Goal: Task Accomplishment & Management: Complete application form

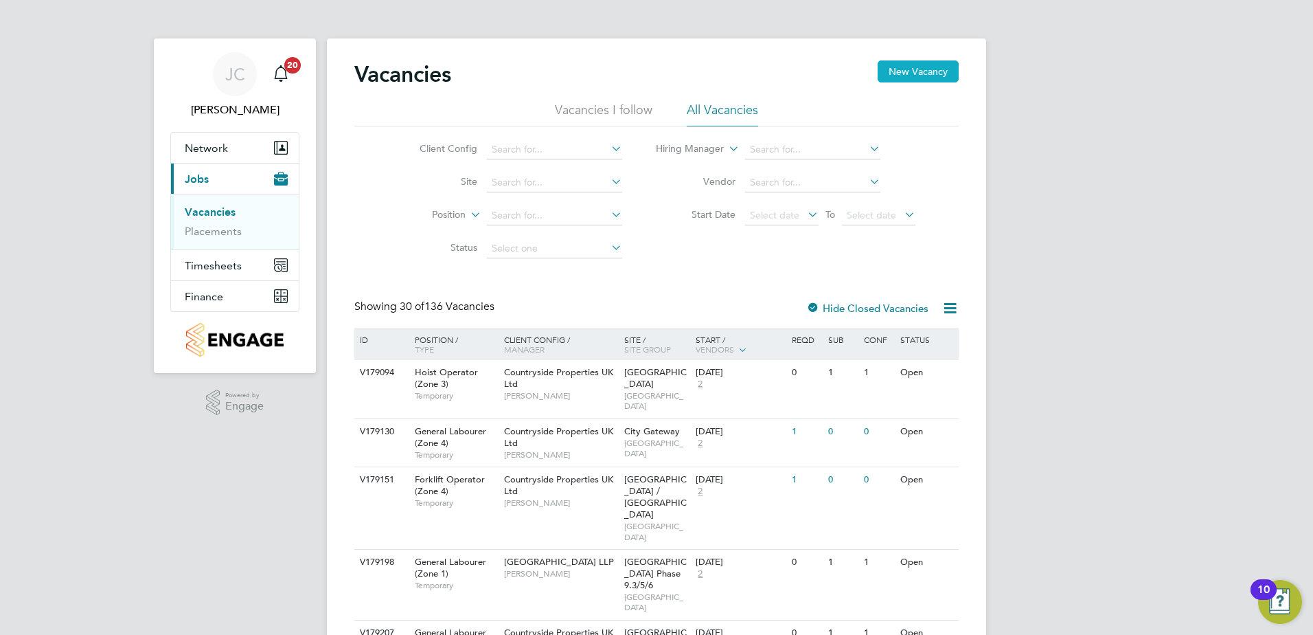
click at [935, 80] on button "New Vacancy" at bounding box center [918, 71] width 81 height 22
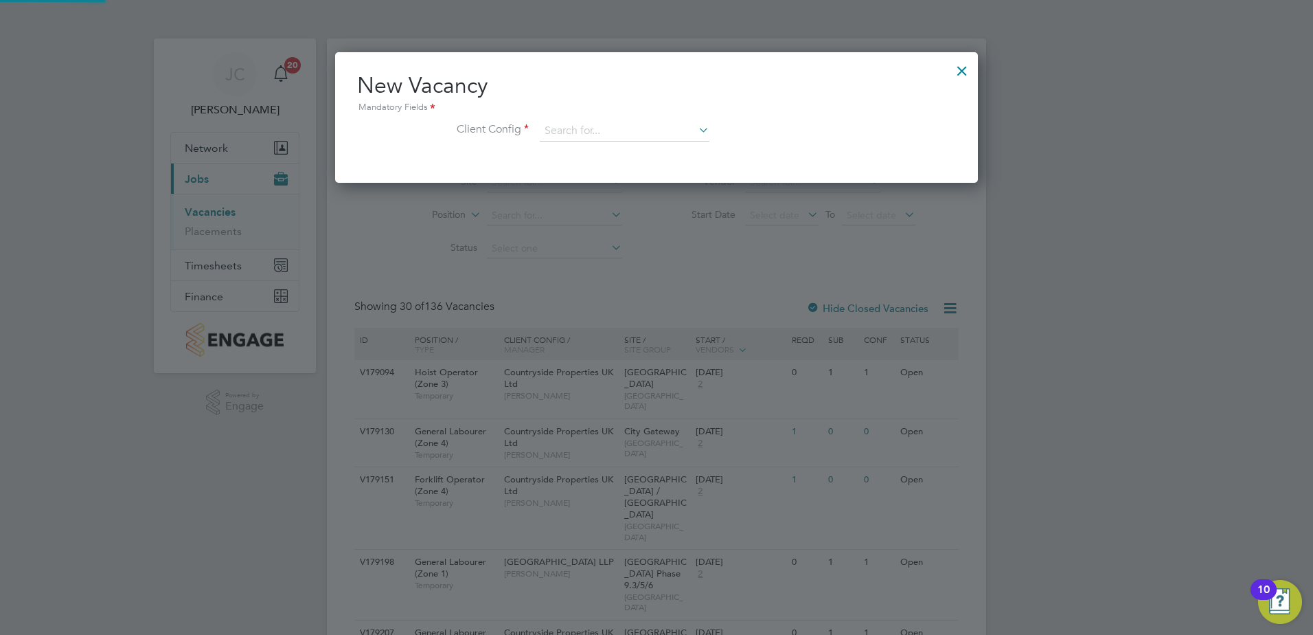
scroll to position [130, 643]
click at [554, 125] on input at bounding box center [625, 131] width 170 height 21
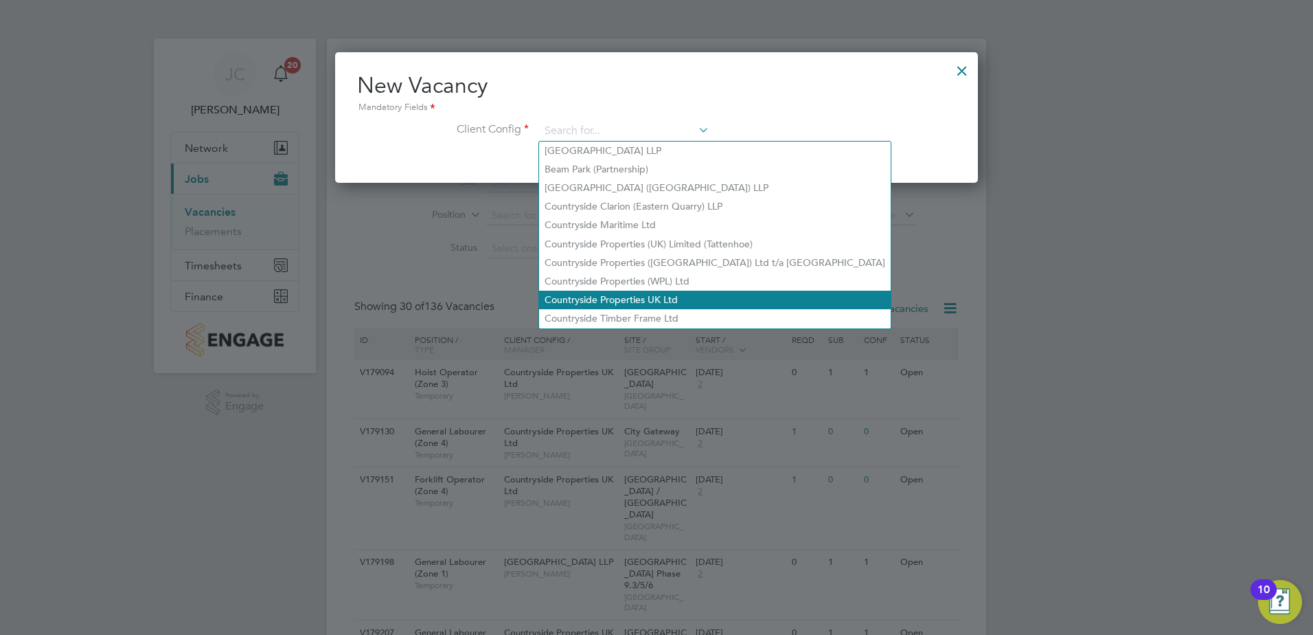
click at [643, 292] on li "Countryside Properties UK Ltd" at bounding box center [715, 299] width 352 height 19
type input "Countryside Properties UK Ltd"
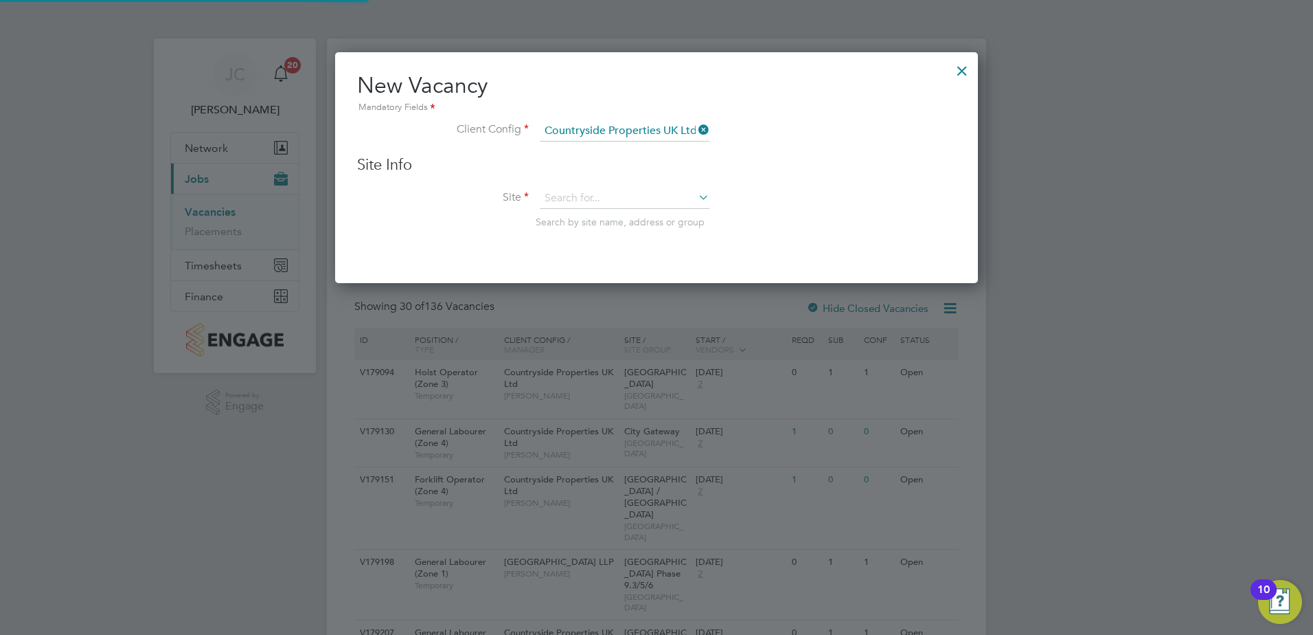
scroll to position [232, 643]
click at [640, 201] on input at bounding box center [625, 198] width 170 height 21
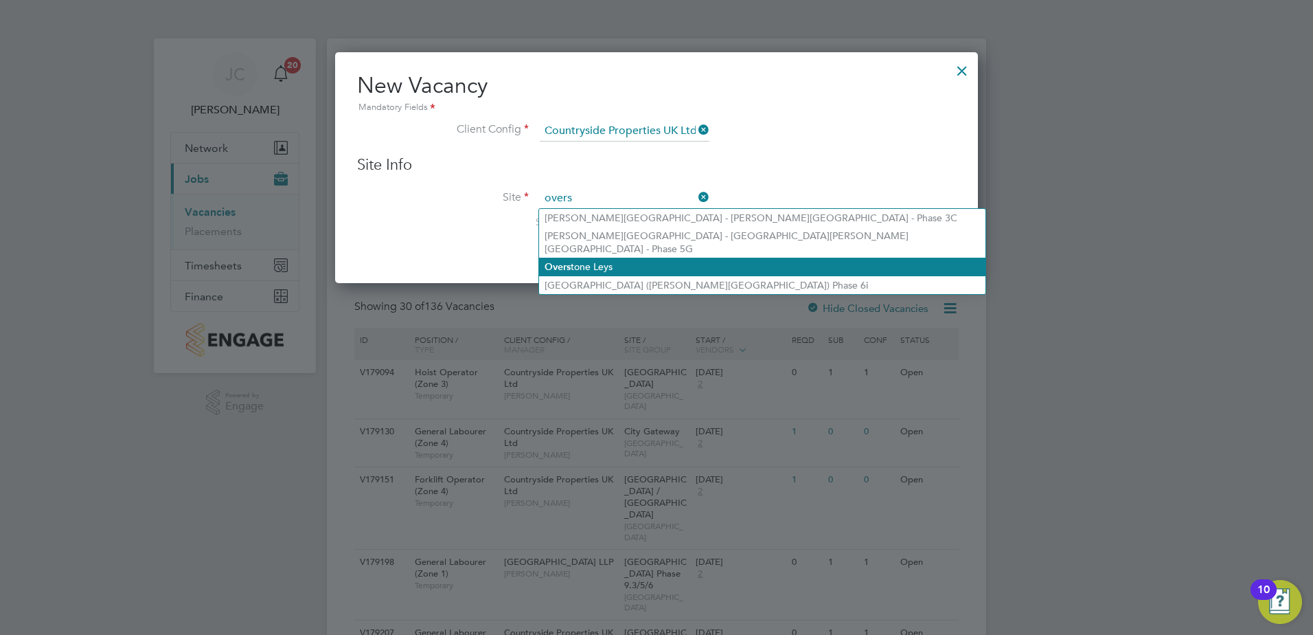
click at [570, 261] on b "Overs" at bounding box center [558, 267] width 26 height 12
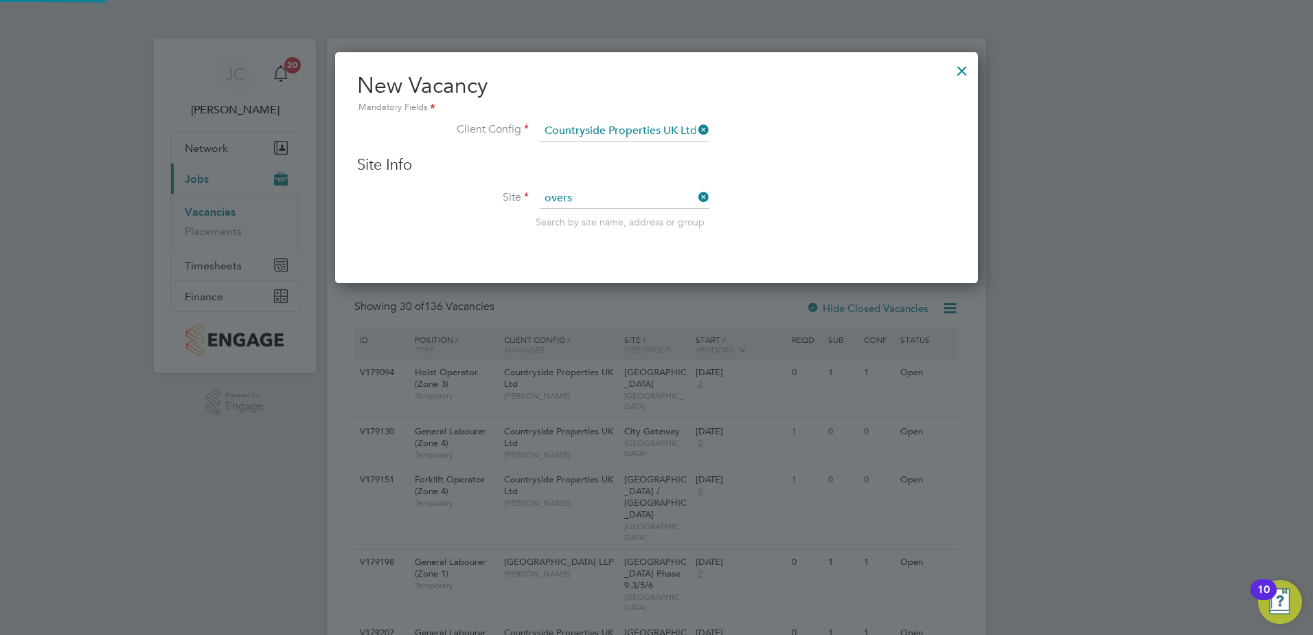
type input "Overstone Leys"
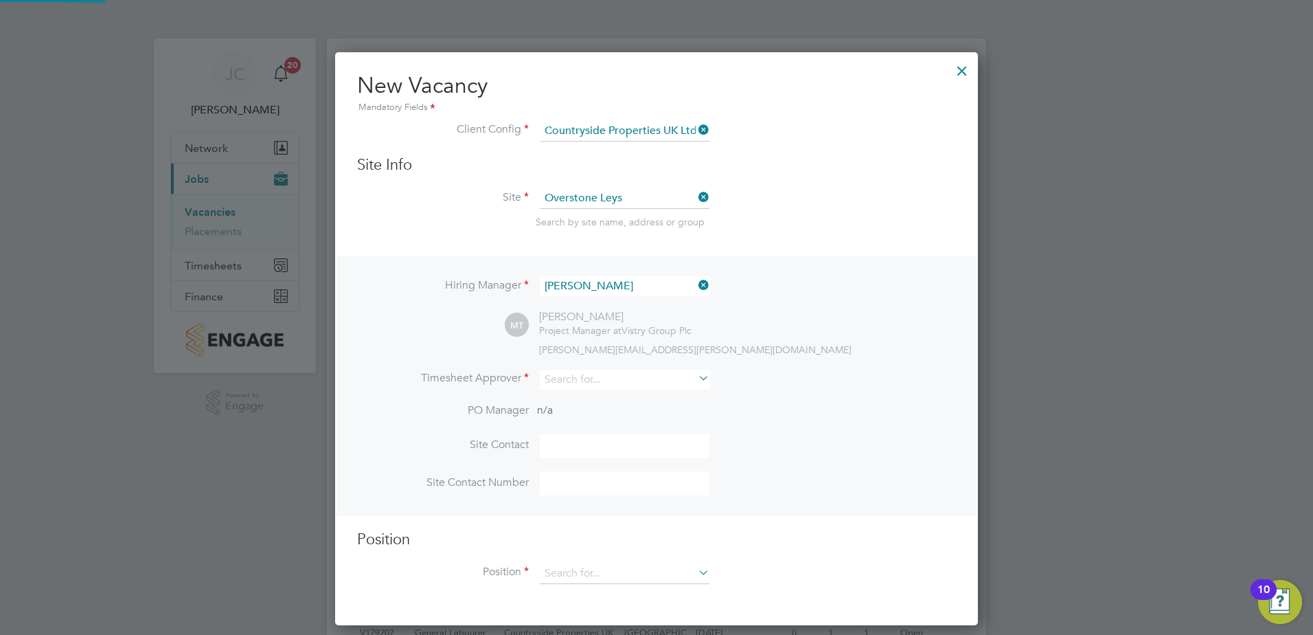
scroll to position [574, 643]
click at [696, 289] on icon at bounding box center [696, 284] width 0 height 19
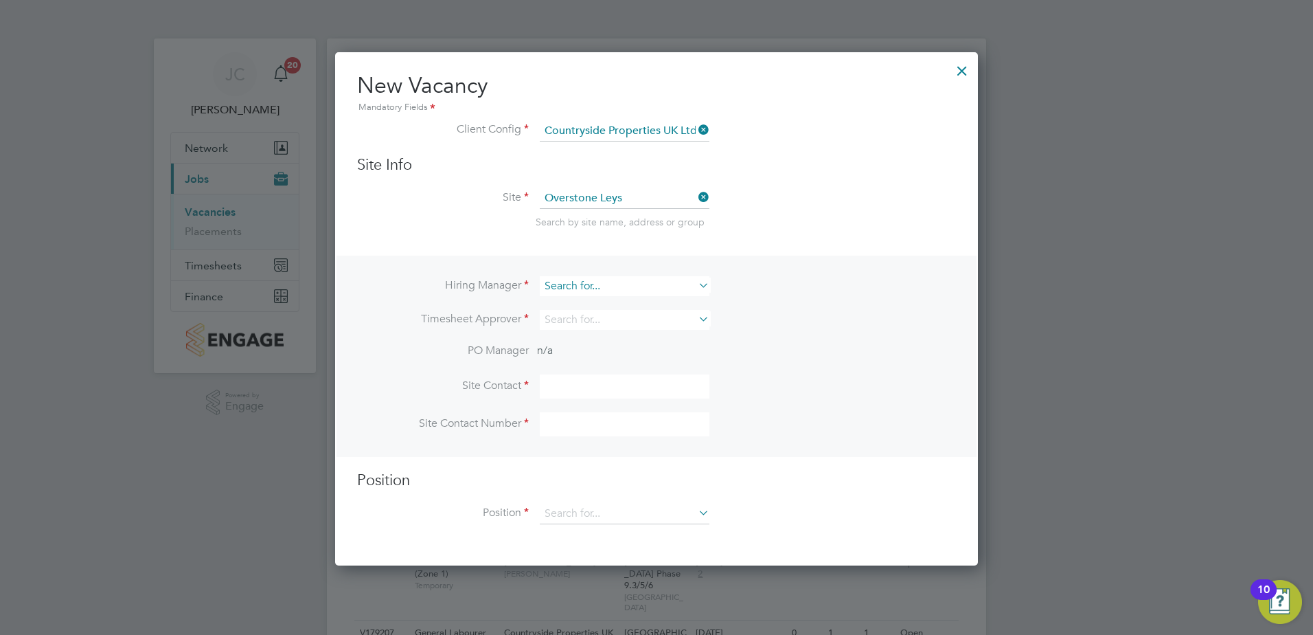
click at [673, 284] on input at bounding box center [625, 286] width 170 height 20
type input "c"
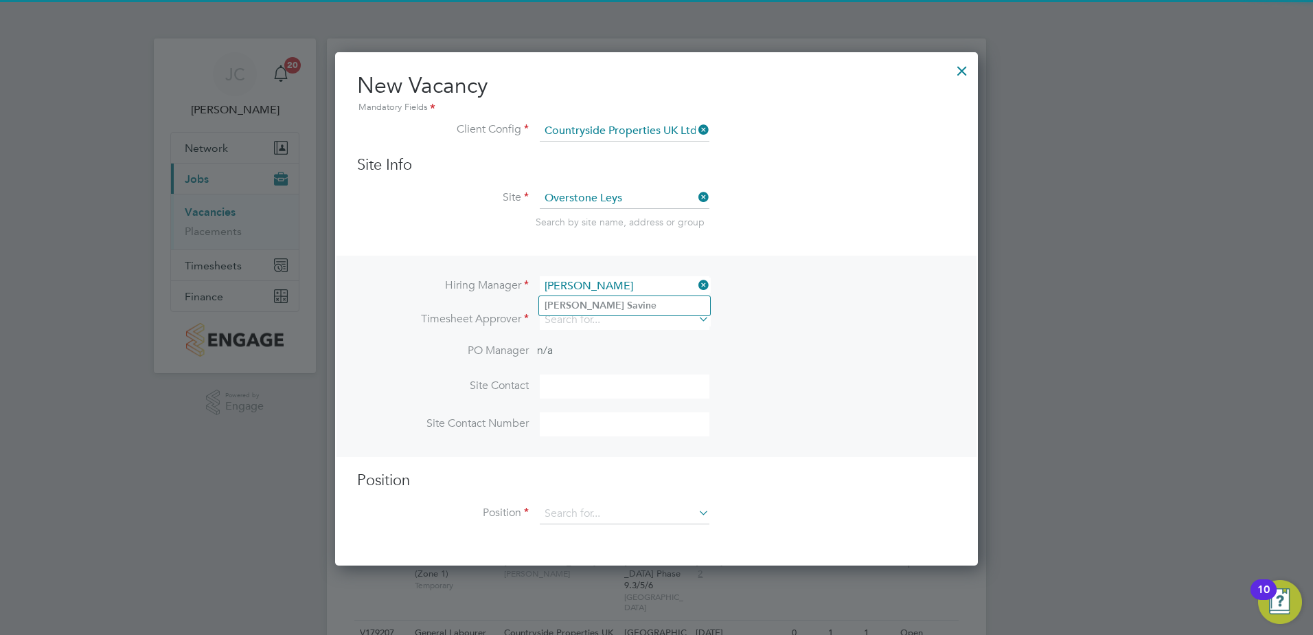
click at [673, 293] on input "[PERSON_NAME]" at bounding box center [625, 286] width 170 height 20
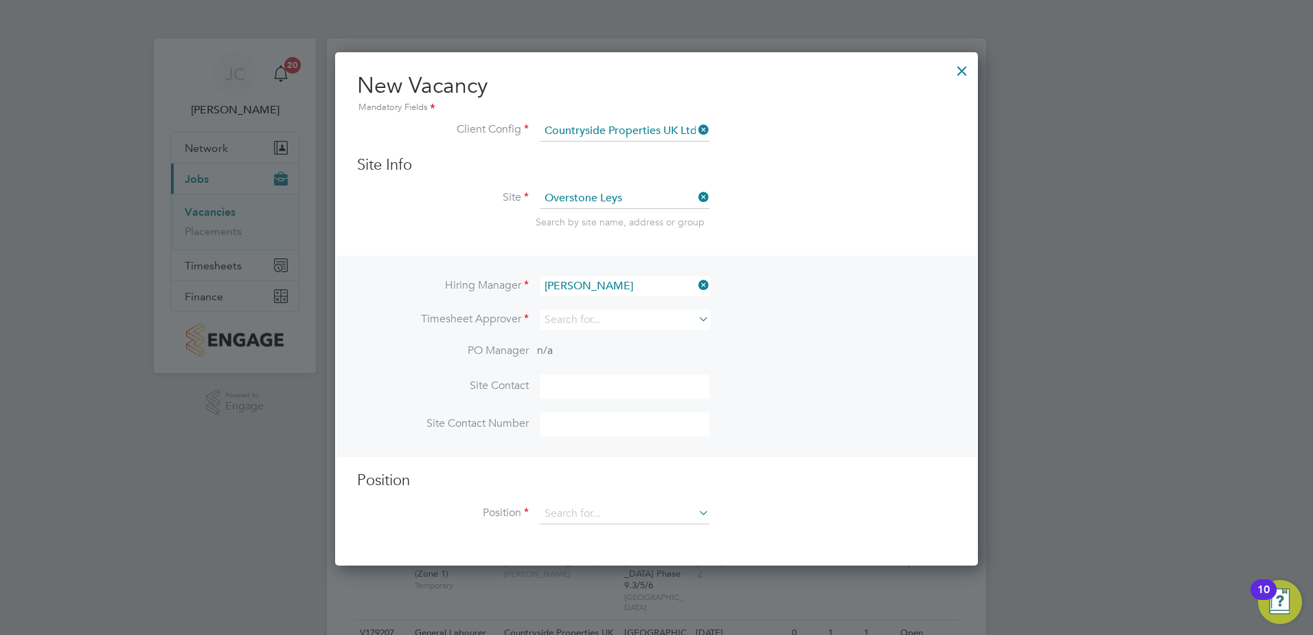
click at [670, 301] on li "[PERSON_NAME] e" at bounding box center [624, 305] width 171 height 19
type input "[PERSON_NAME]"
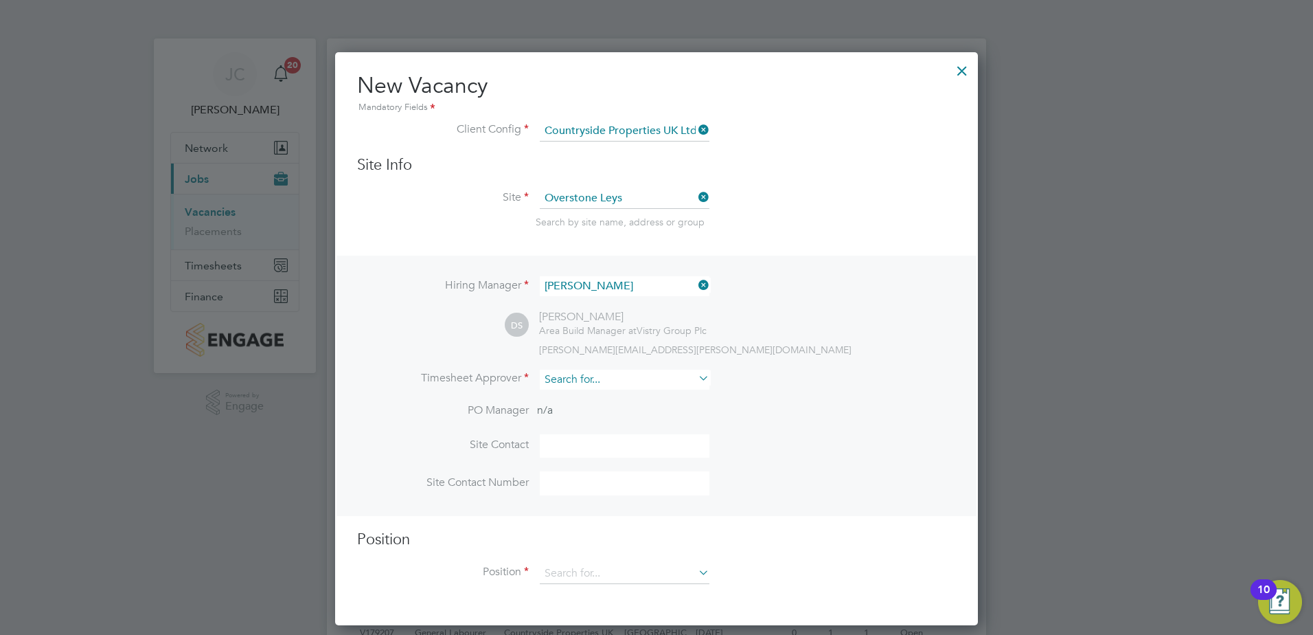
click at [632, 372] on input at bounding box center [625, 379] width 170 height 20
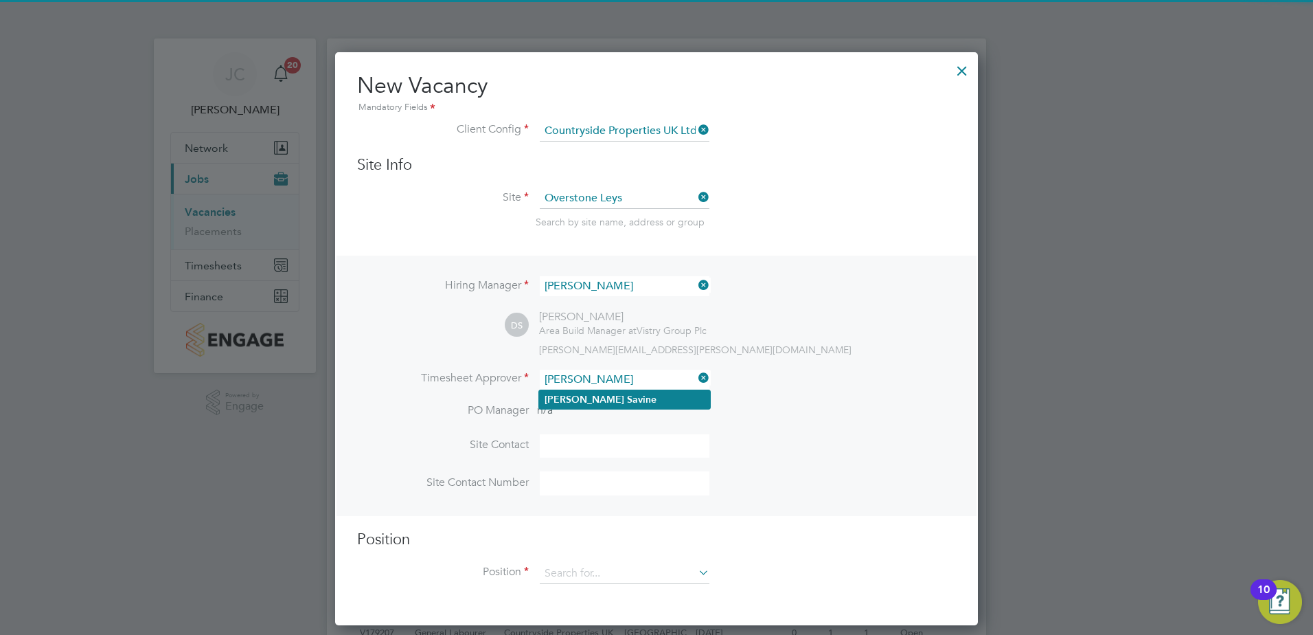
type input "[PERSON_NAME]"
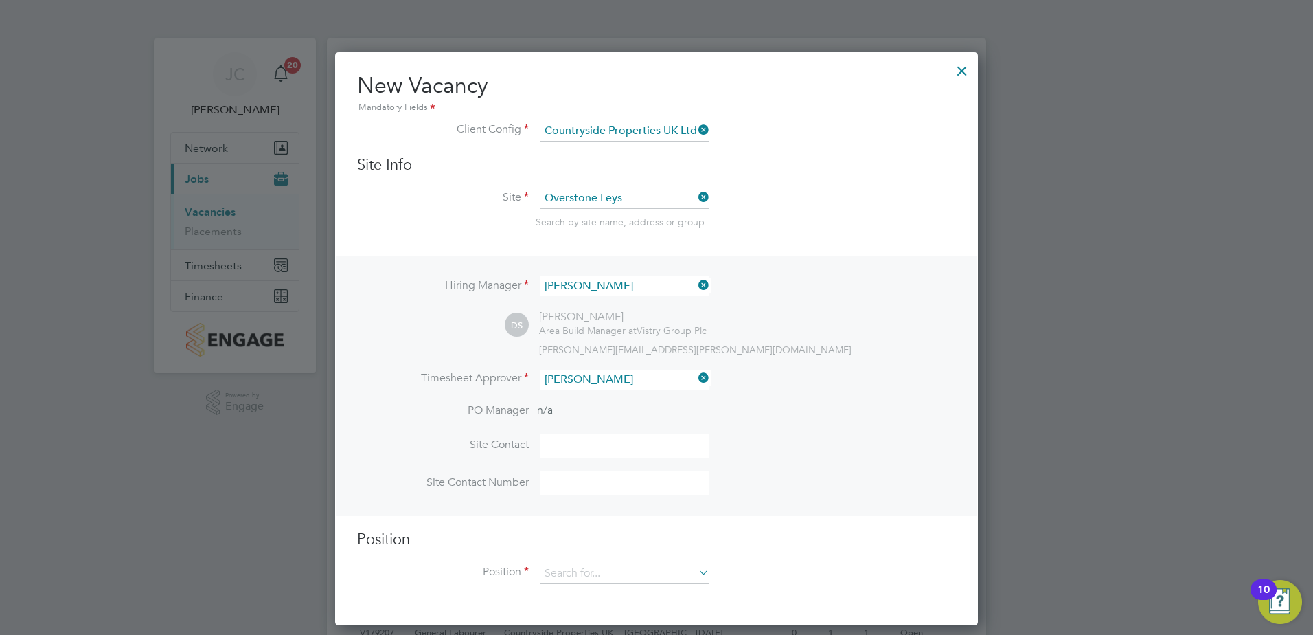
click at [630, 402] on li "[PERSON_NAME]" at bounding box center [624, 399] width 171 height 19
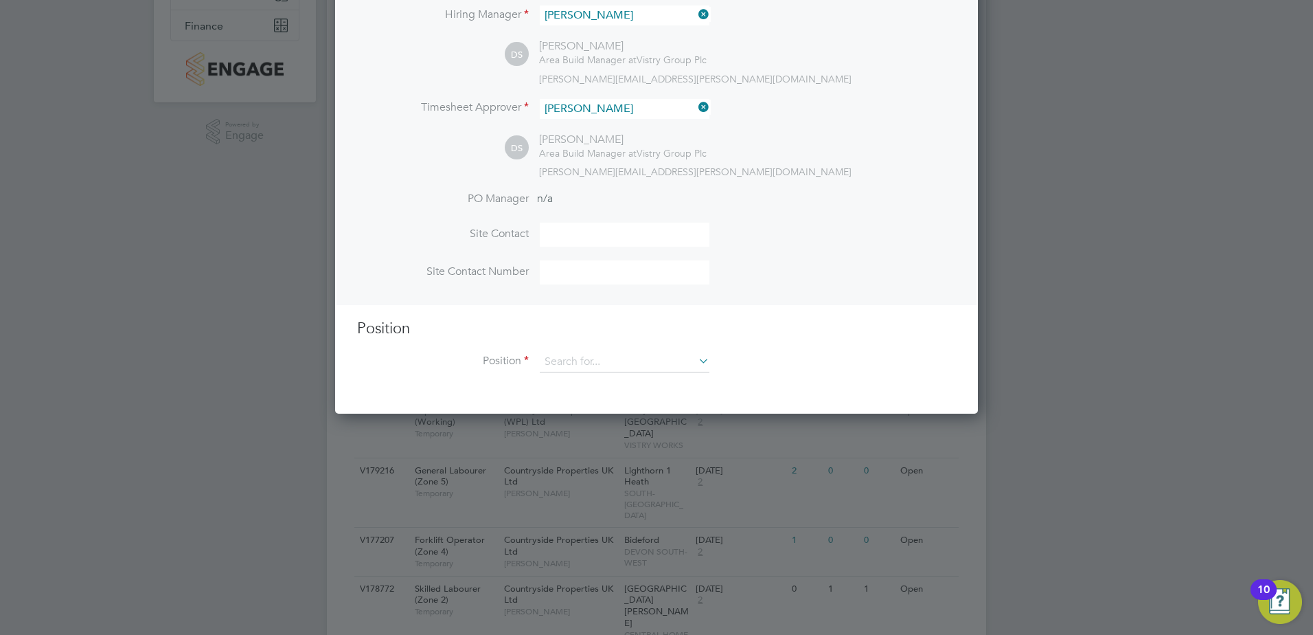
scroll to position [275, 0]
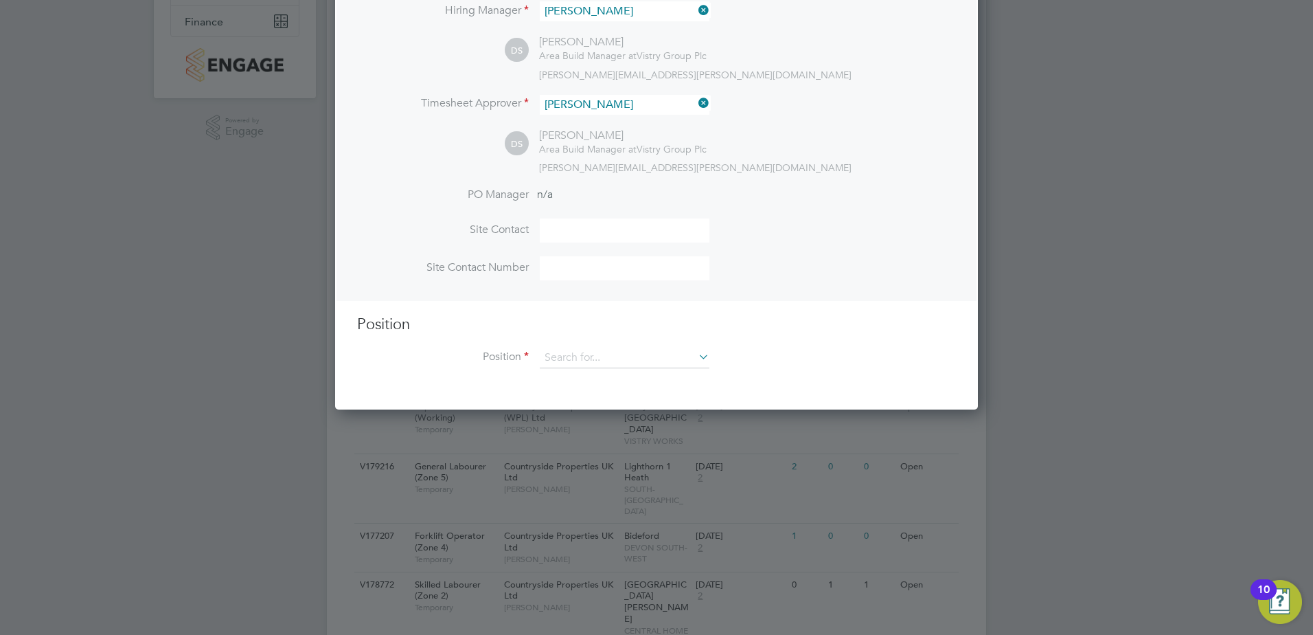
click at [609, 346] on div "Position Position" at bounding box center [656, 349] width 599 height 68
click at [610, 361] on input at bounding box center [625, 357] width 170 height 21
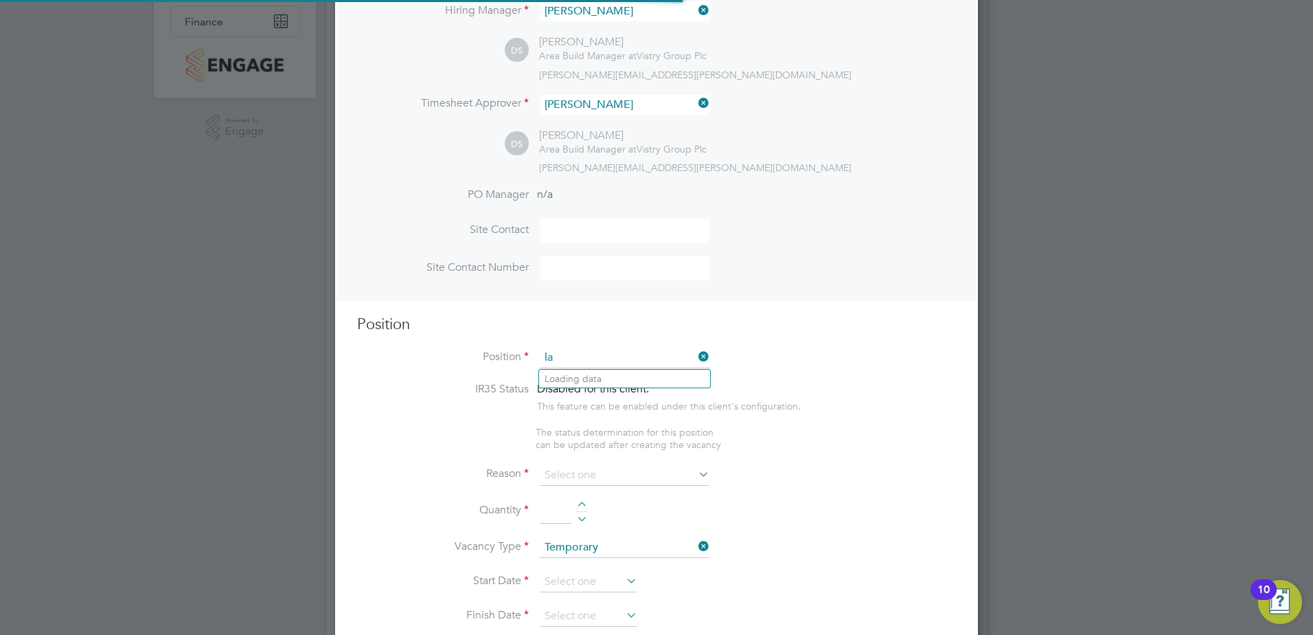
scroll to position [1980, 643]
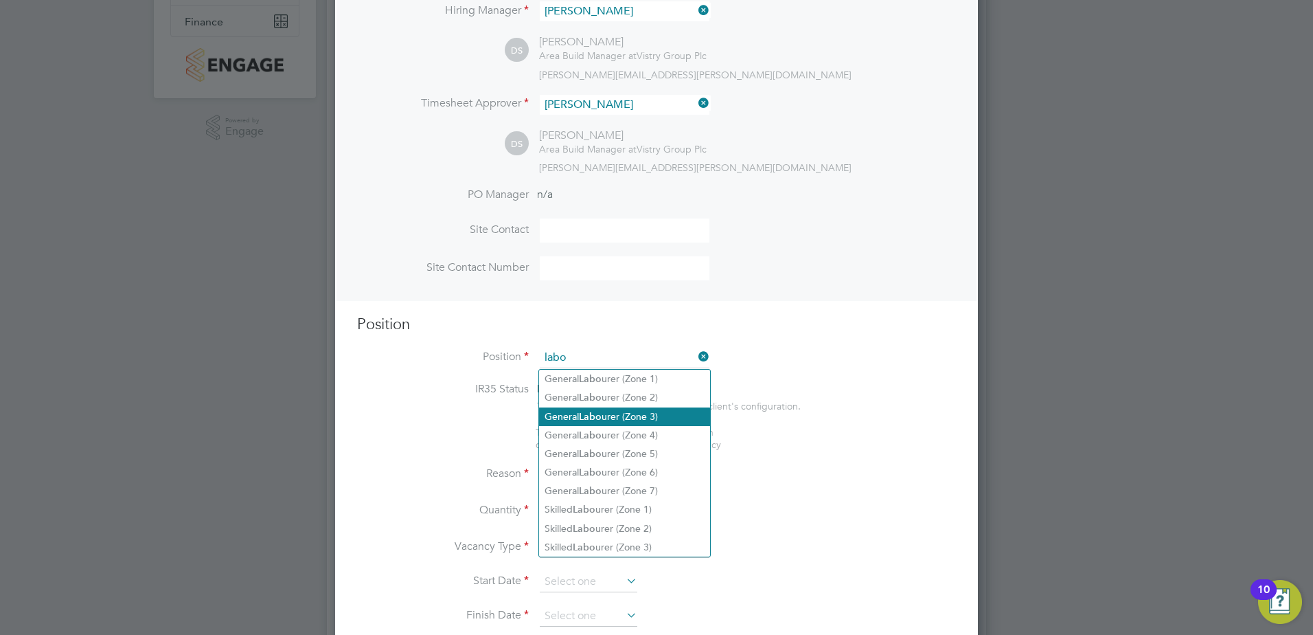
click at [668, 415] on li "General Labo urer (Zone 3)" at bounding box center [624, 416] width 171 height 19
type input "General Labourer (Zone 3)"
type textarea "- General labouring duties - Supporting the trades on site - Moving materials a…"
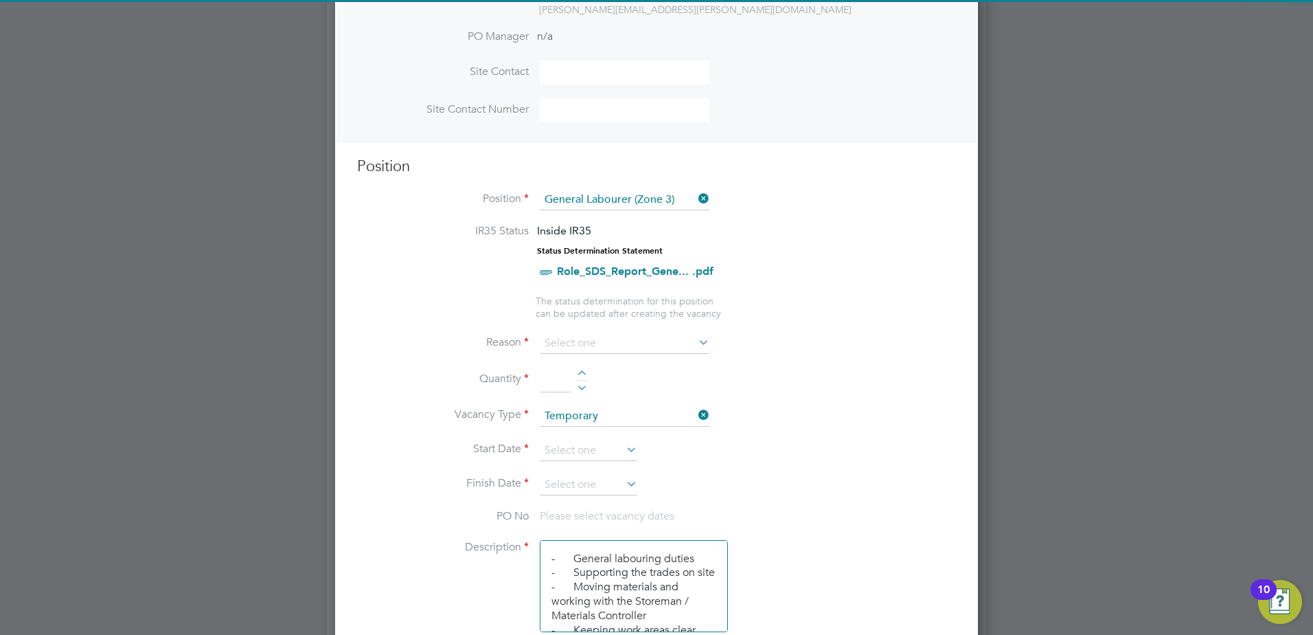
scroll to position [481, 0]
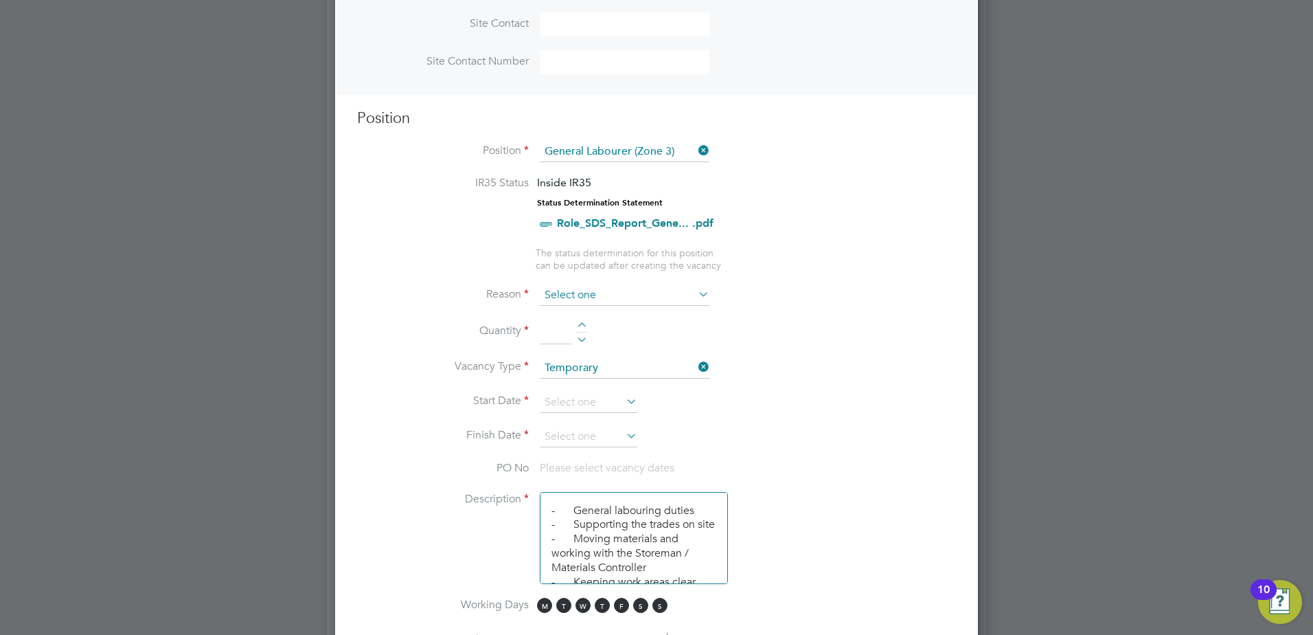
click at [578, 299] on input at bounding box center [625, 295] width 170 height 21
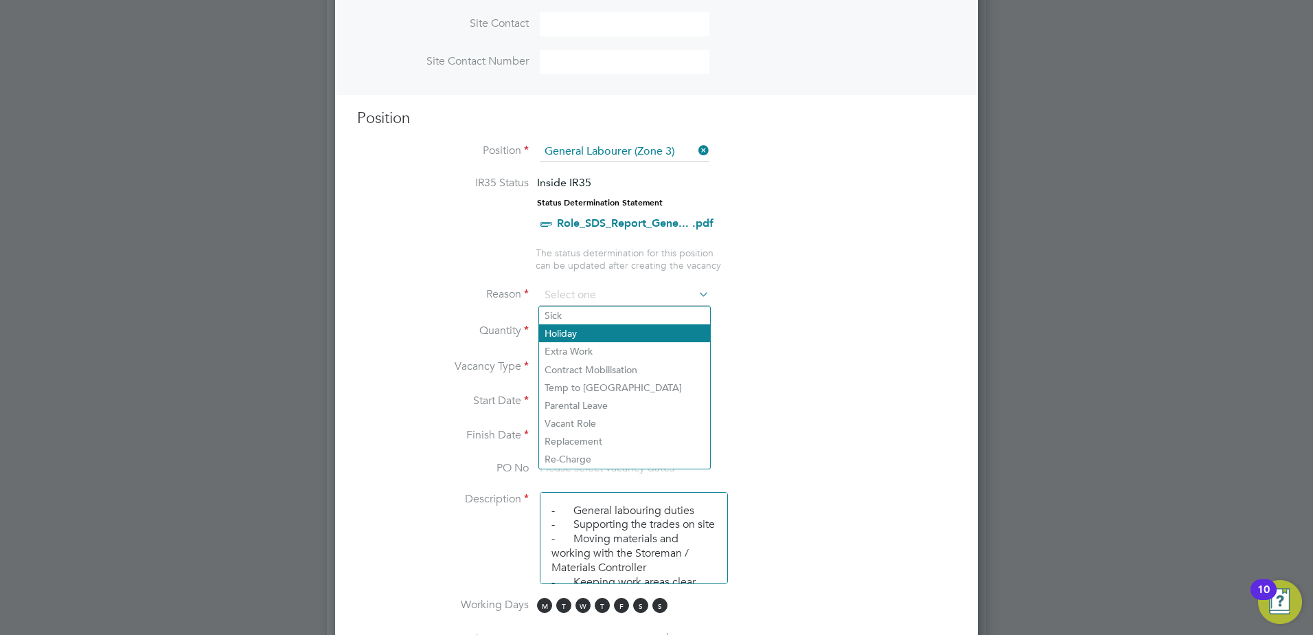
click at [582, 333] on li "Holiday" at bounding box center [624, 333] width 171 height 18
type input "Holiday"
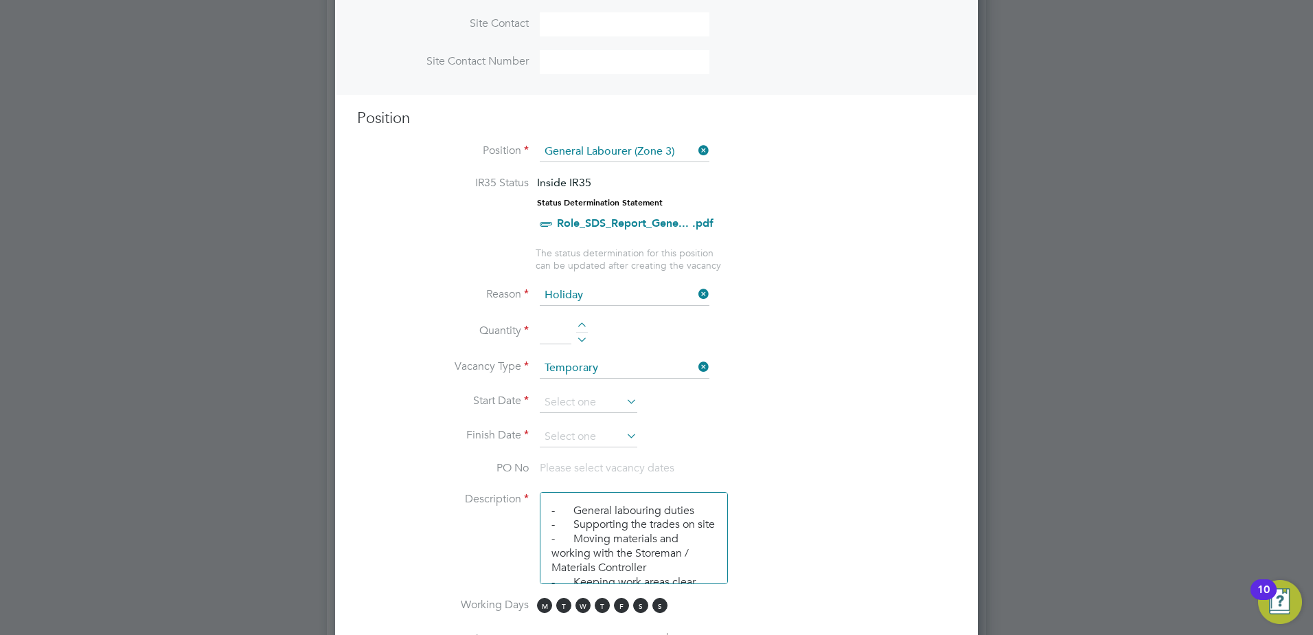
click at [582, 329] on div at bounding box center [582, 327] width 12 height 10
type input "1"
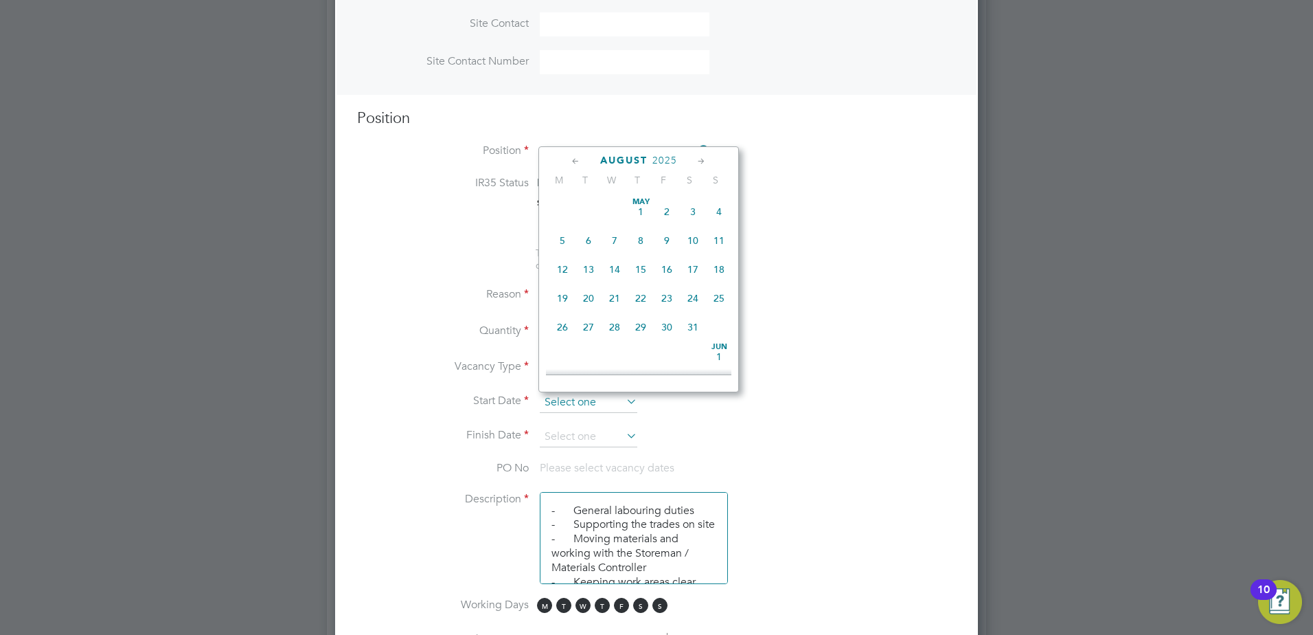
click at [587, 397] on input at bounding box center [589, 402] width 98 height 21
click at [642, 240] on span "21" at bounding box center [641, 227] width 26 height 26
type input "[DATE]"
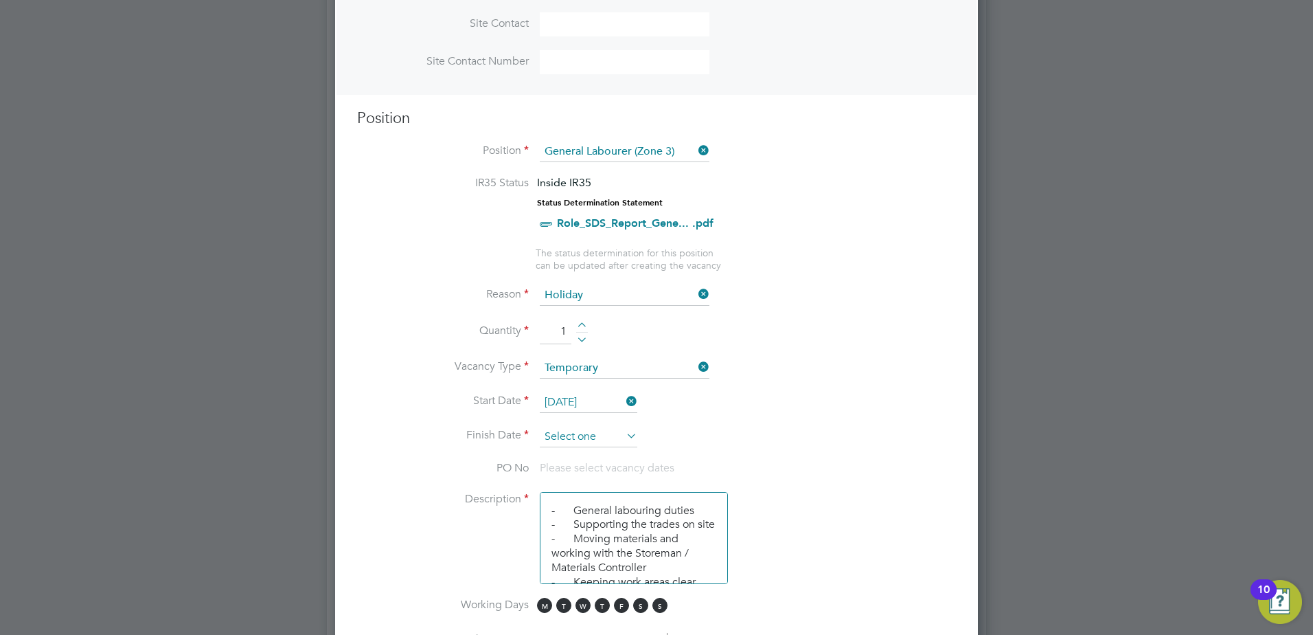
click at [618, 430] on input at bounding box center [589, 436] width 98 height 21
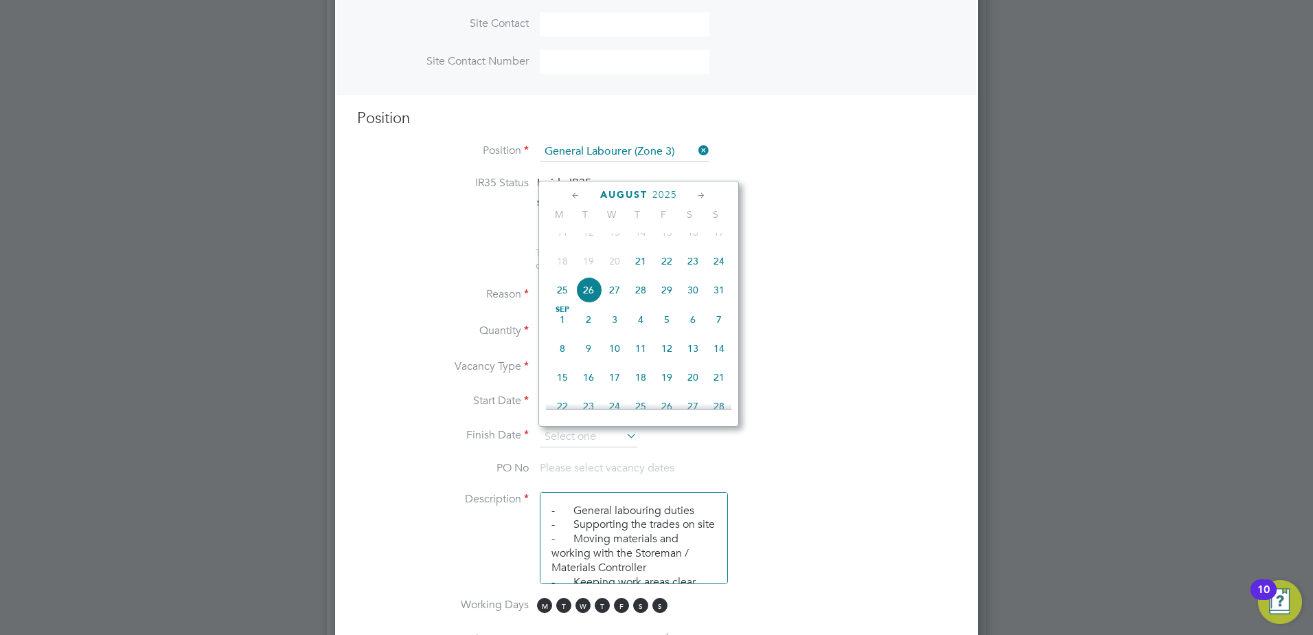
click at [567, 332] on span "[DATE]" at bounding box center [562, 319] width 26 height 26
type input "[DATE]"
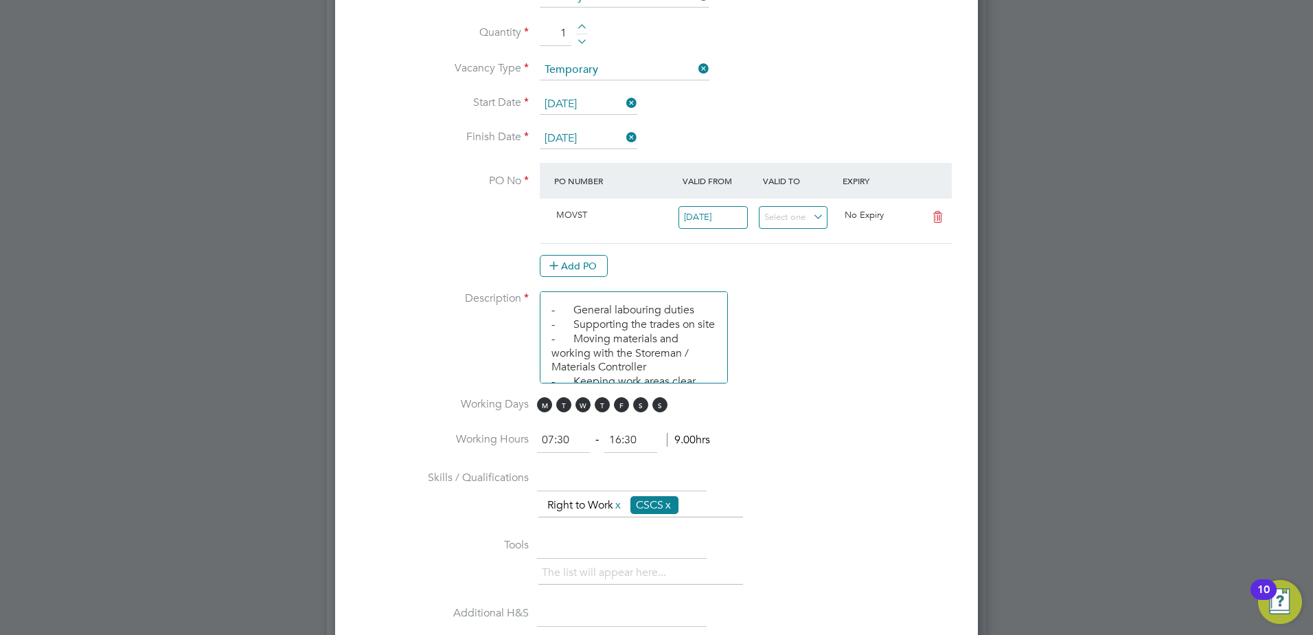
scroll to position [824, 0]
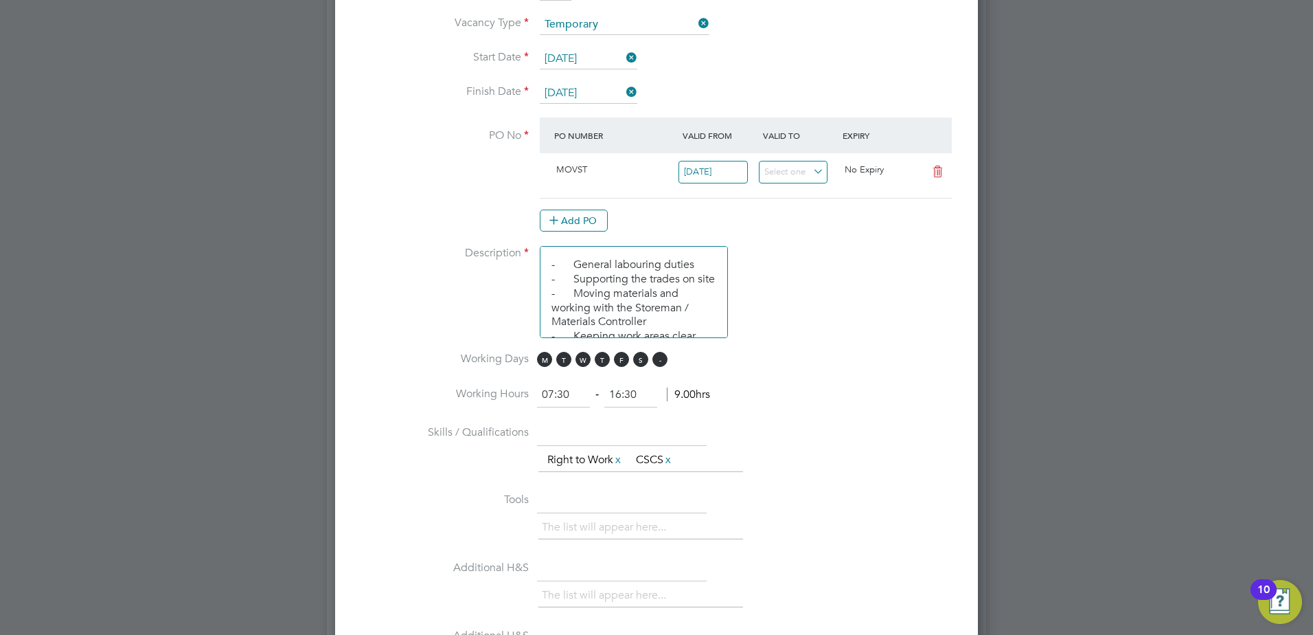
click at [662, 361] on span "S" at bounding box center [659, 359] width 15 height 15
click at [648, 361] on span "S" at bounding box center [640, 359] width 15 height 15
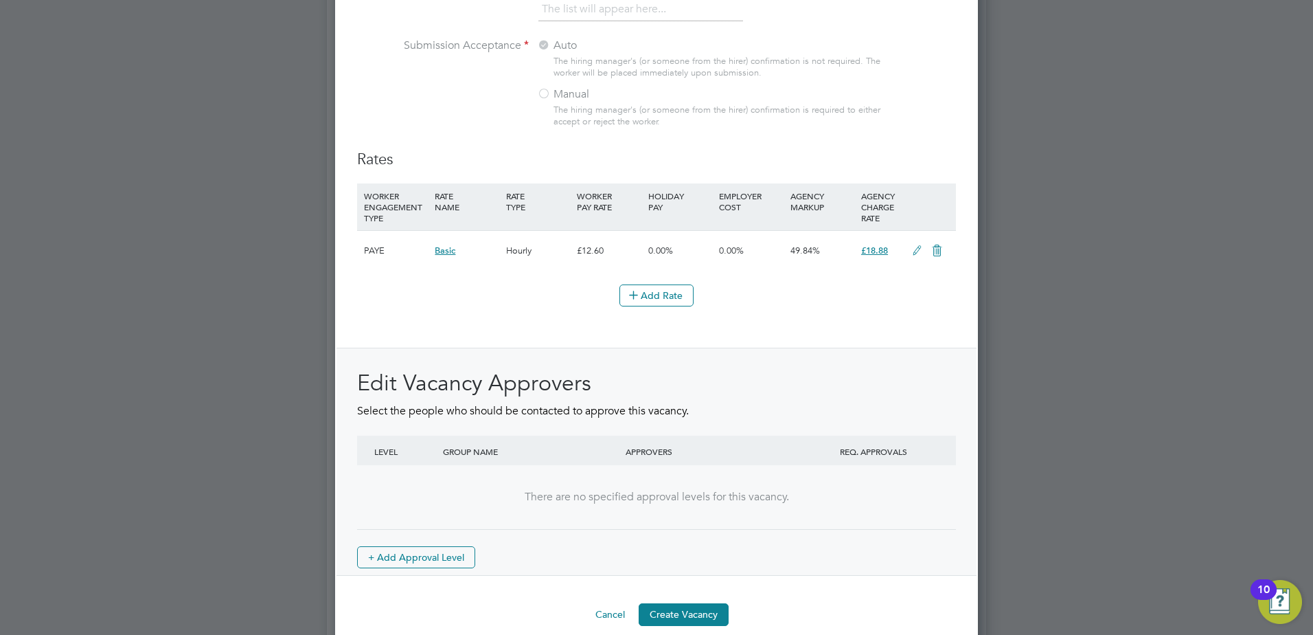
scroll to position [1496, 0]
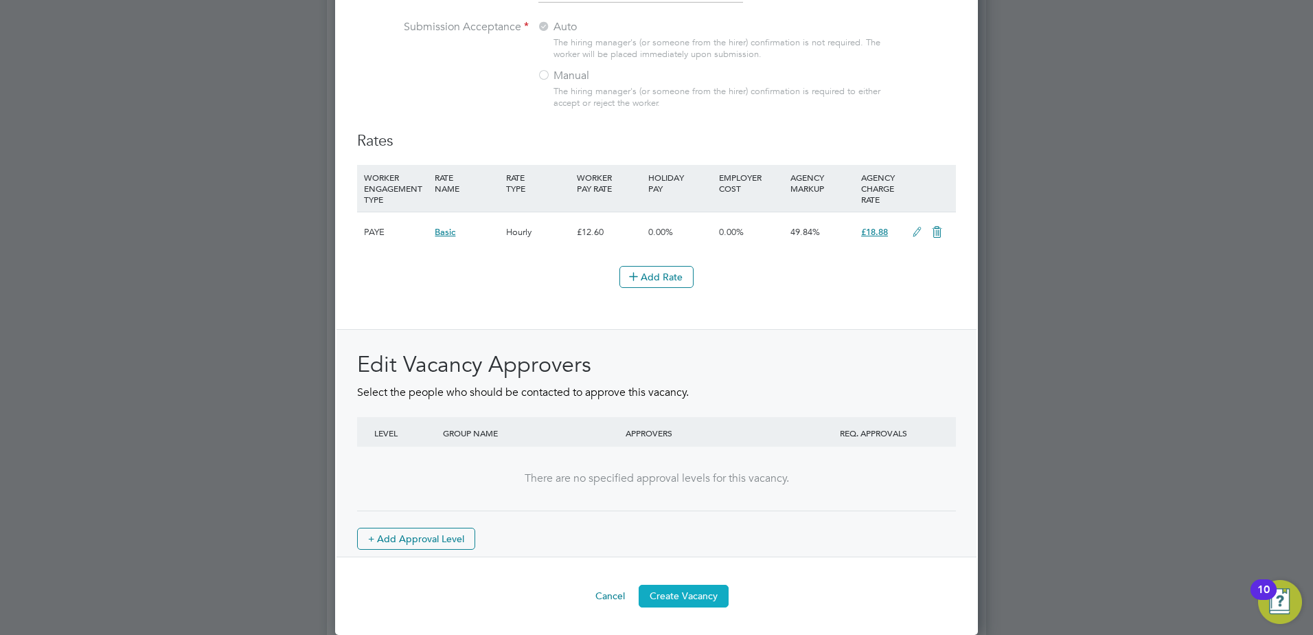
click at [679, 594] on button "Create Vacancy" at bounding box center [684, 595] width 90 height 22
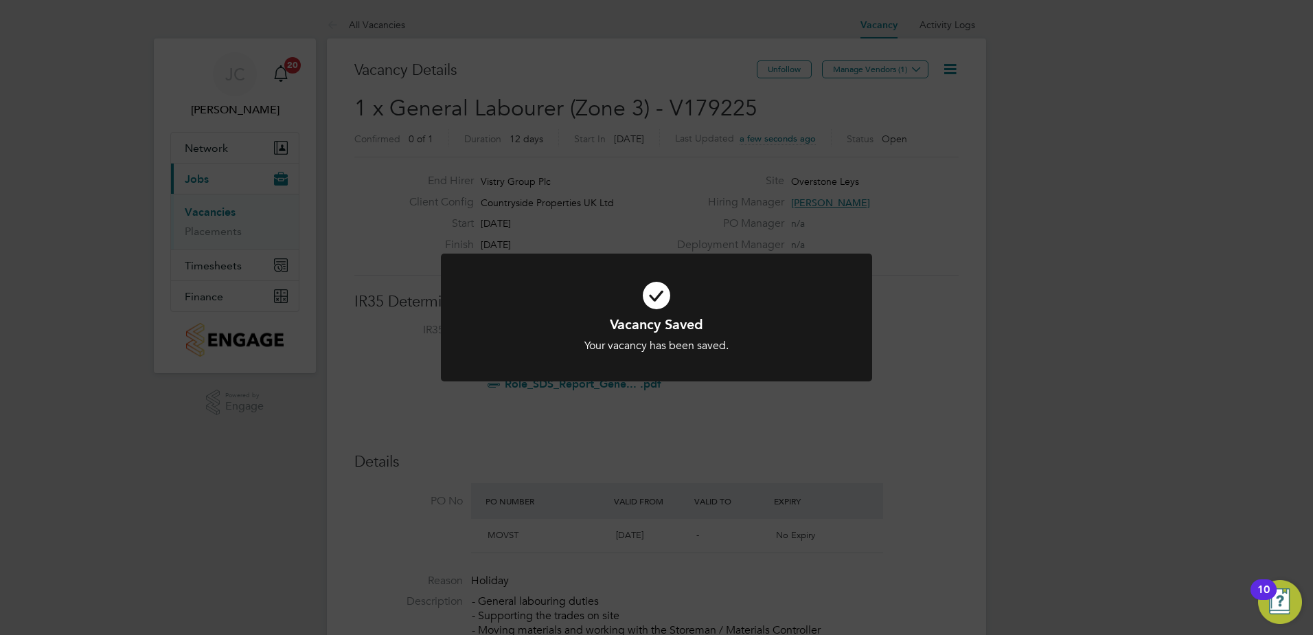
click at [665, 294] on icon at bounding box center [656, 295] width 357 height 54
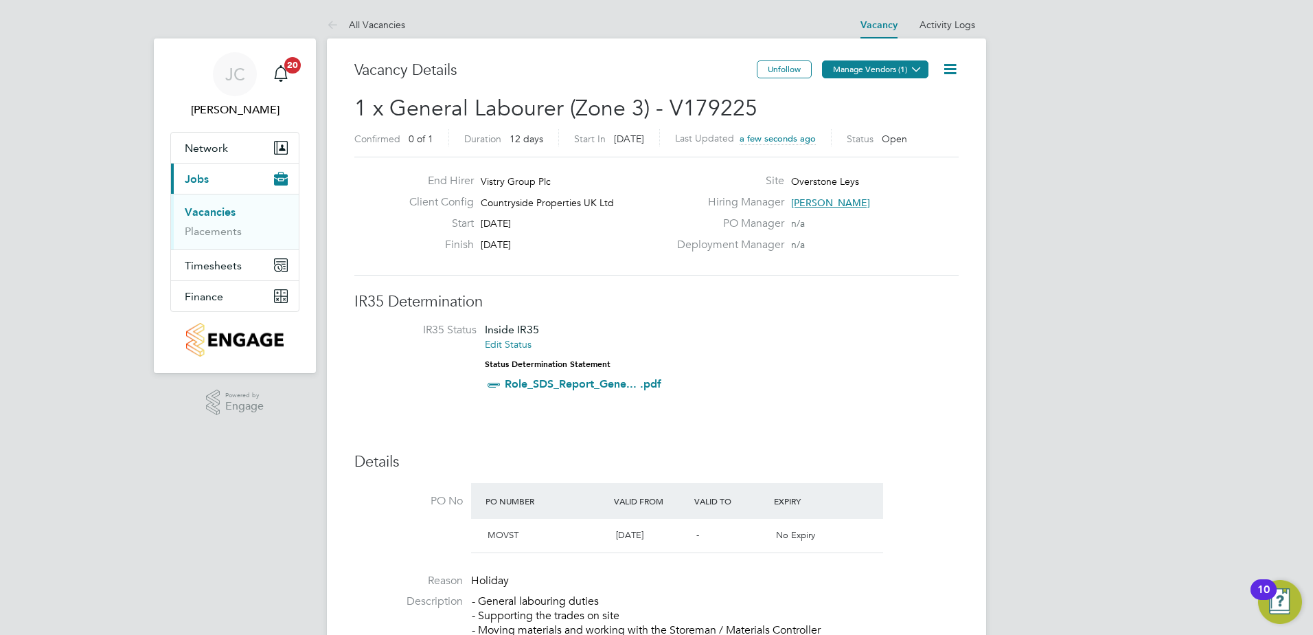
click at [856, 69] on button "Manage Vendors (1)" at bounding box center [875, 69] width 106 height 18
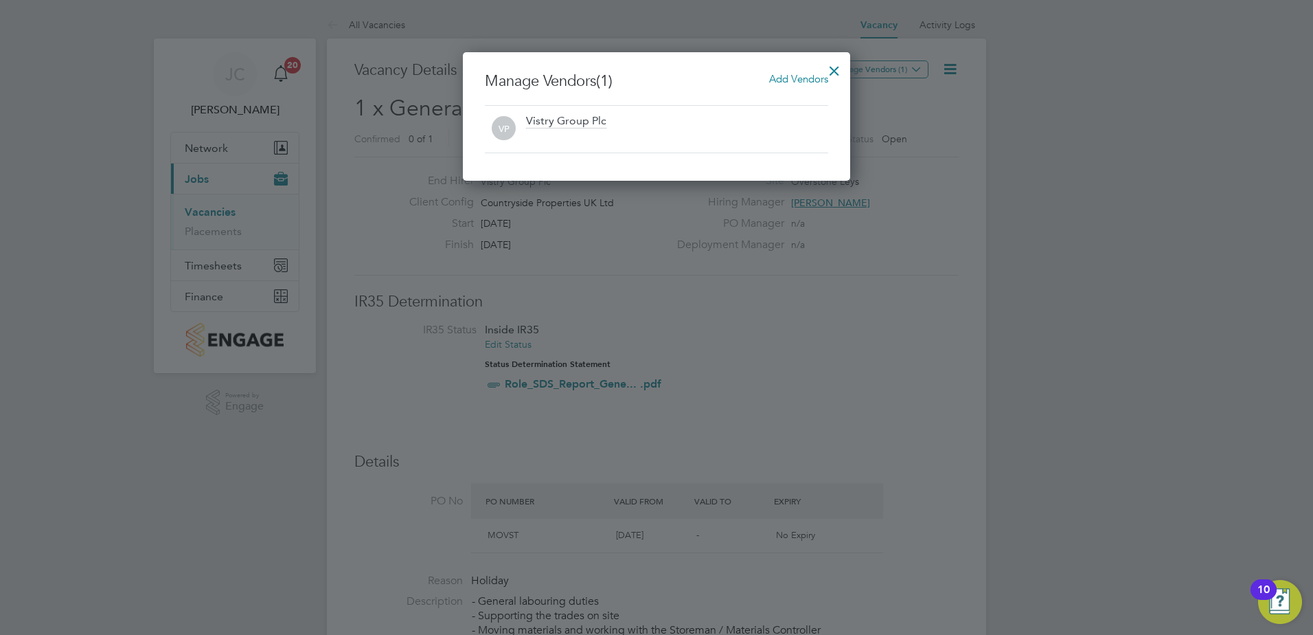
click at [791, 80] on span "Add Vendors" at bounding box center [798, 78] width 59 height 13
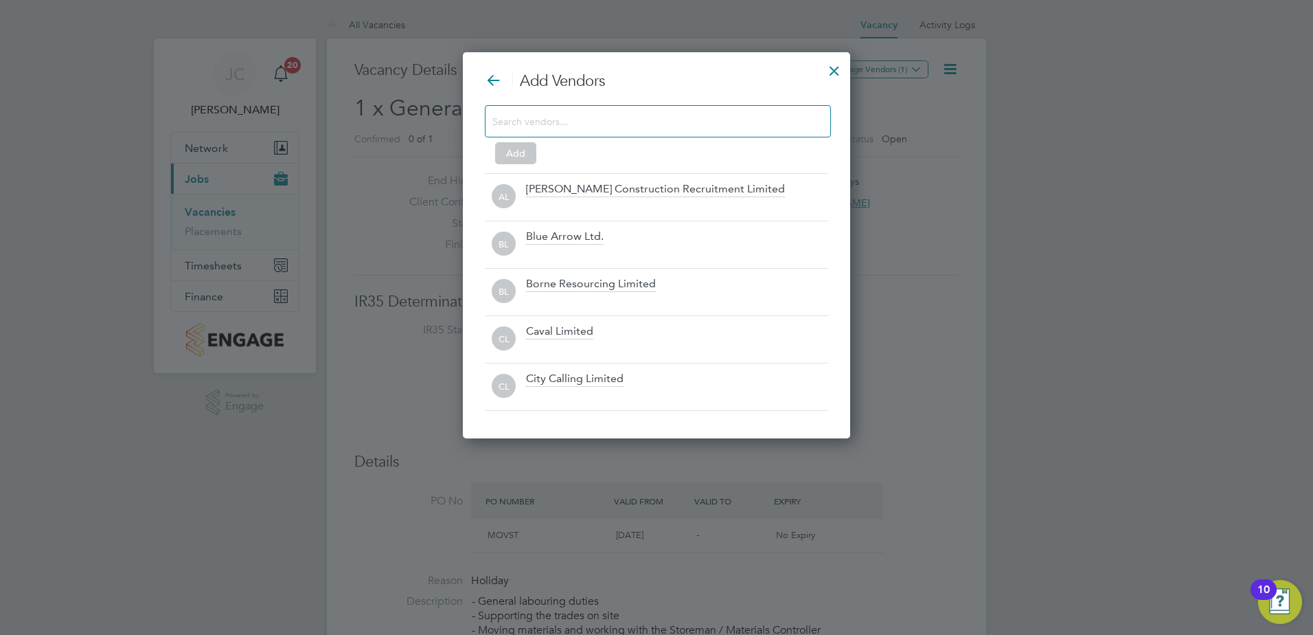
click at [691, 135] on div at bounding box center [658, 121] width 346 height 32
click at [696, 127] on input at bounding box center [646, 121] width 309 height 18
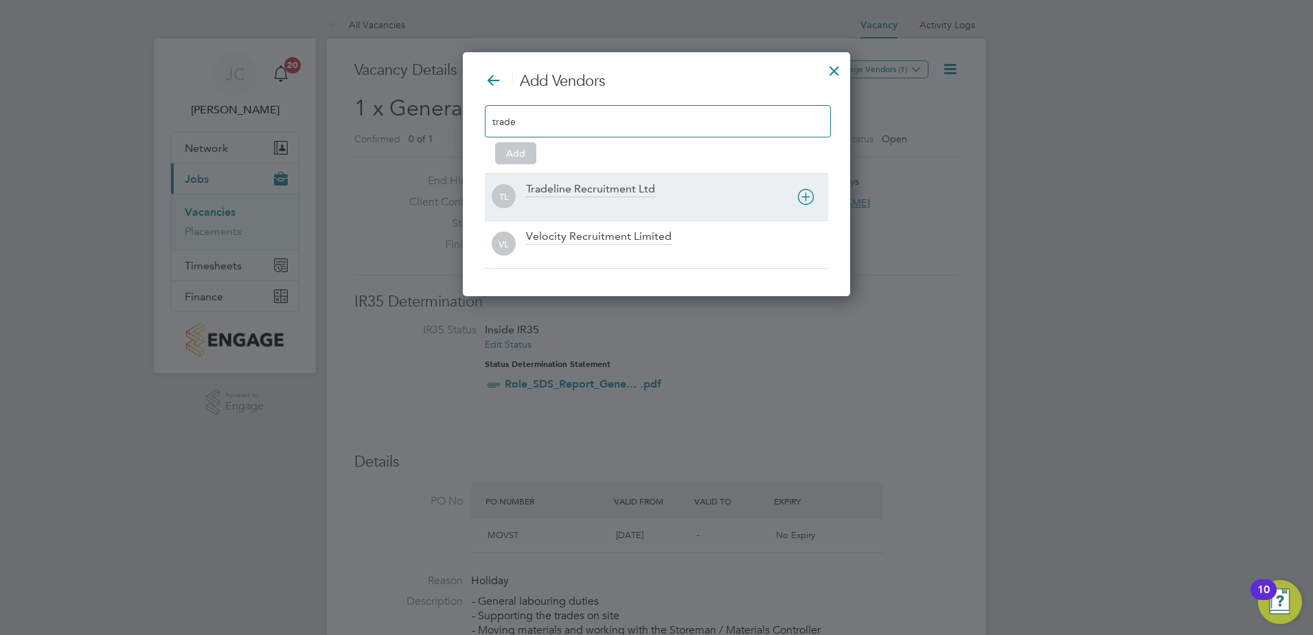
type input "trade"
click at [577, 189] on div "Tradeline Recruitment Ltd" at bounding box center [590, 189] width 129 height 15
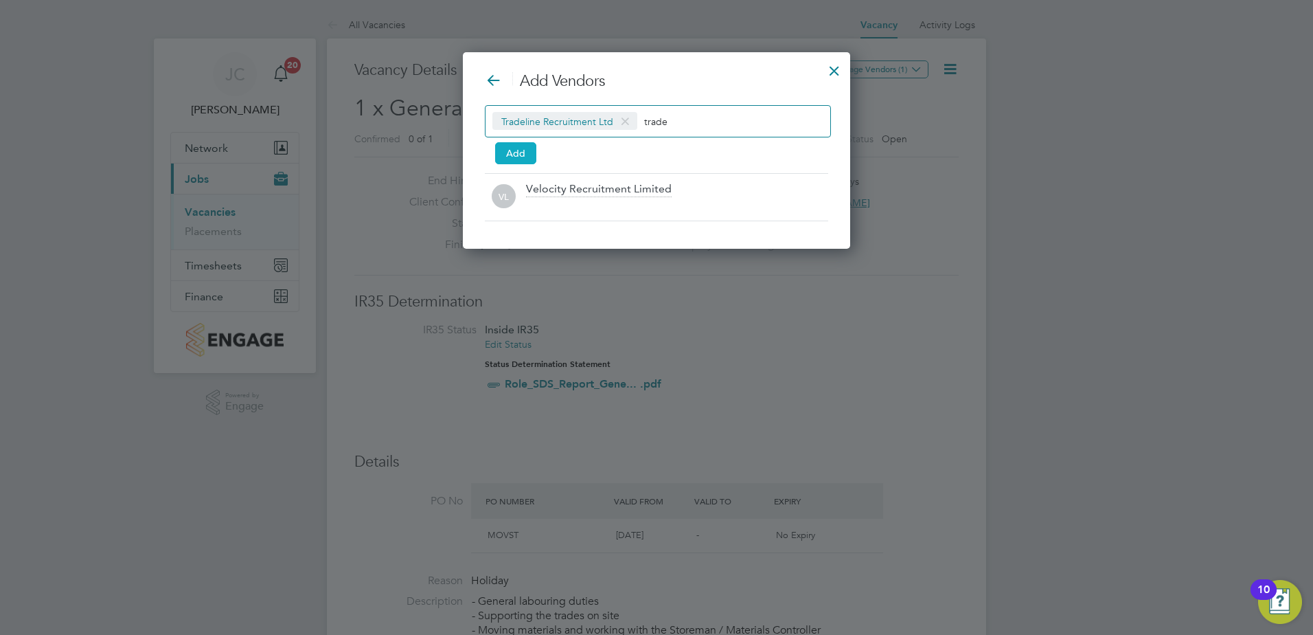
click at [501, 156] on button "Add" at bounding box center [515, 153] width 41 height 22
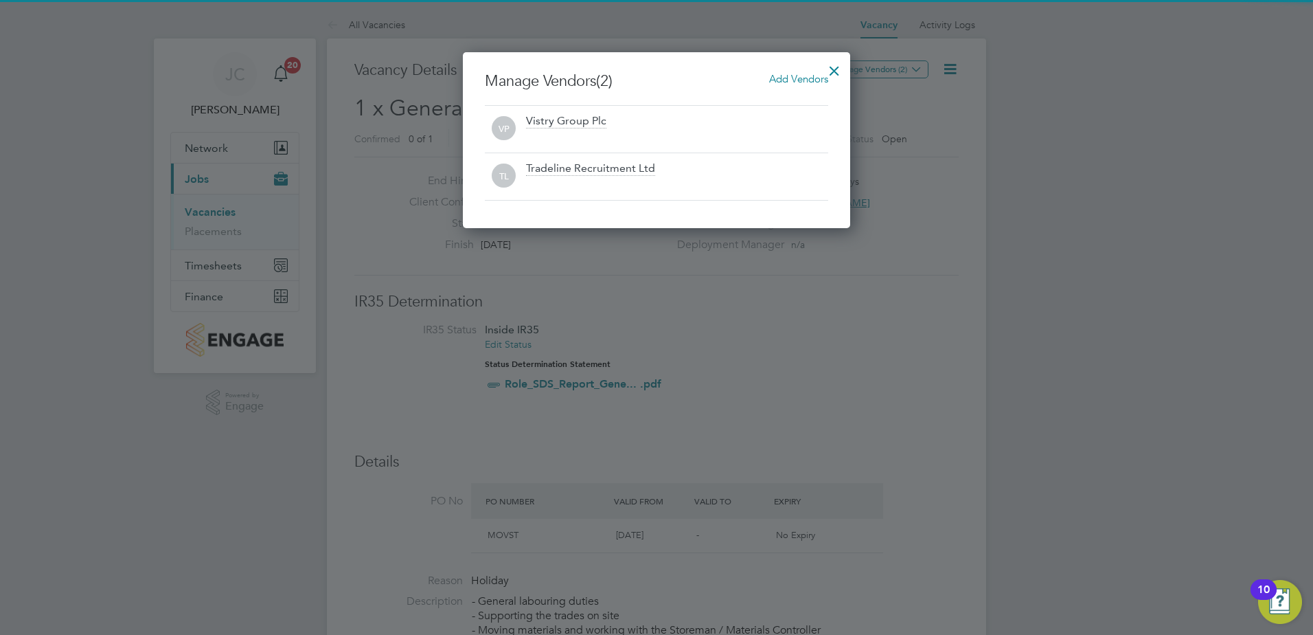
click at [838, 68] on div at bounding box center [834, 67] width 25 height 25
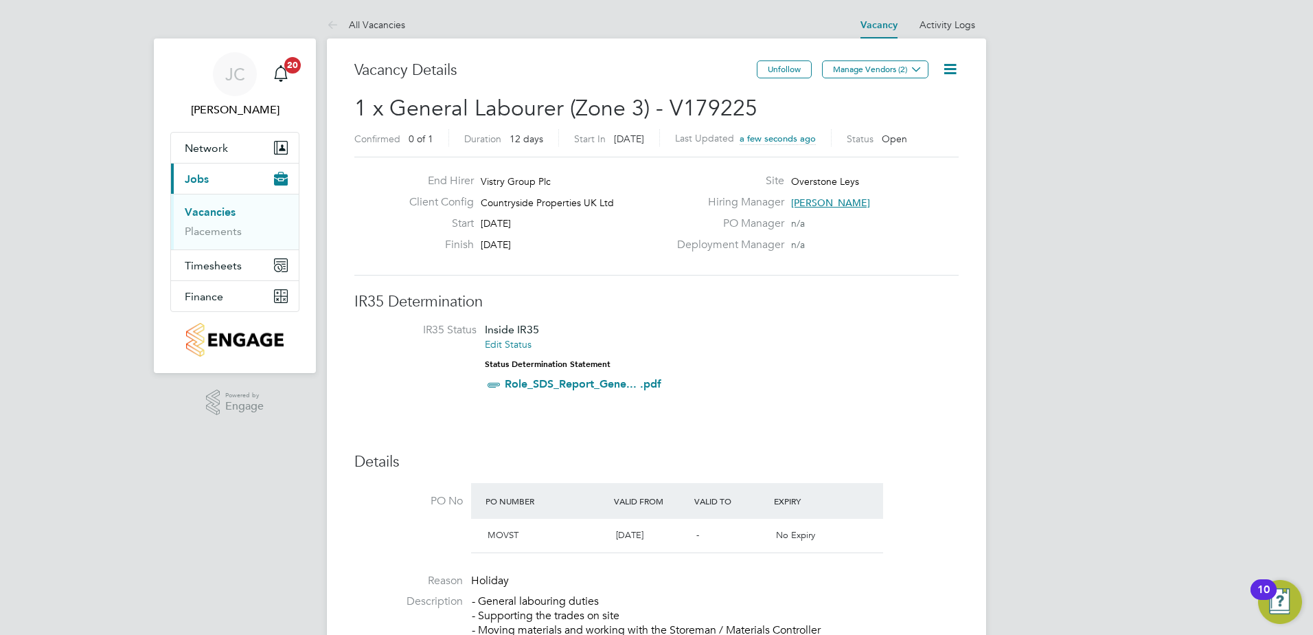
click at [219, 209] on link "Vacancies" at bounding box center [210, 211] width 51 height 13
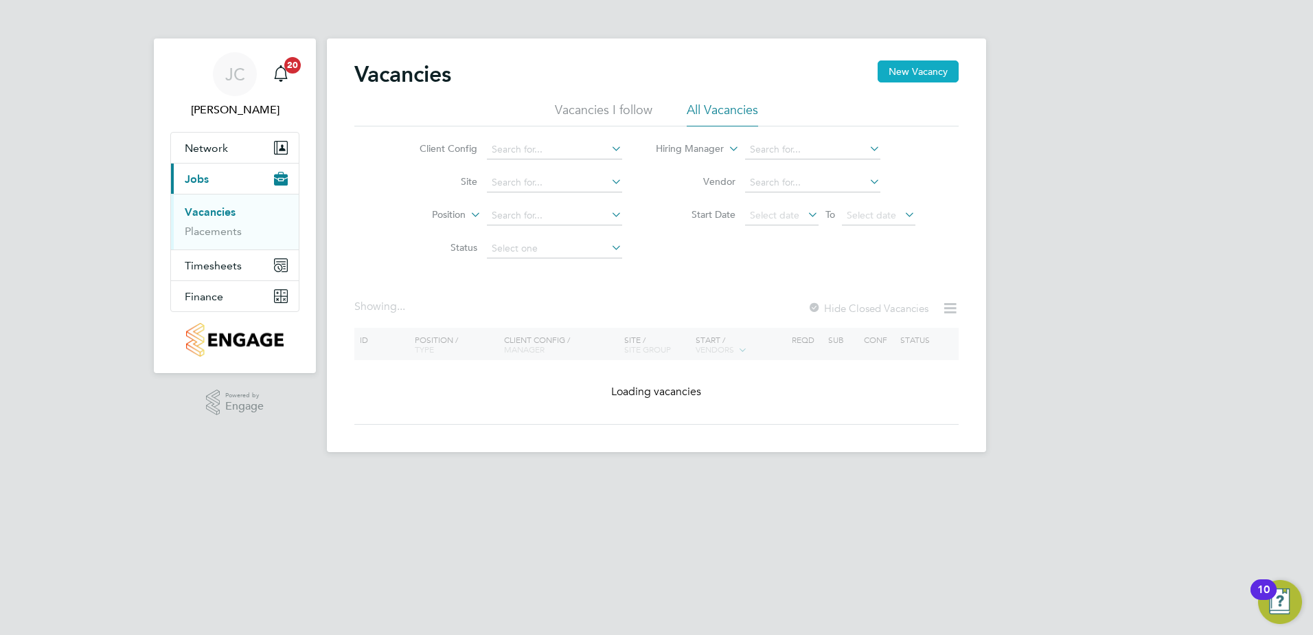
click at [930, 73] on button "New Vacancy" at bounding box center [918, 71] width 81 height 22
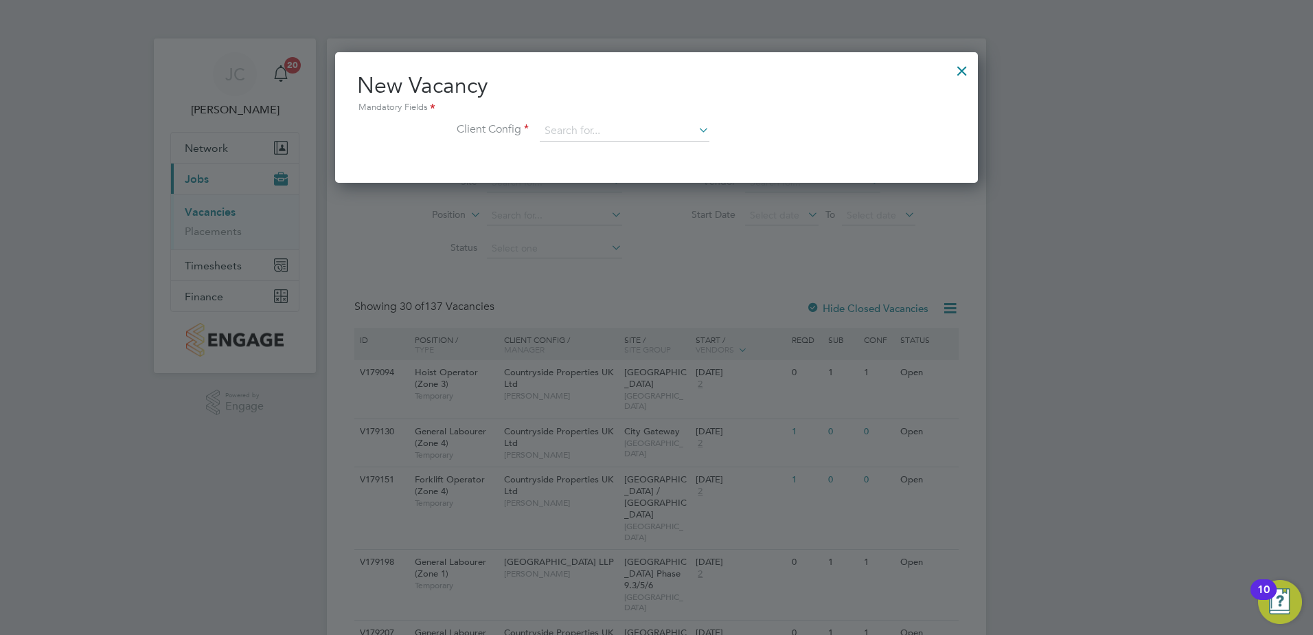
click at [575, 119] on div "New Vacancy Mandatory Fields Client Config" at bounding box center [656, 113] width 599 height 84
click at [578, 125] on input at bounding box center [625, 131] width 170 height 21
type input "o"
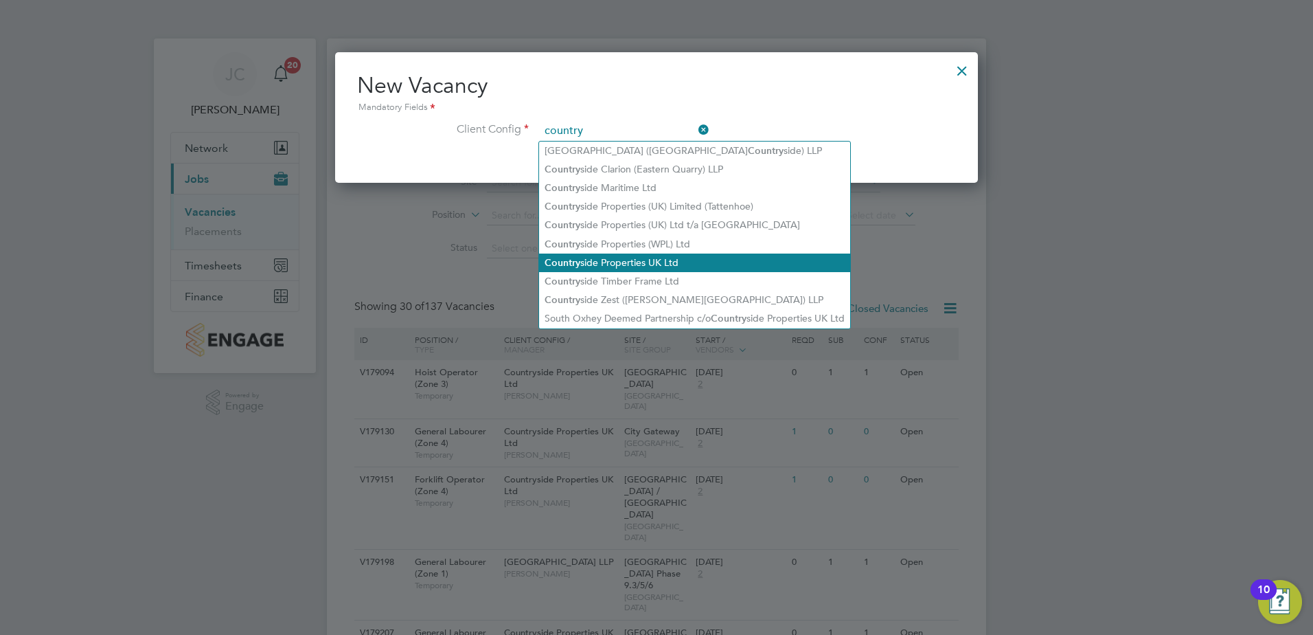
click at [696, 256] on li "Country side Properties UK Ltd" at bounding box center [694, 262] width 311 height 19
type input "Countryside Properties UK Ltd"
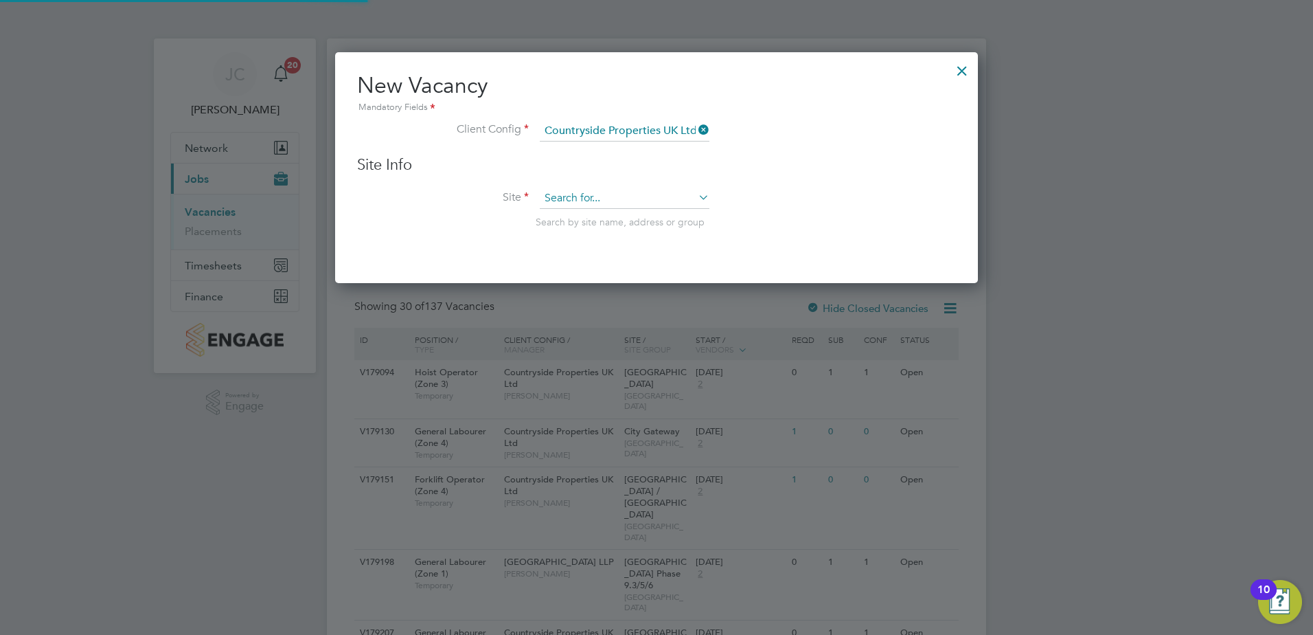
click at [599, 197] on input at bounding box center [625, 198] width 170 height 21
click at [578, 218] on b "Overstone" at bounding box center [568, 218] width 47 height 12
type input "Overstone Leys"
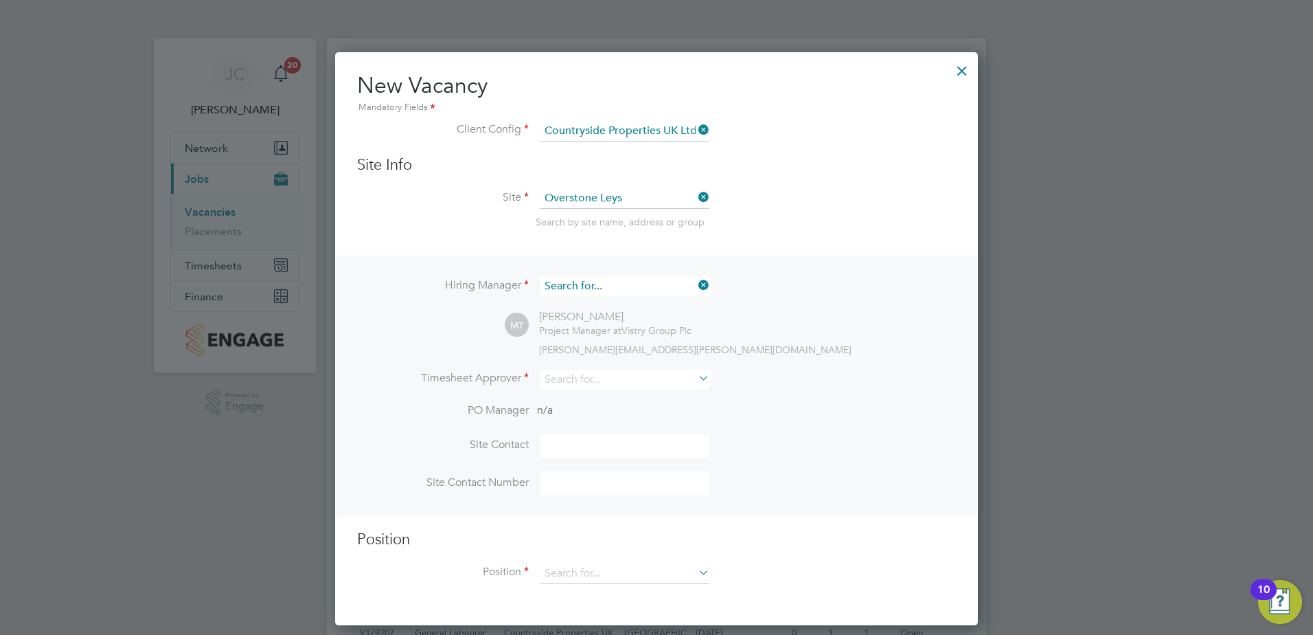
click at [606, 290] on input at bounding box center [625, 286] width 170 height 20
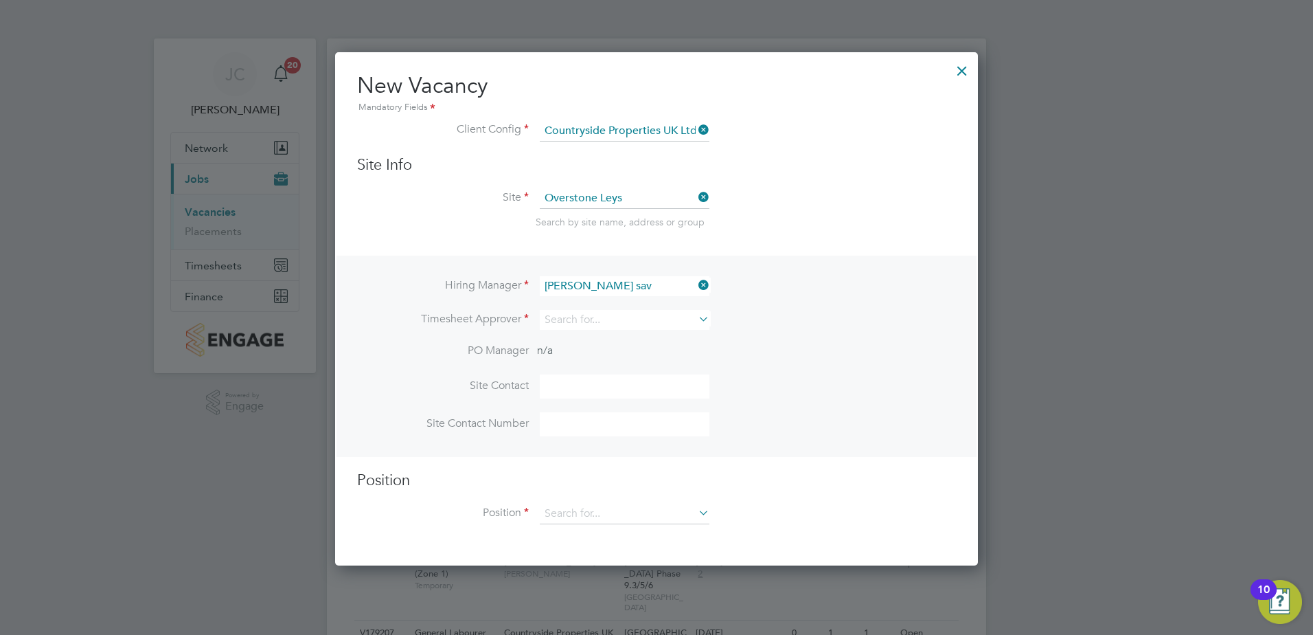
click at [663, 301] on li "[PERSON_NAME] ine" at bounding box center [624, 305] width 171 height 19
type input "[PERSON_NAME]"
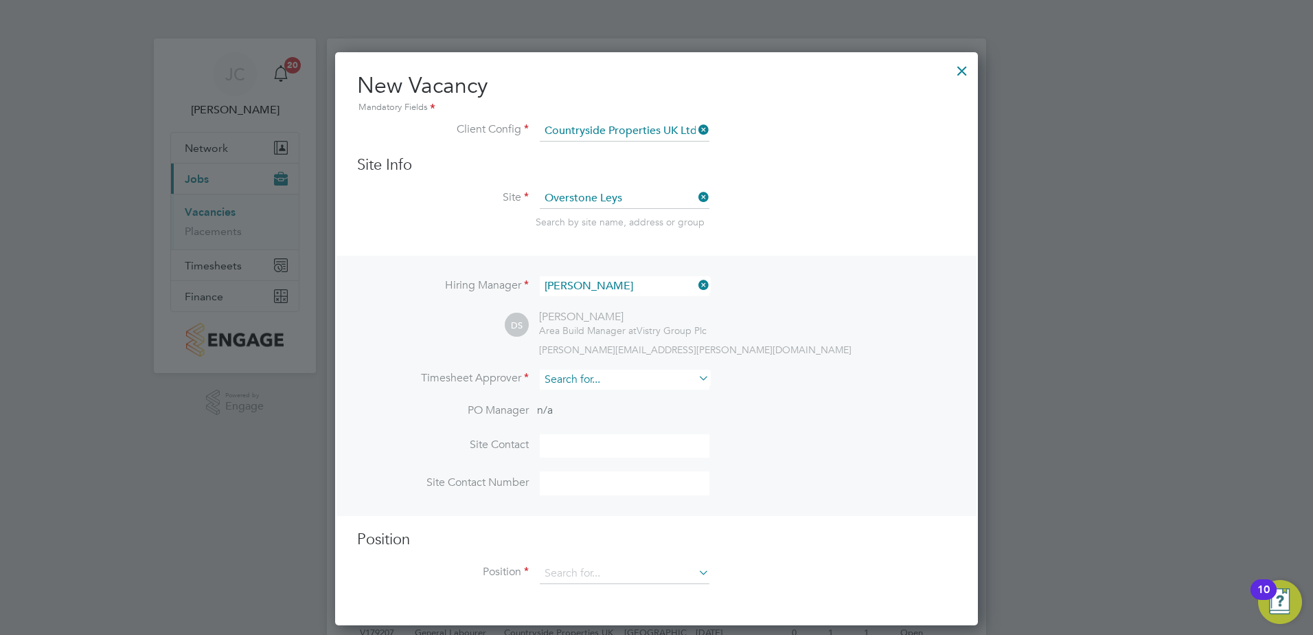
click at [613, 372] on input at bounding box center [625, 379] width 170 height 20
click at [605, 418] on li "[PERSON_NAME]" at bounding box center [671, 418] width 264 height 19
type input "[PERSON_NAME]"
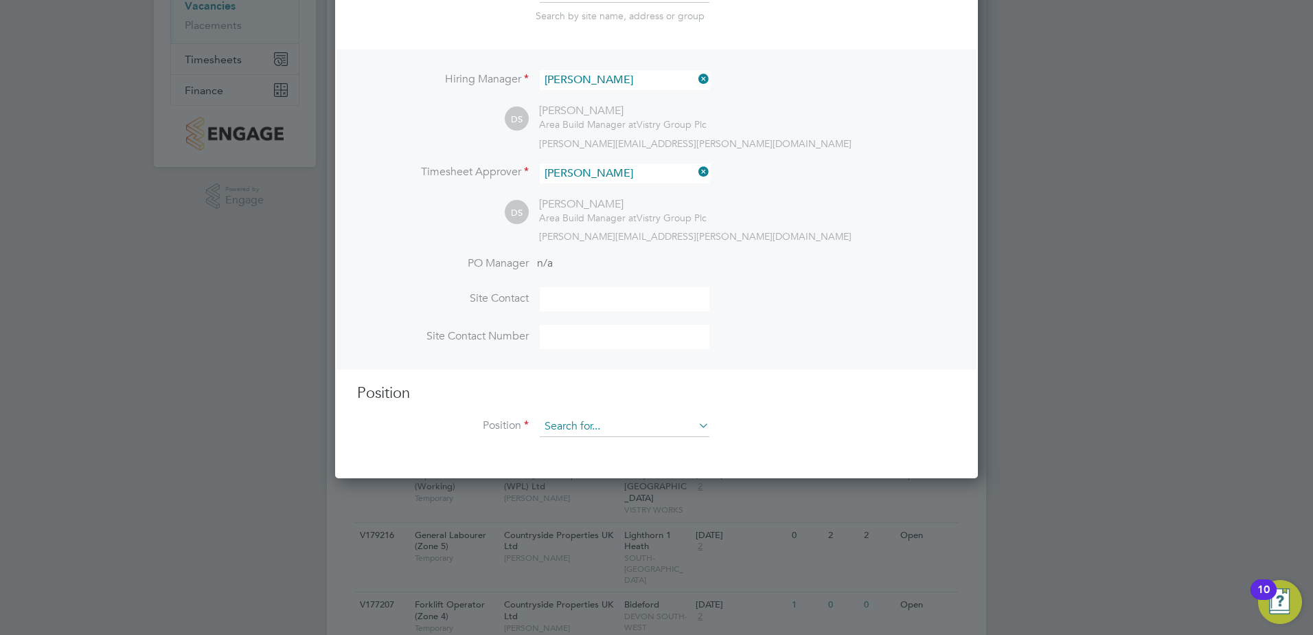
click at [621, 427] on input at bounding box center [625, 426] width 170 height 21
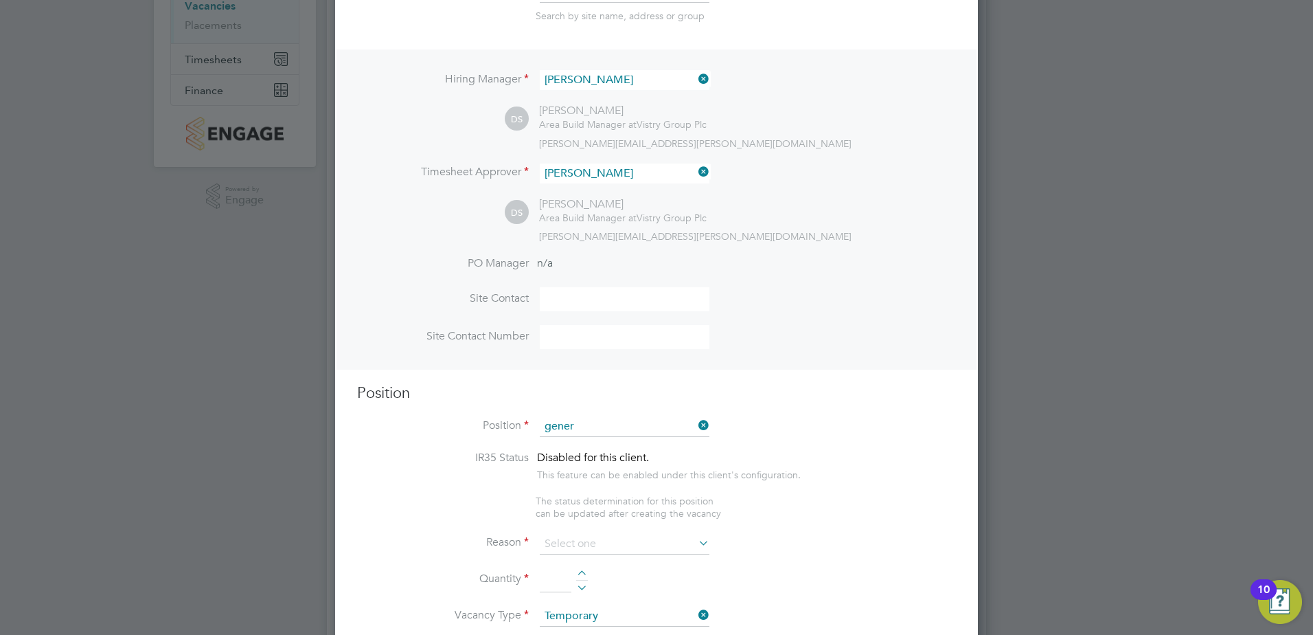
click at [662, 484] on li "Gener al Labourer (Zone 3)" at bounding box center [624, 485] width 171 height 19
type input "General Labourer (Zone 3)"
type textarea "- General labouring duties - Supporting the trades on site - Moving materials a…"
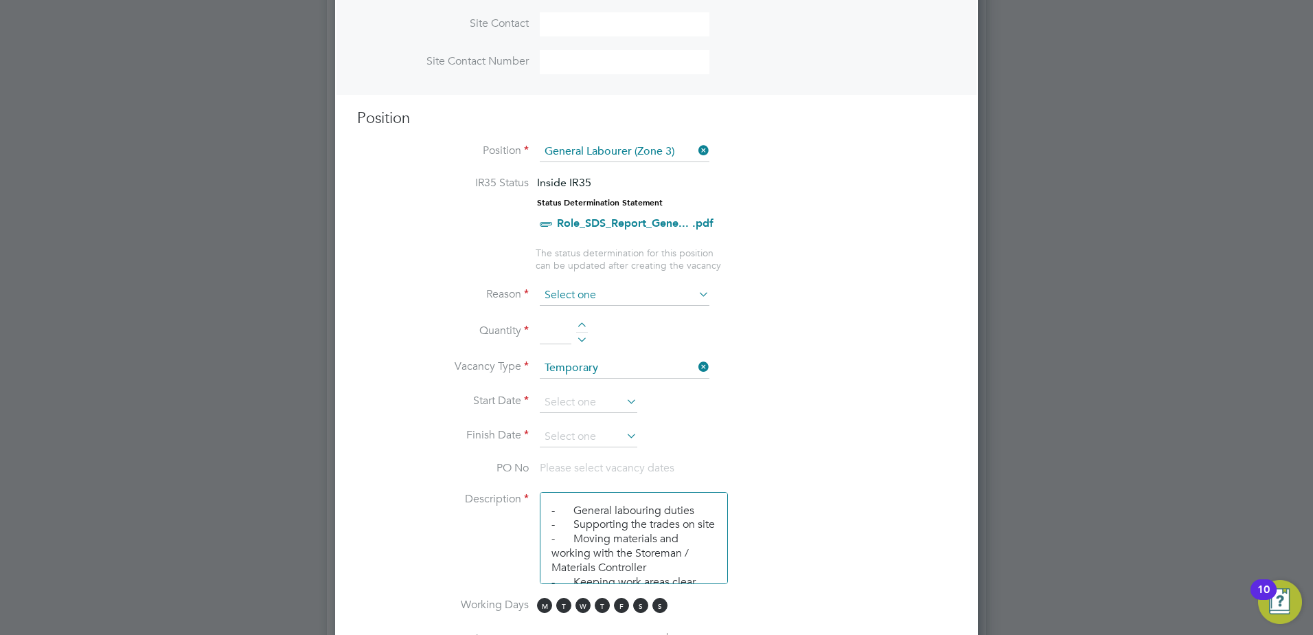
click at [599, 304] on input at bounding box center [625, 295] width 170 height 21
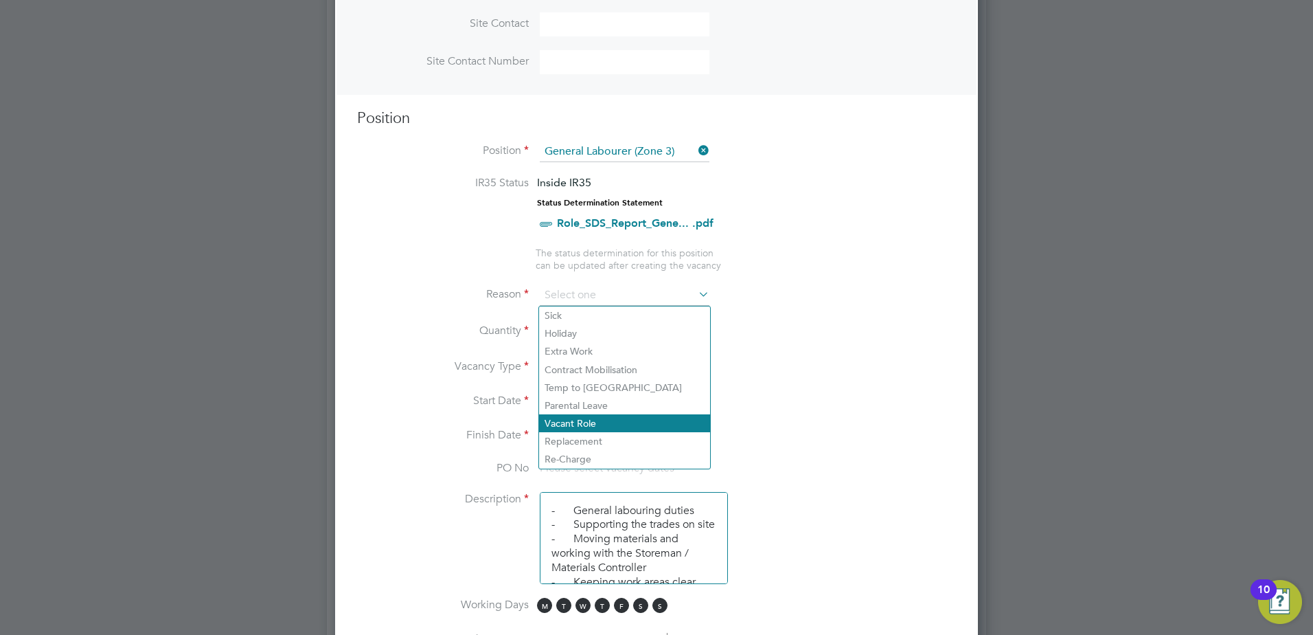
click at [609, 418] on li "Vacant Role" at bounding box center [624, 423] width 171 height 18
type input "Vacant Role"
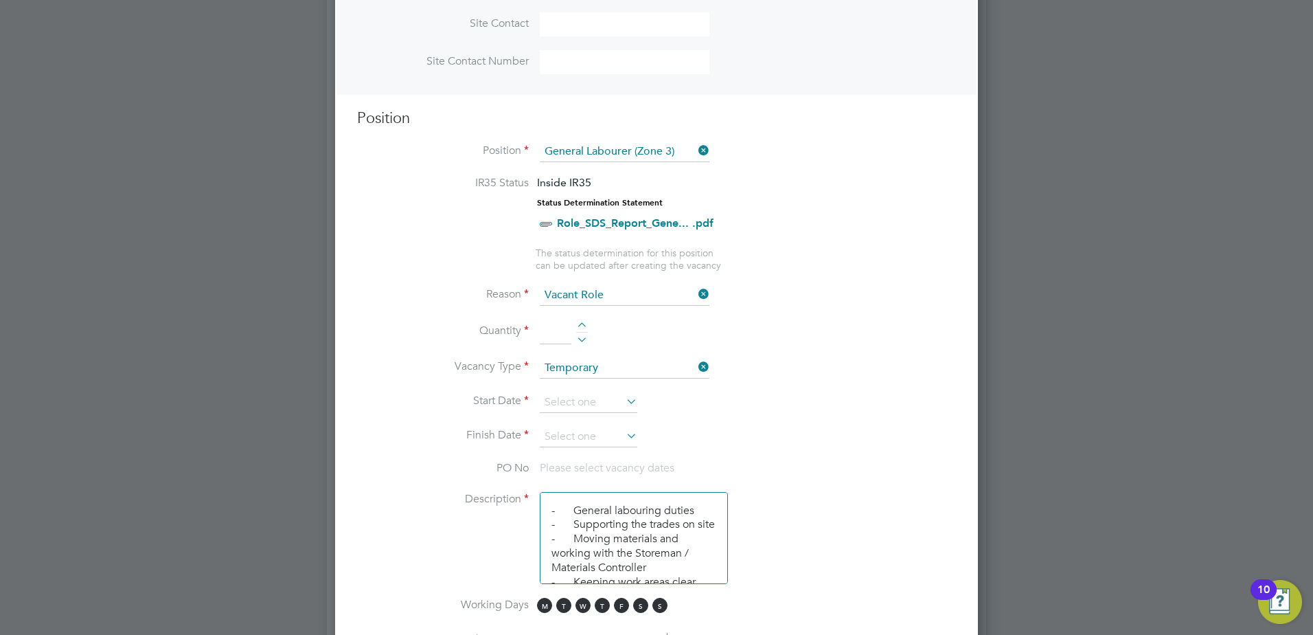
click at [582, 321] on li "Quantity" at bounding box center [656, 338] width 599 height 38
click at [584, 325] on div at bounding box center [582, 327] width 12 height 10
type input "1"
click at [602, 402] on input at bounding box center [589, 402] width 98 height 21
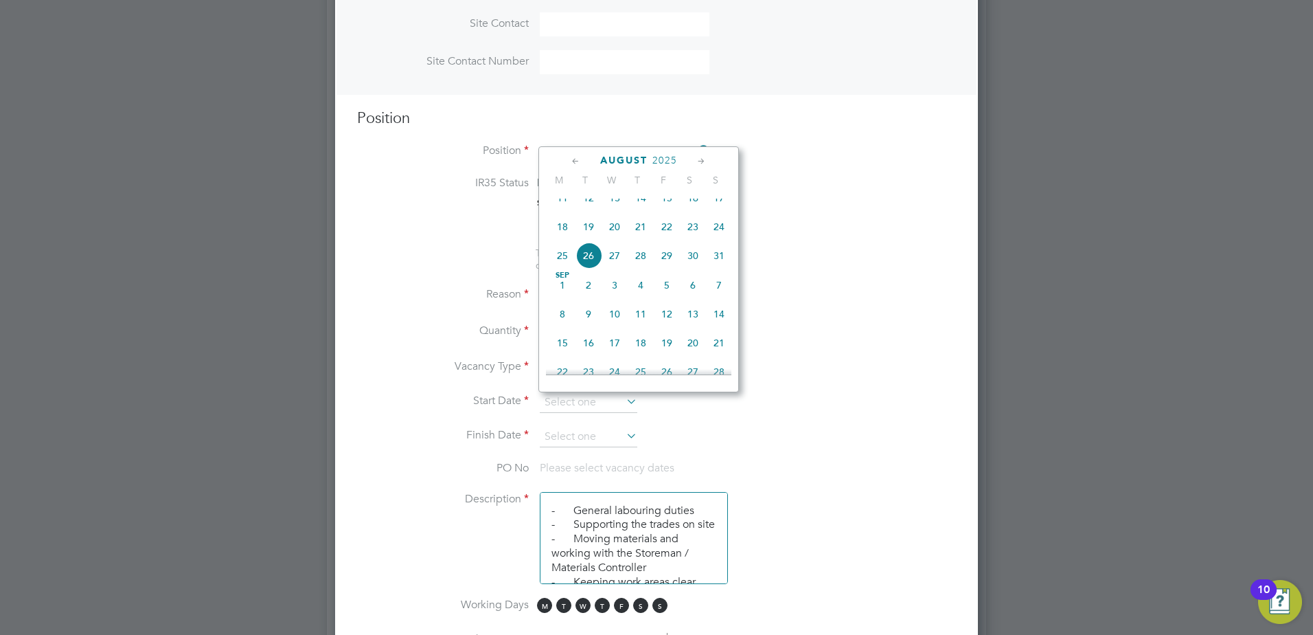
click at [586, 238] on span "19" at bounding box center [588, 227] width 26 height 26
type input "[DATE]"
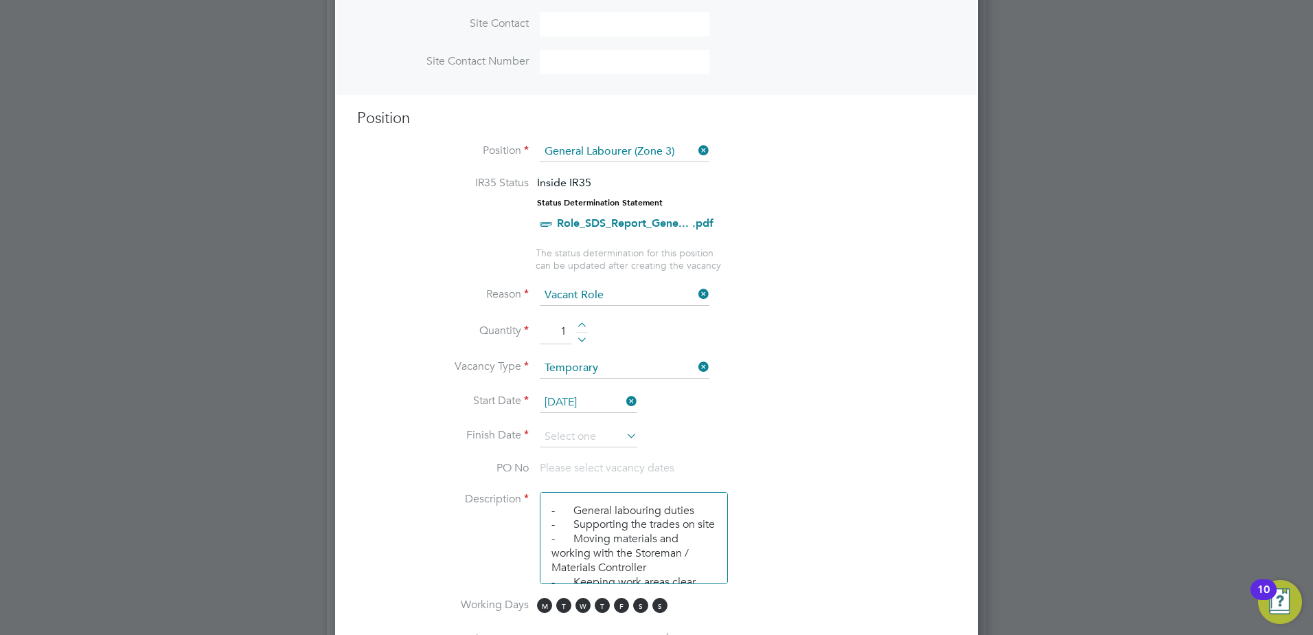
click at [639, 436] on li "Finish Date" at bounding box center [656, 443] width 599 height 34
click at [624, 437] on icon at bounding box center [624, 435] width 0 height 19
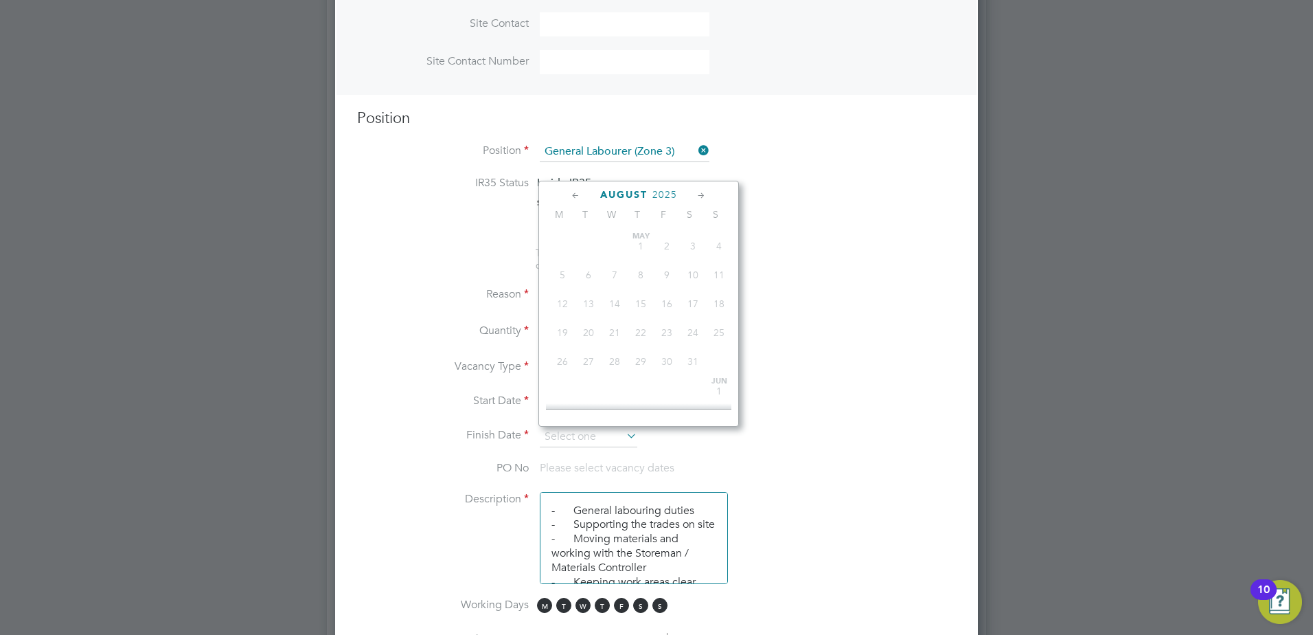
scroll to position [535, 0]
click at [702, 193] on icon at bounding box center [701, 195] width 13 height 15
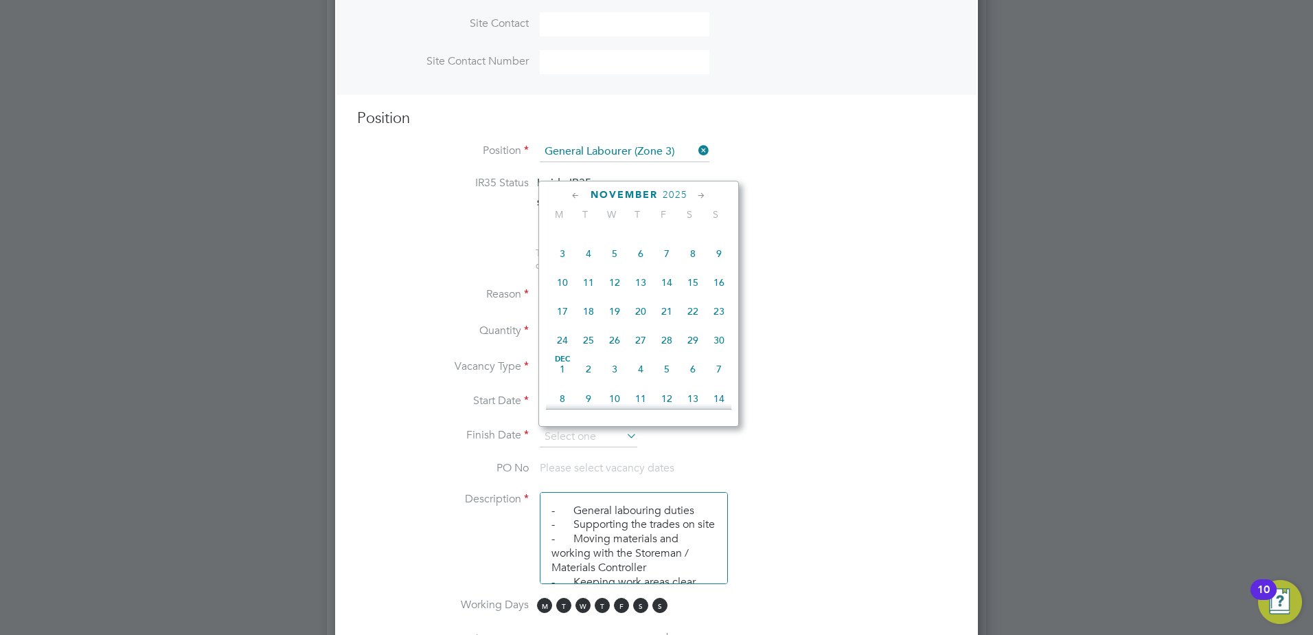
click at [672, 353] on span "28" at bounding box center [667, 340] width 26 height 26
type input "[DATE]"
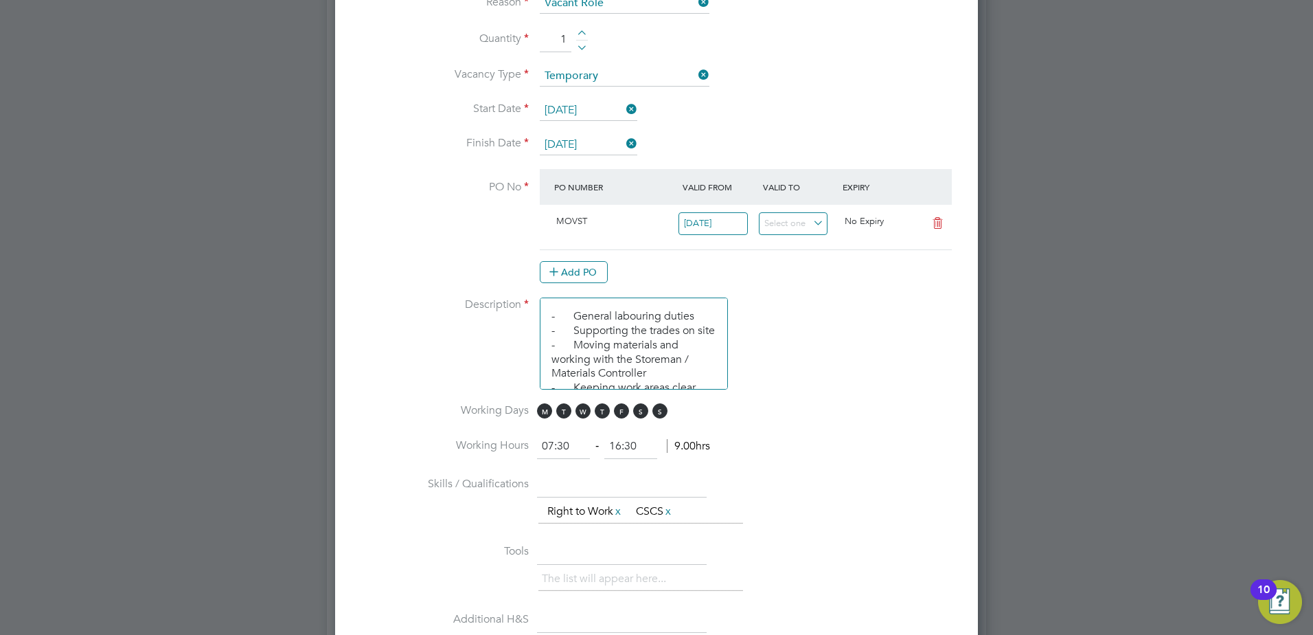
scroll to position [824, 0]
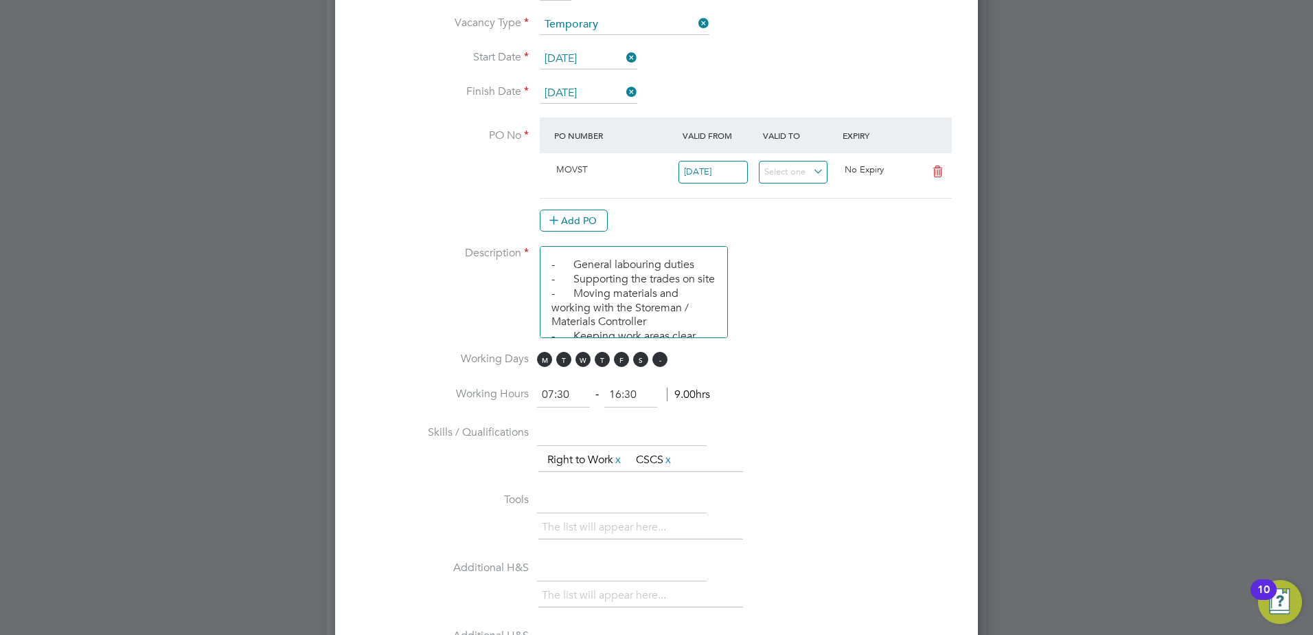
click at [655, 361] on span "S" at bounding box center [659, 359] width 15 height 15
click at [645, 359] on span "S" at bounding box center [640, 359] width 15 height 15
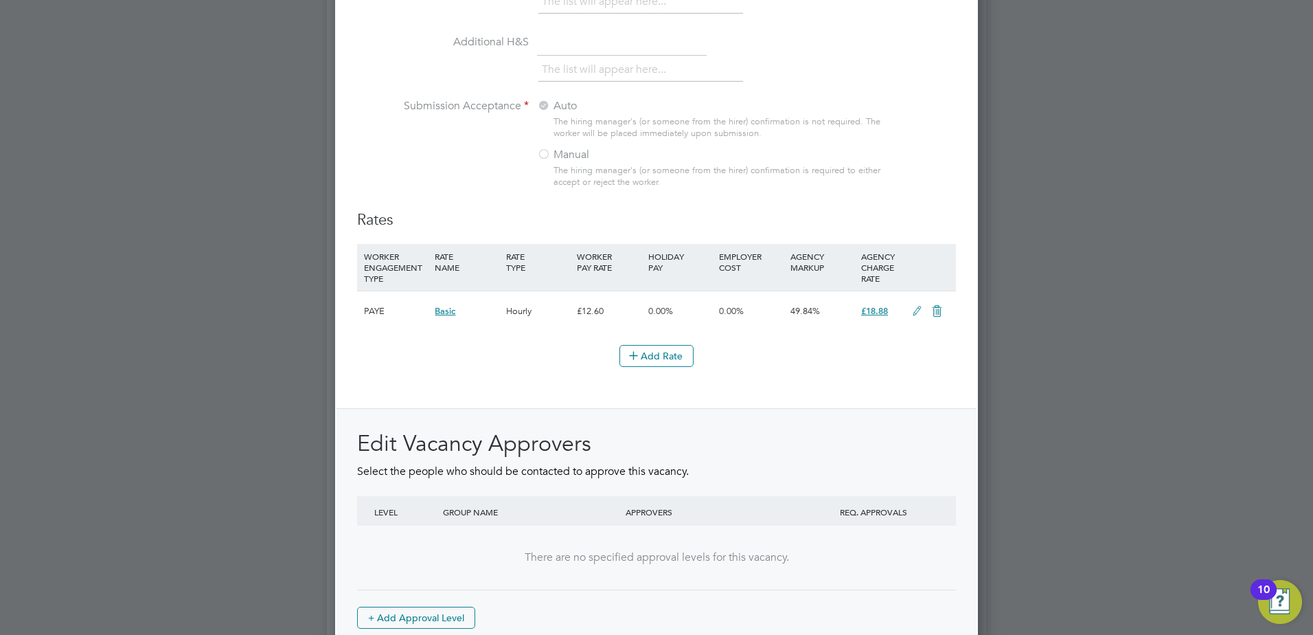
scroll to position [1496, 0]
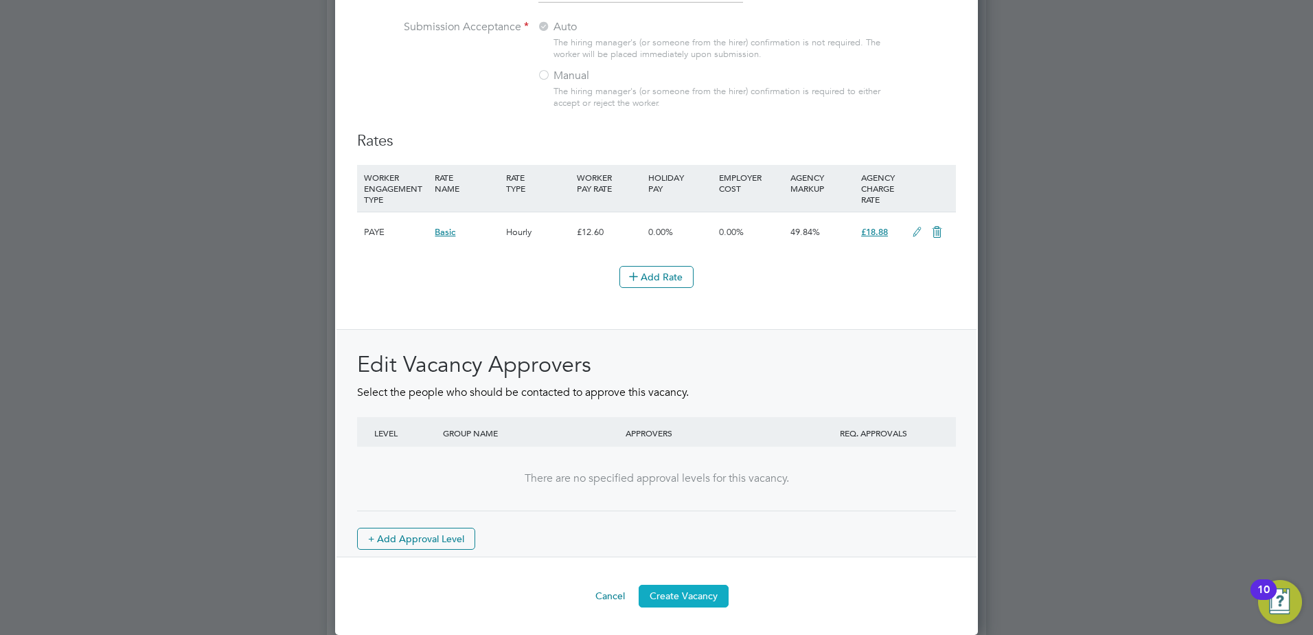
click at [708, 597] on button "Create Vacancy" at bounding box center [684, 595] width 90 height 22
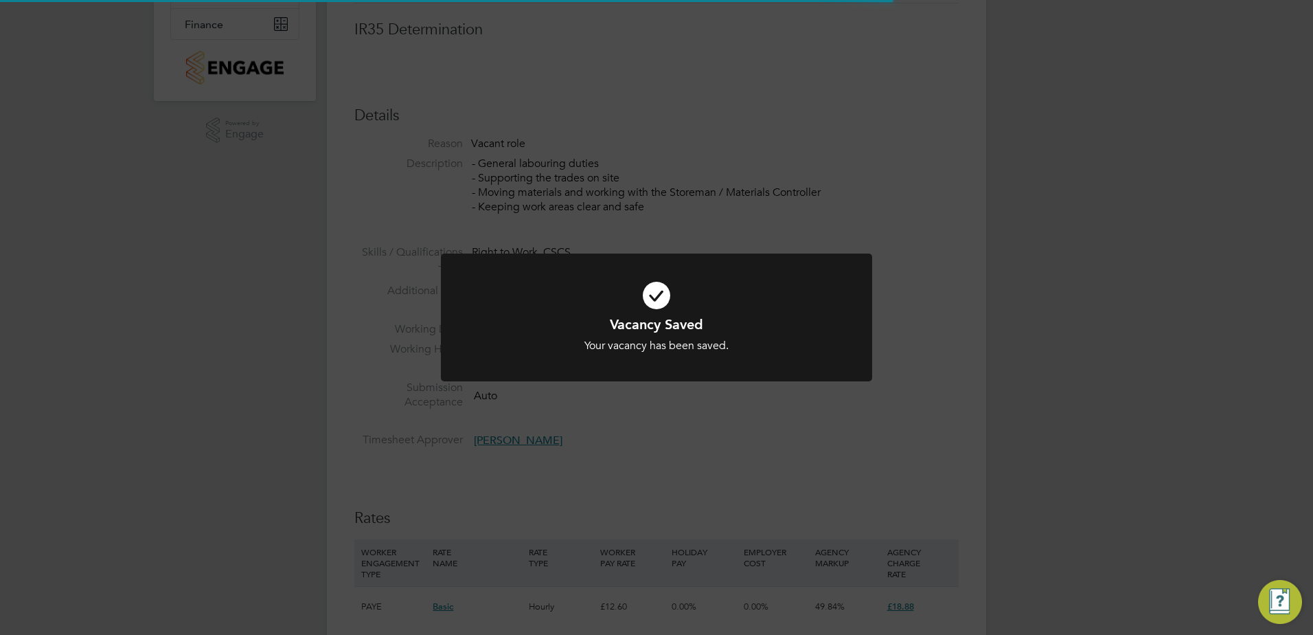
scroll to position [22, 271]
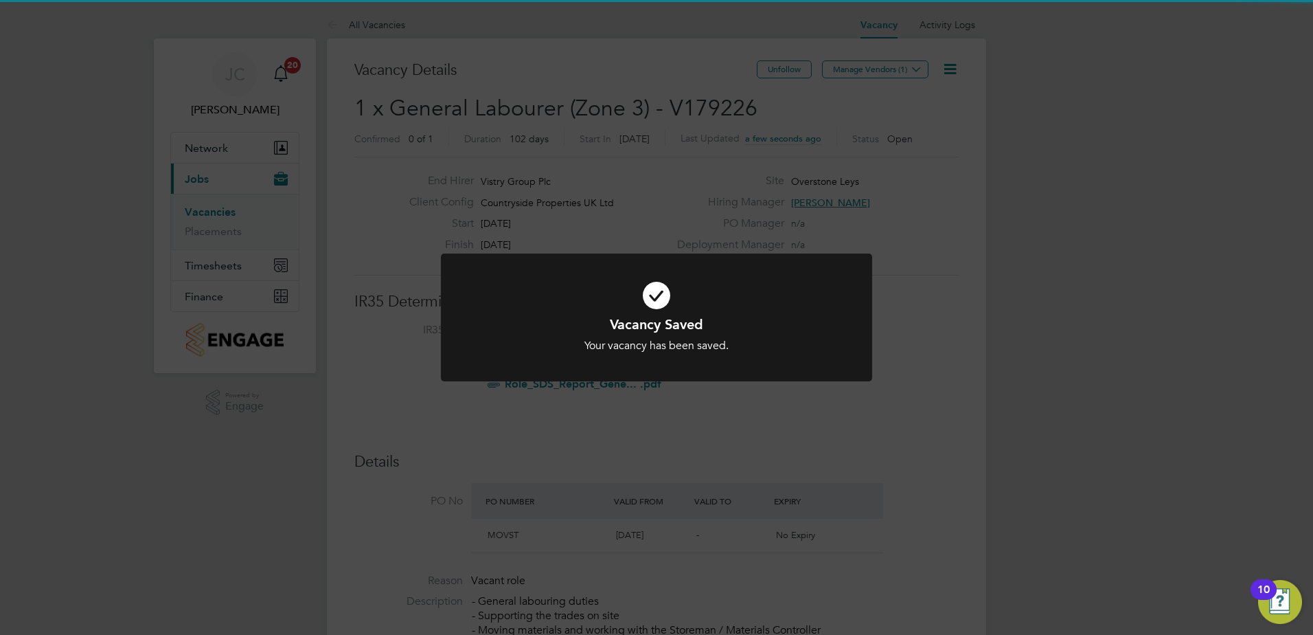
click at [795, 262] on div at bounding box center [656, 317] width 431 height 128
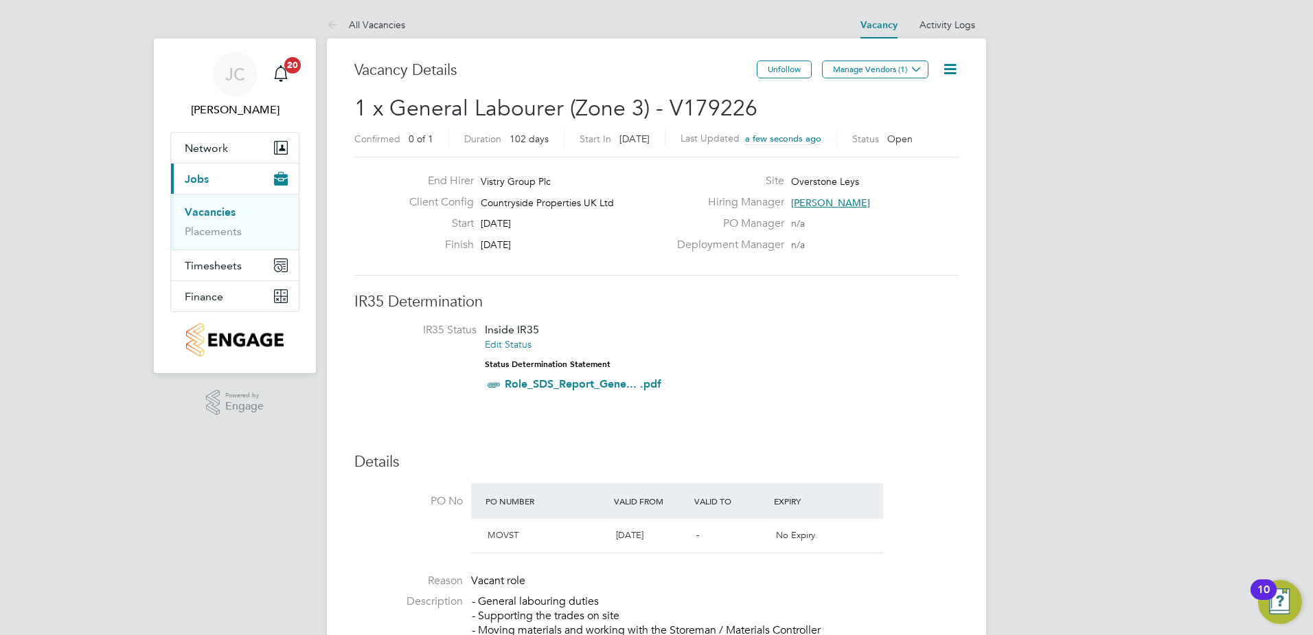
click at [888, 87] on div "Unfollow Manage Vendors (1)" at bounding box center [858, 76] width 202 height 32
click at [891, 71] on button "Manage Vendors (1)" at bounding box center [875, 69] width 106 height 18
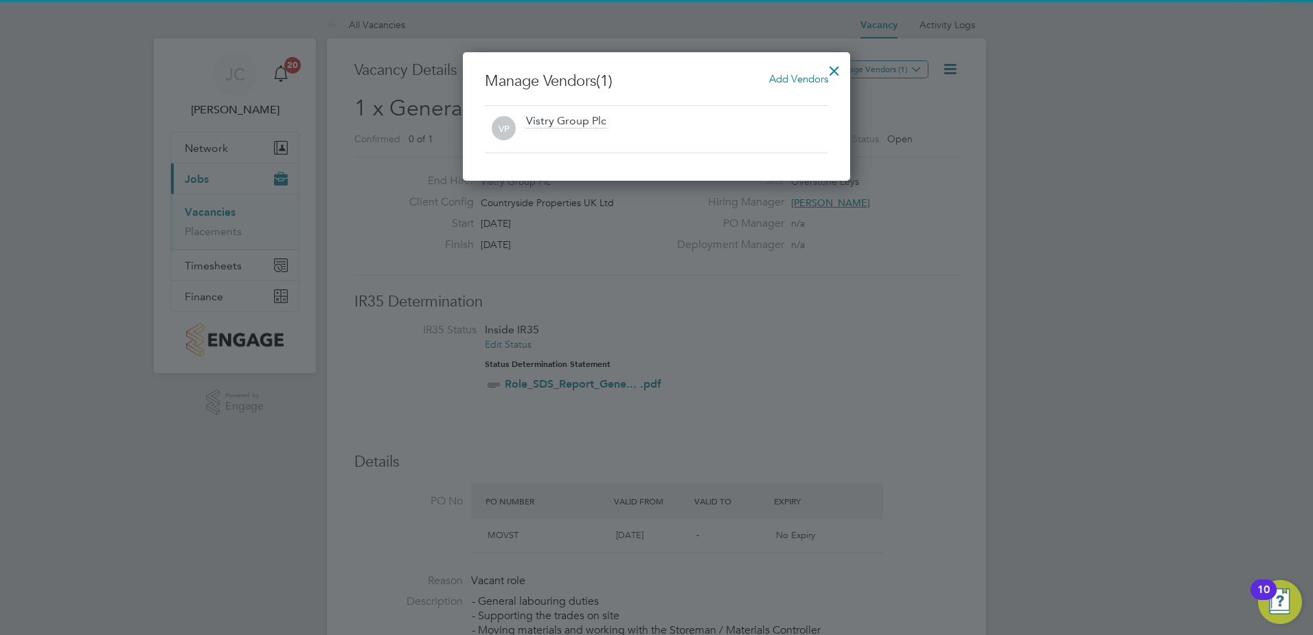
click at [805, 84] on span "Add Vendors" at bounding box center [798, 78] width 59 height 13
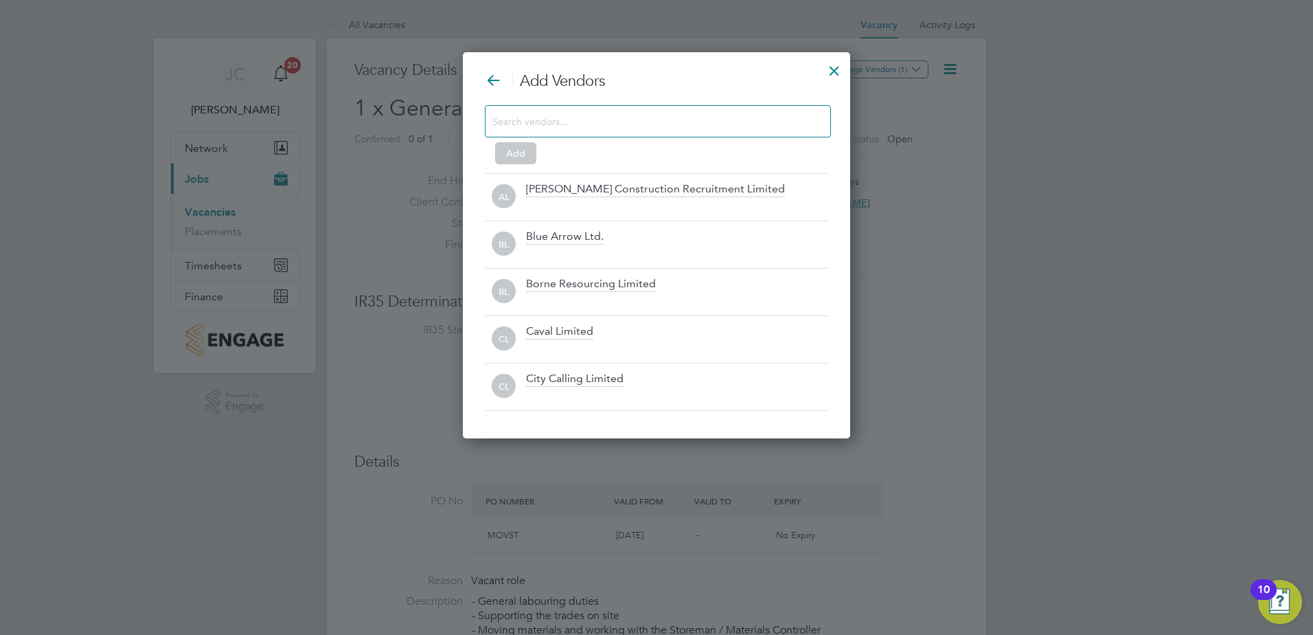
click at [718, 124] on input at bounding box center [646, 121] width 309 height 18
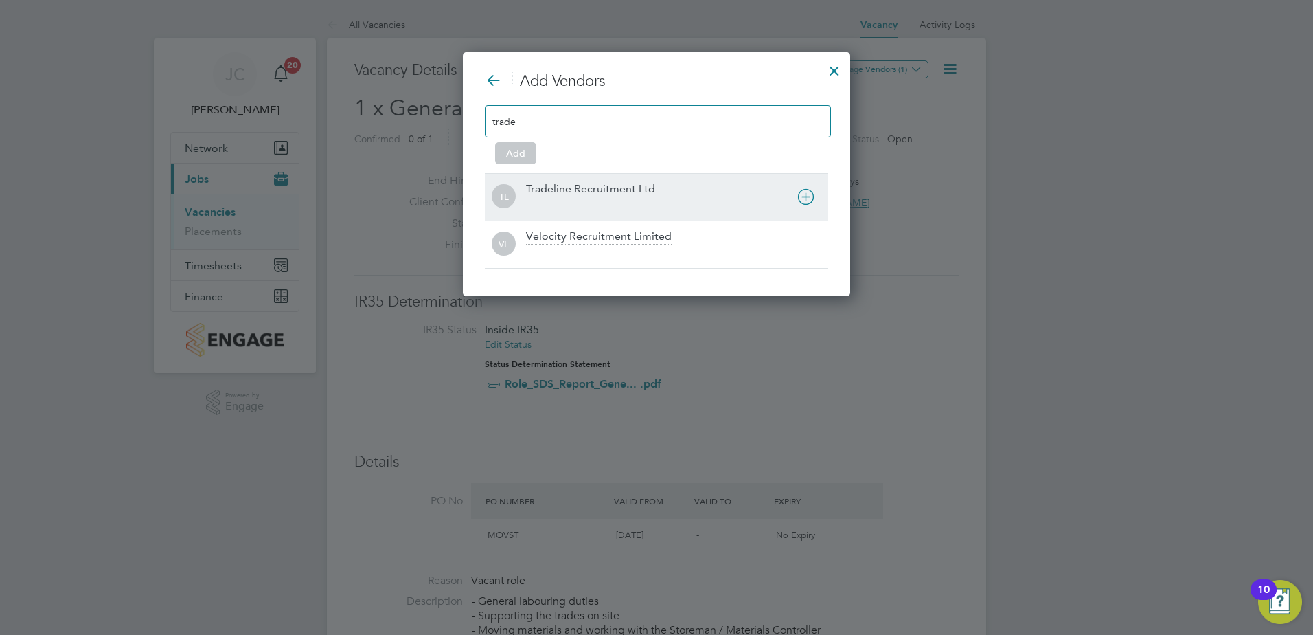
type input "trade"
click at [640, 180] on div "TL Tradeline Recruitment Ltd" at bounding box center [656, 196] width 343 height 47
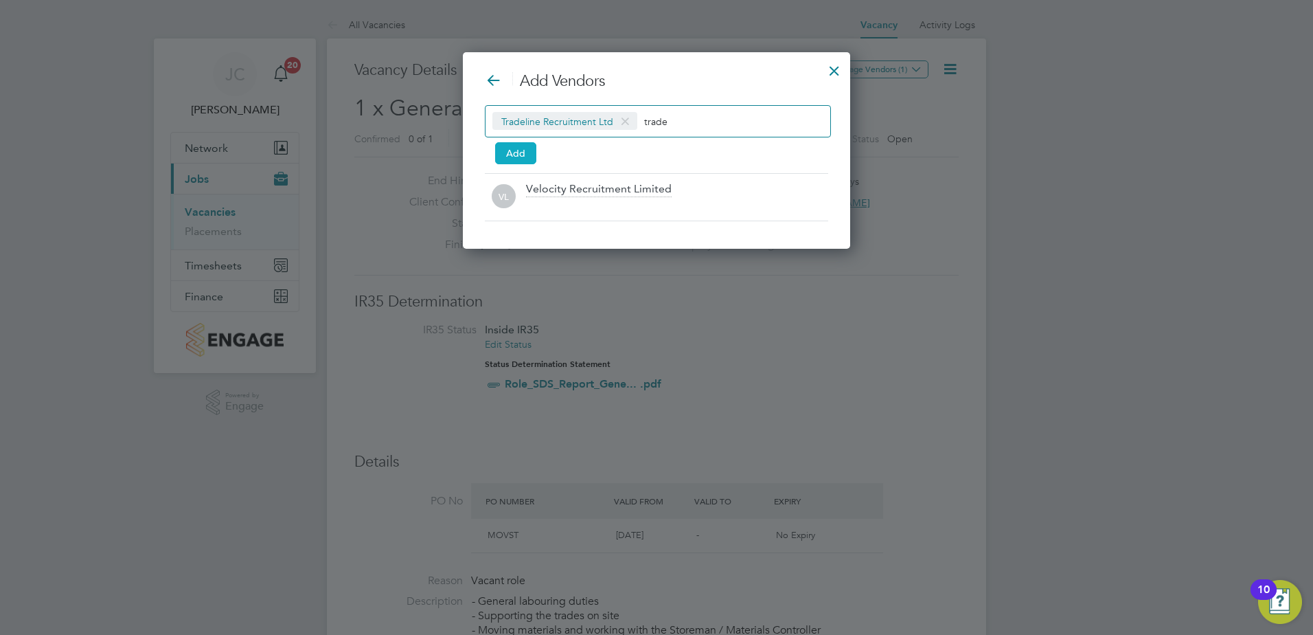
click at [533, 150] on button "Add" at bounding box center [515, 153] width 41 height 22
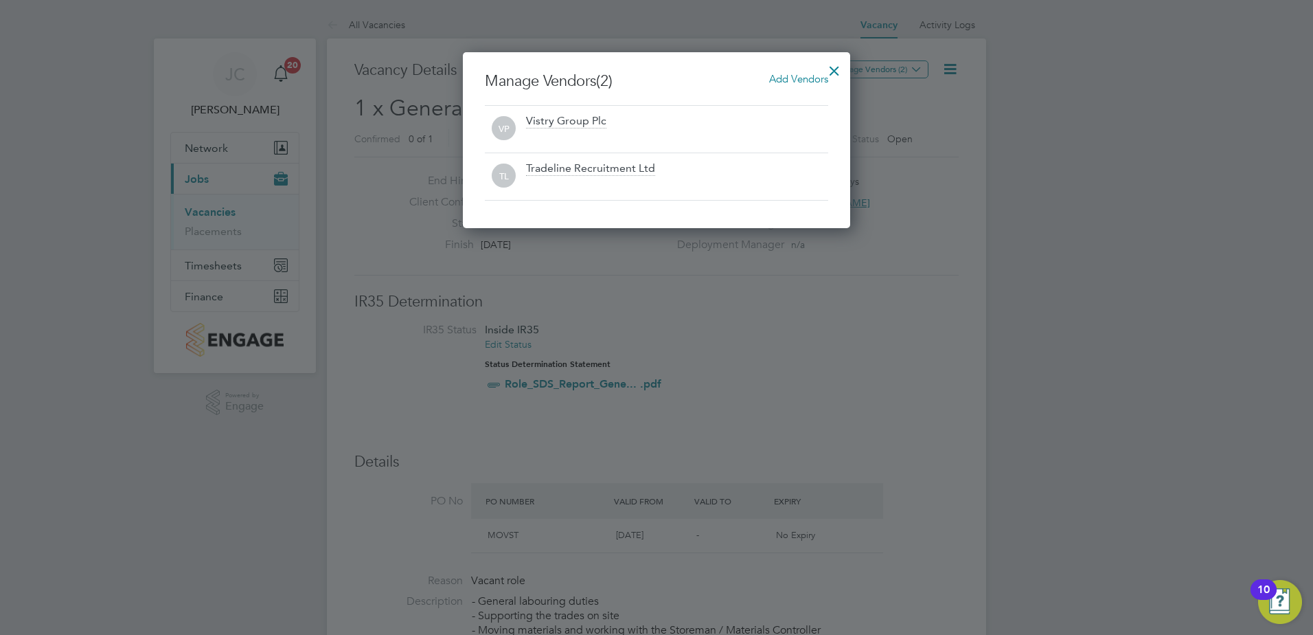
click at [828, 71] on div at bounding box center [834, 67] width 25 height 25
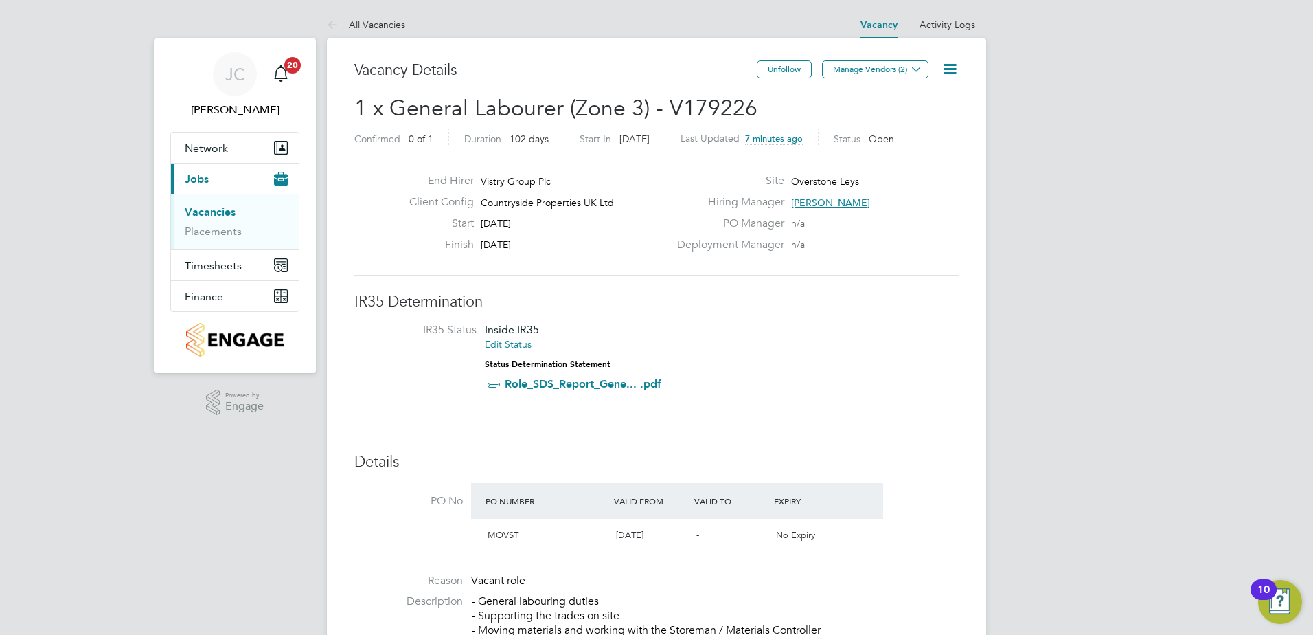
click at [215, 212] on link "Vacancies" at bounding box center [210, 211] width 51 height 13
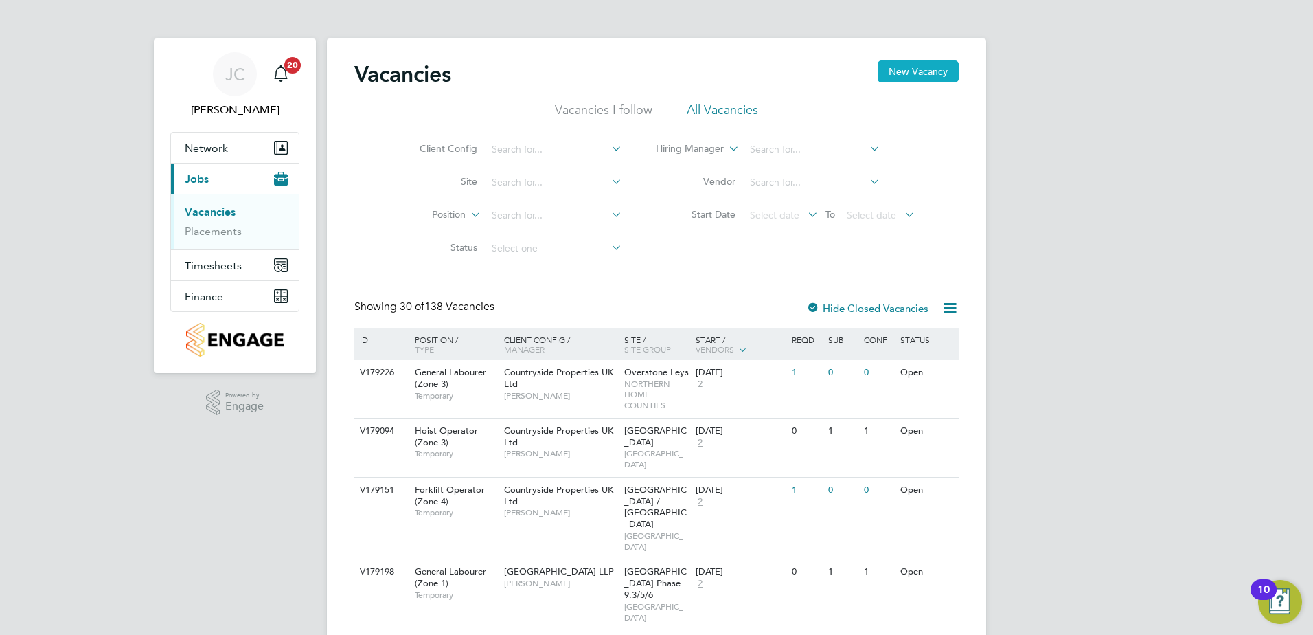
click at [920, 69] on button "New Vacancy" at bounding box center [918, 71] width 81 height 22
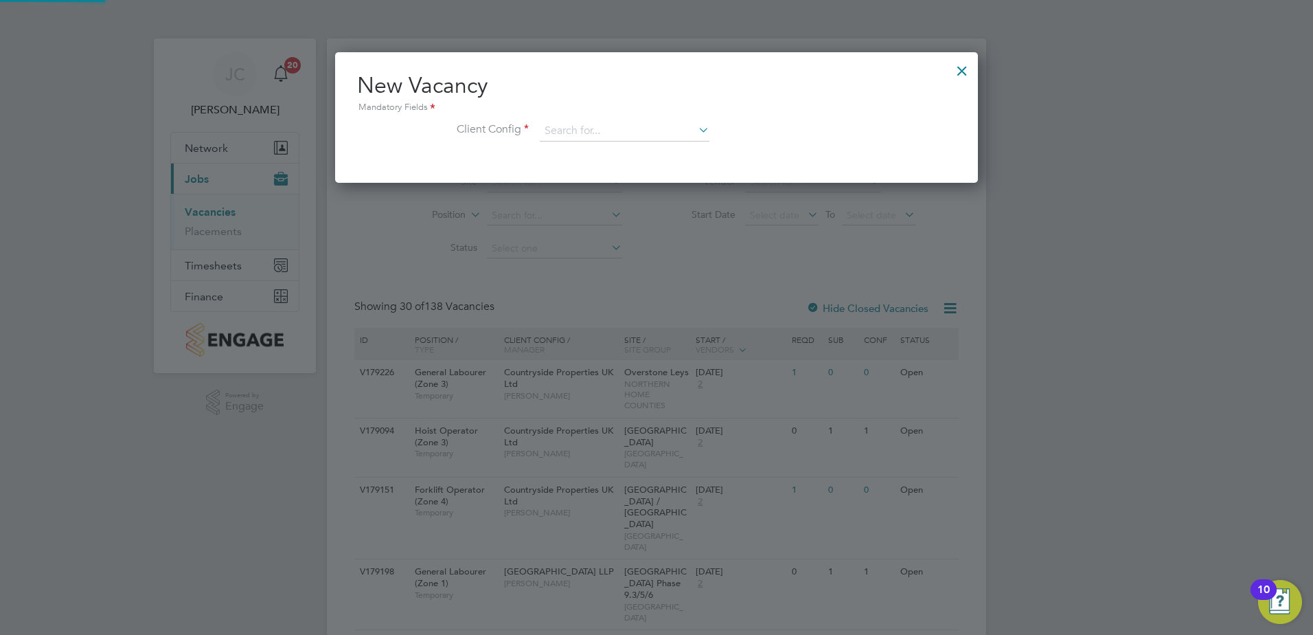
scroll to position [130, 643]
click at [608, 142] on li "Client Config" at bounding box center [656, 138] width 599 height 34
click at [611, 139] on input at bounding box center [625, 131] width 170 height 21
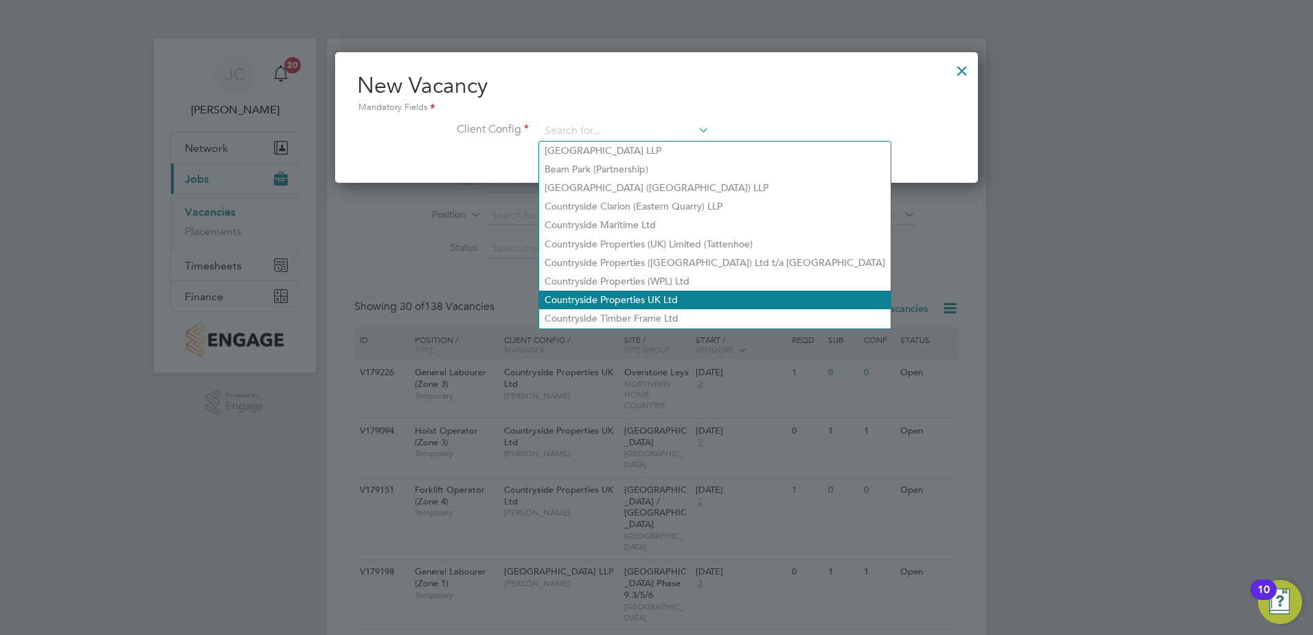
click at [638, 290] on li "Countryside Properties UK Ltd" at bounding box center [715, 299] width 352 height 19
type input "Countryside Properties UK Ltd"
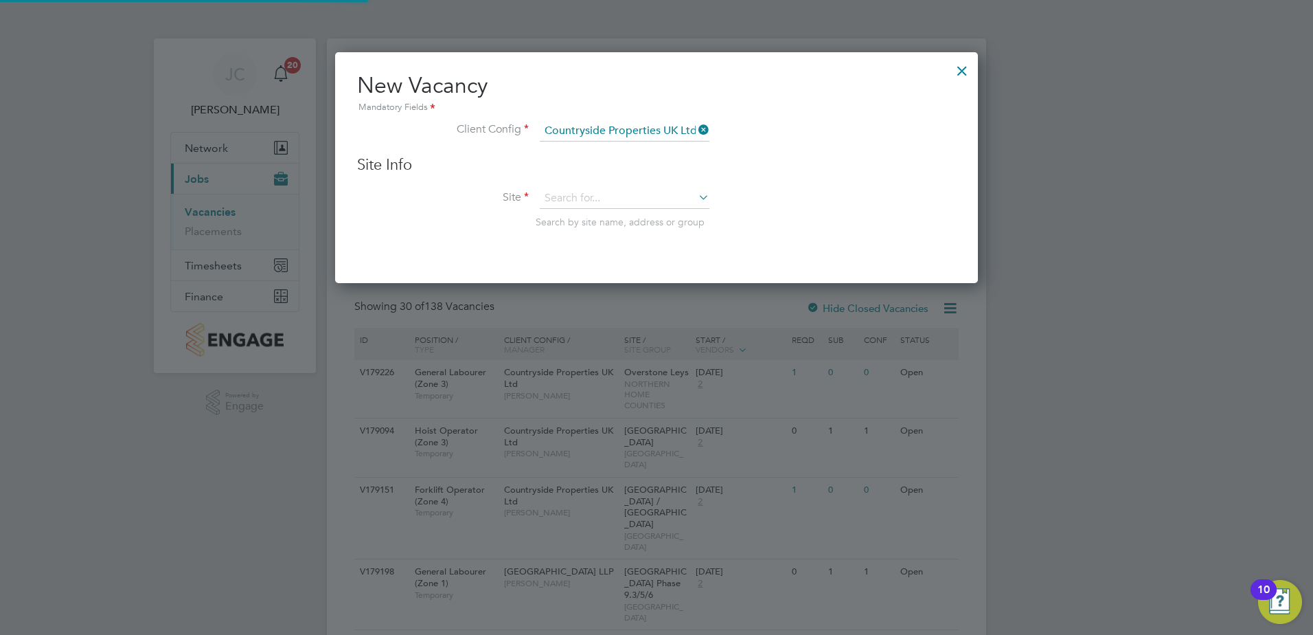
scroll to position [232, 643]
click at [601, 198] on input at bounding box center [625, 198] width 170 height 21
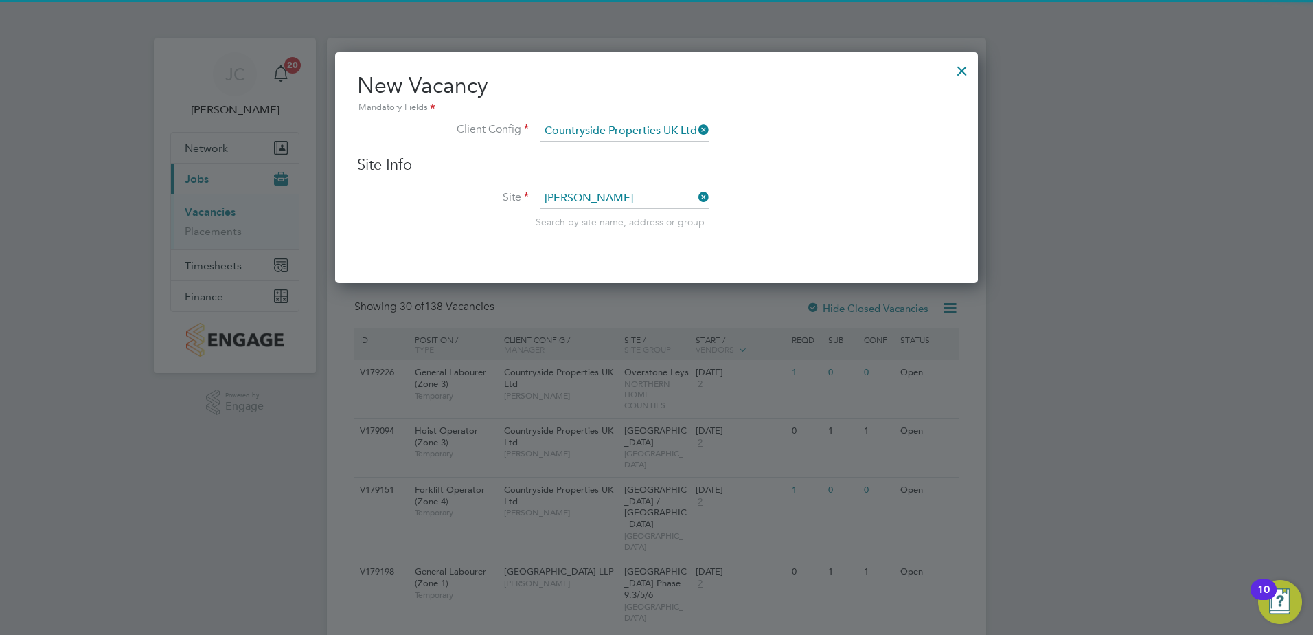
click at [601, 212] on li "Buckingham ( [PERSON_NAME] Way)" at bounding box center [624, 218] width 171 height 19
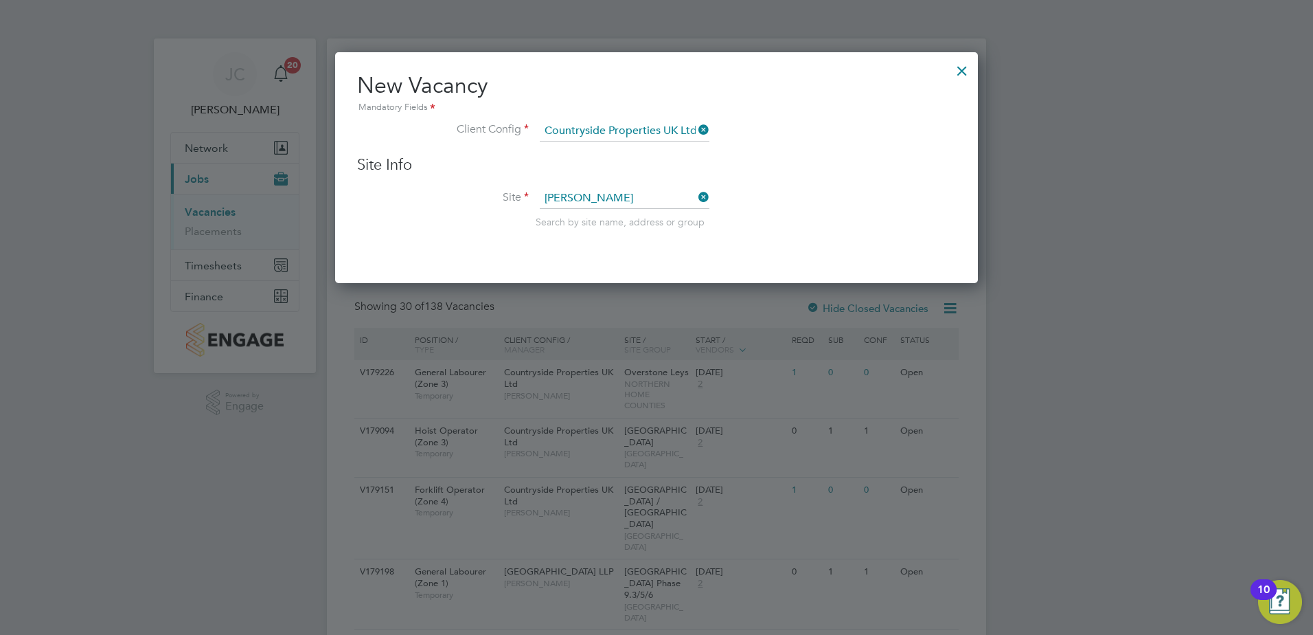
type input "Buckingham ([PERSON_NAME] Way)"
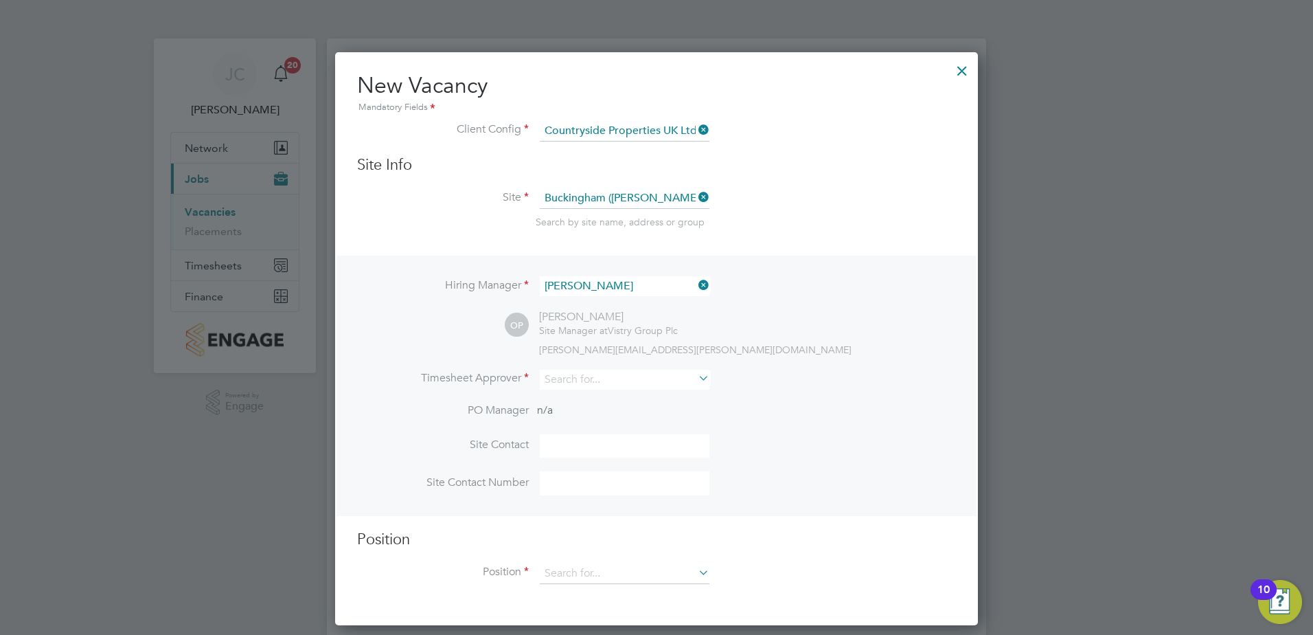
scroll to position [574, 643]
click at [696, 281] on icon at bounding box center [696, 284] width 0 height 19
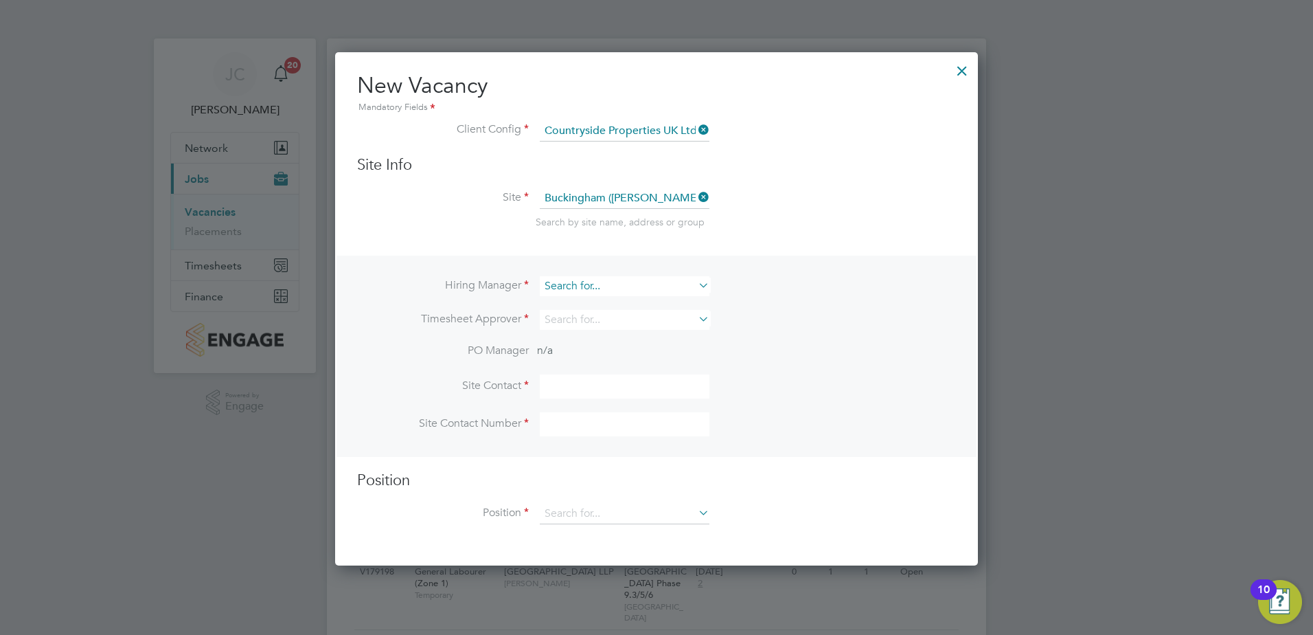
scroll to position [514, 643]
click at [645, 284] on input at bounding box center [625, 286] width 170 height 20
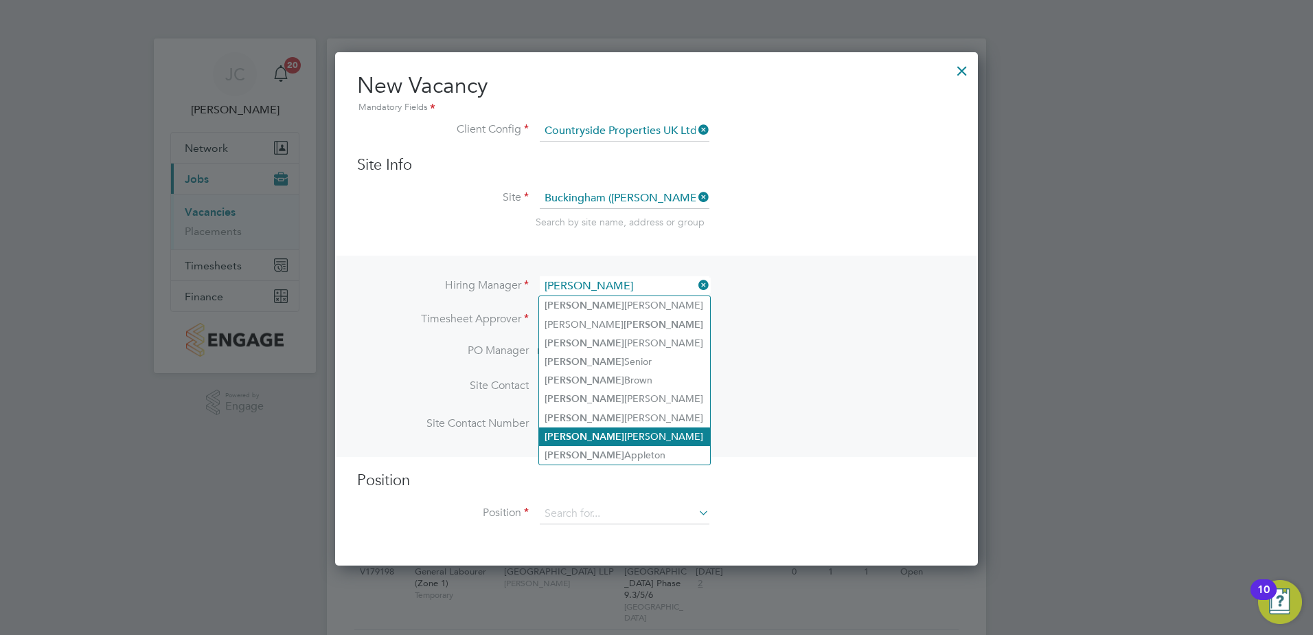
click at [609, 431] on li "[PERSON_NAME]" at bounding box center [624, 436] width 171 height 19
type input "[PERSON_NAME]"
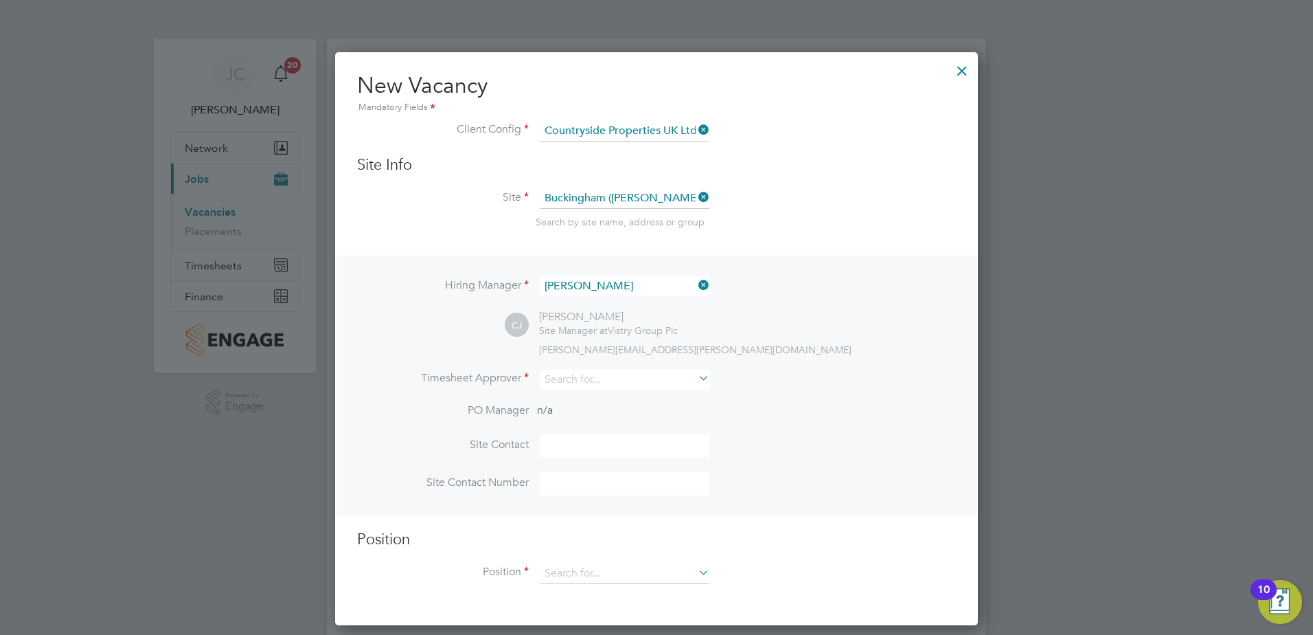
scroll to position [574, 643]
click at [604, 377] on input at bounding box center [625, 379] width 170 height 20
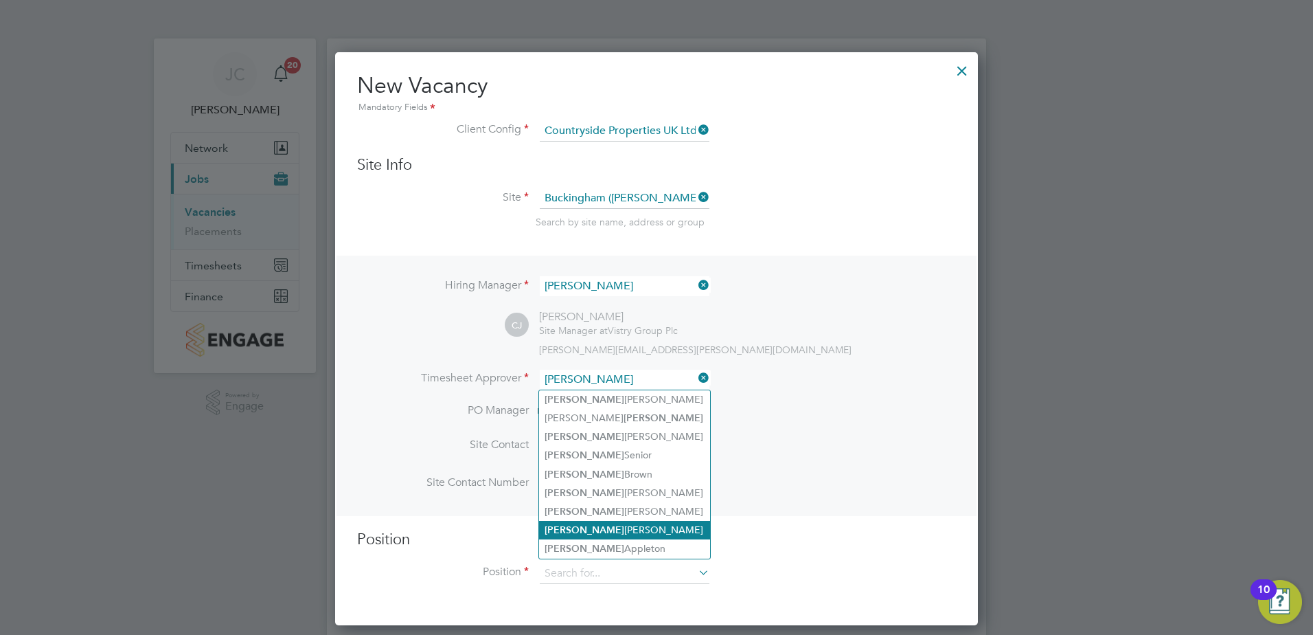
click at [648, 525] on li "[PERSON_NAME]" at bounding box center [624, 530] width 171 height 19
type input "[PERSON_NAME]"
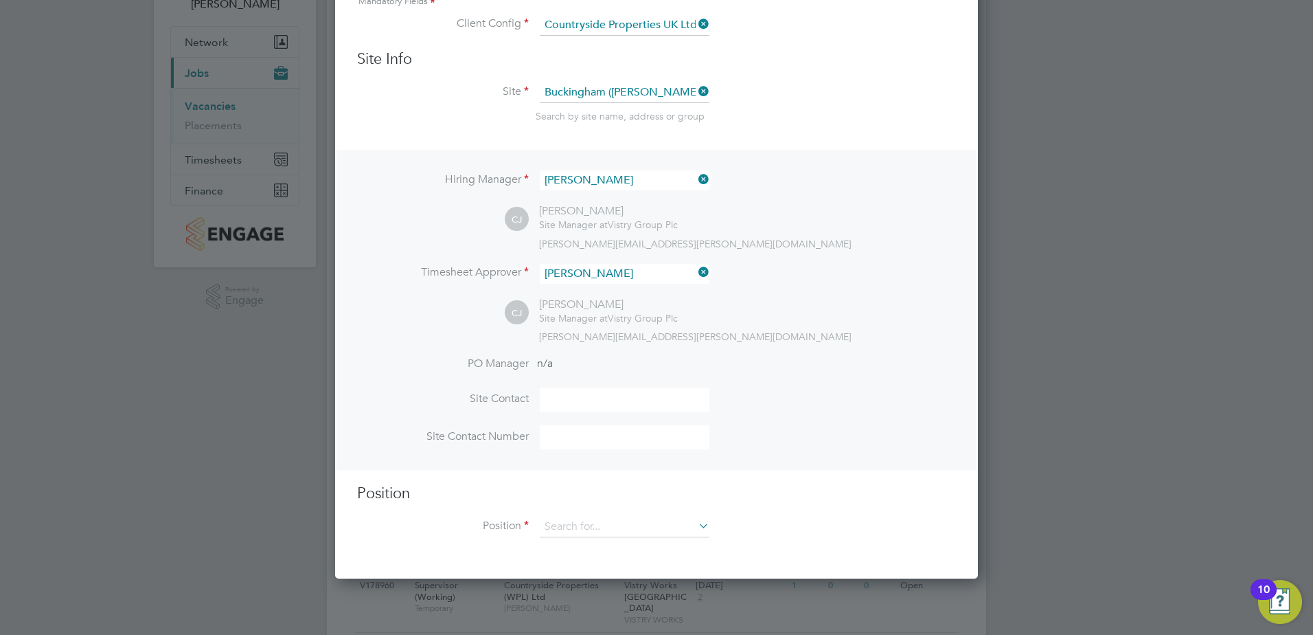
scroll to position [275, 0]
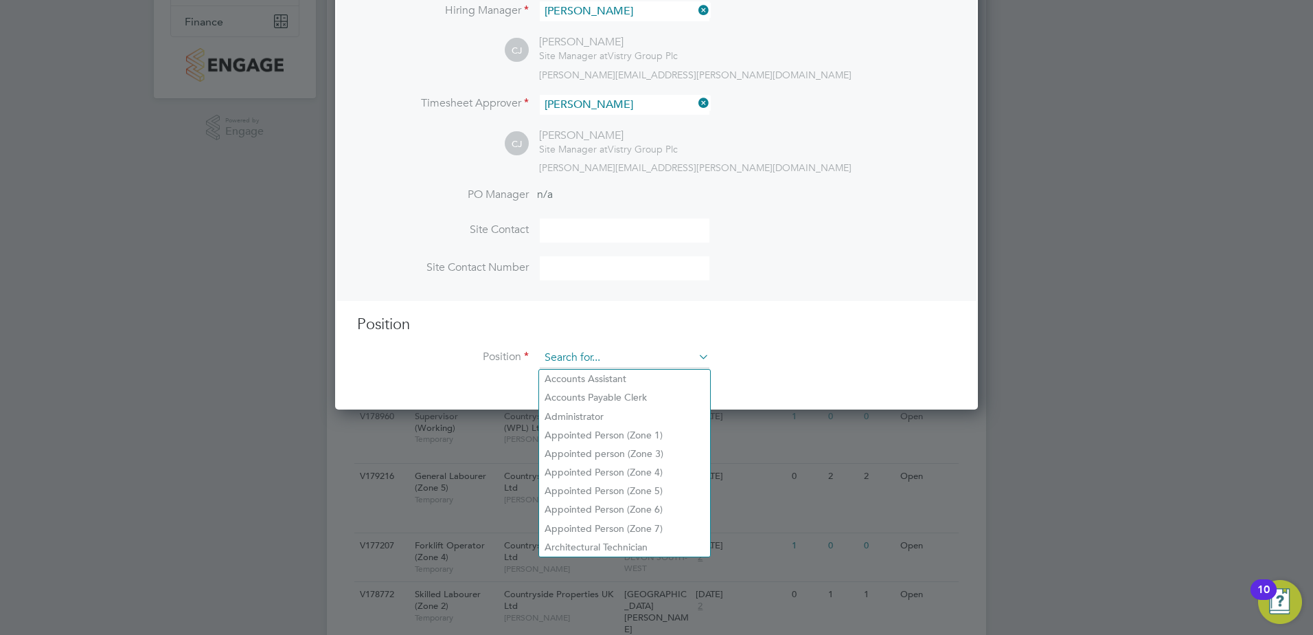
click at [621, 354] on input at bounding box center [625, 357] width 170 height 21
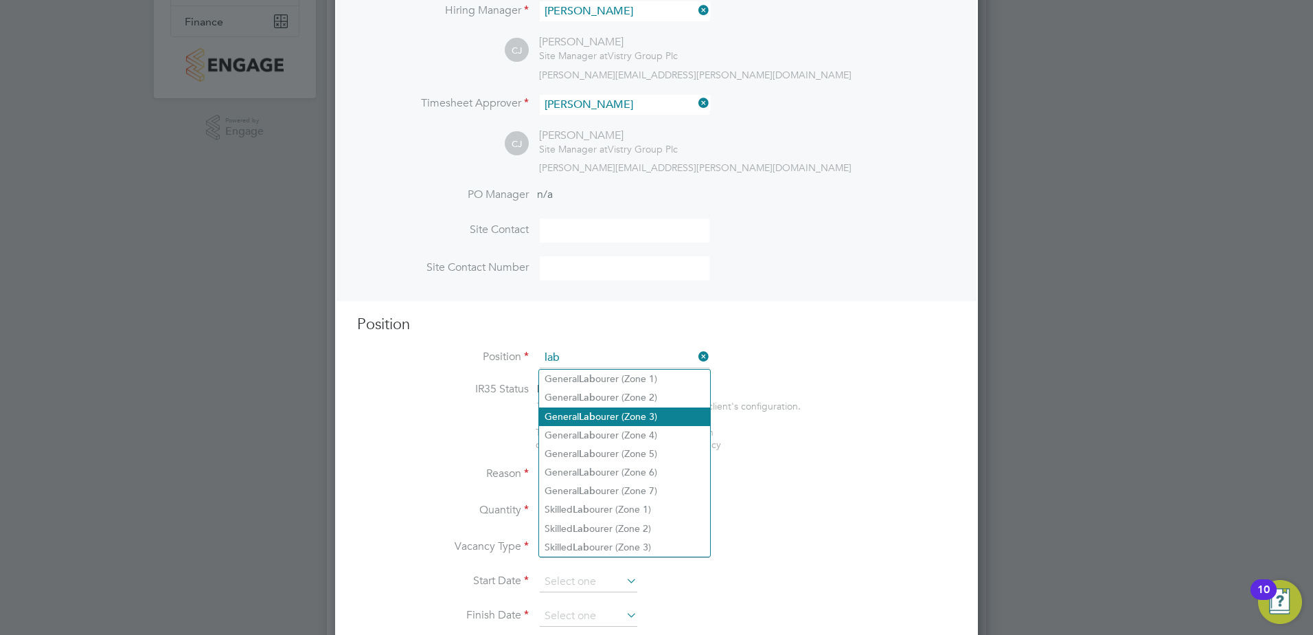
click at [660, 412] on li "General Lab ourer (Zone 3)" at bounding box center [624, 416] width 171 height 19
type input "General Labourer (Zone 3)"
type textarea "- General labouring duties - Supporting the trades on site - Moving materials a…"
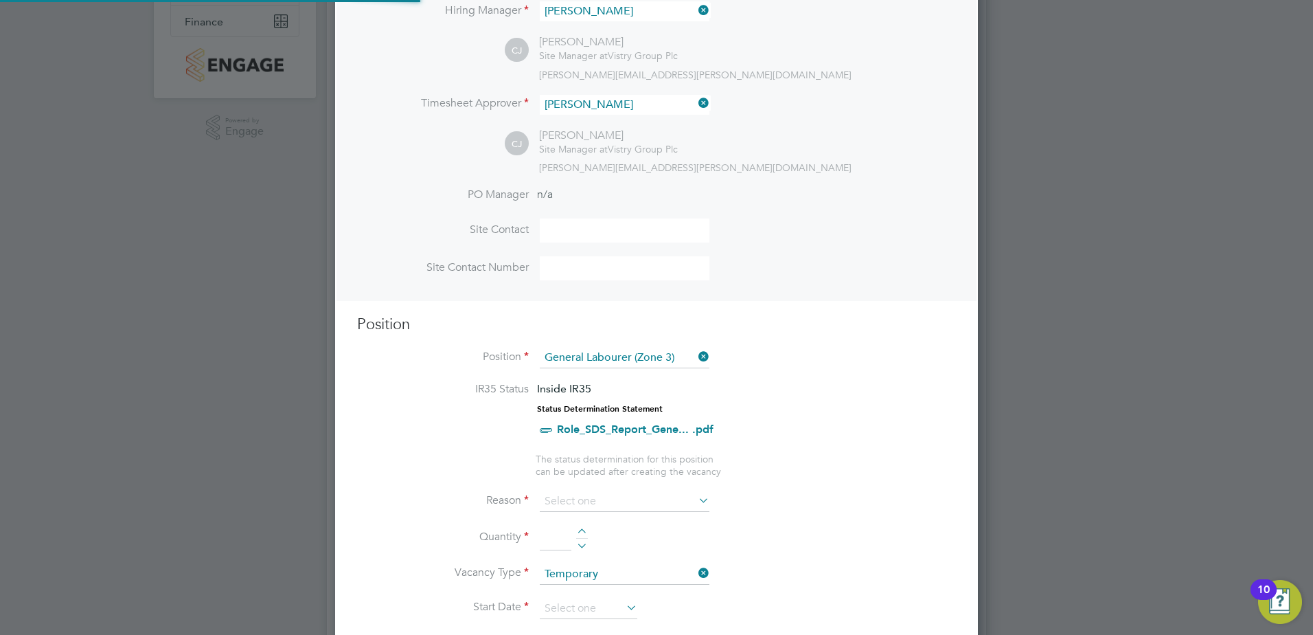
scroll to position [41, 72]
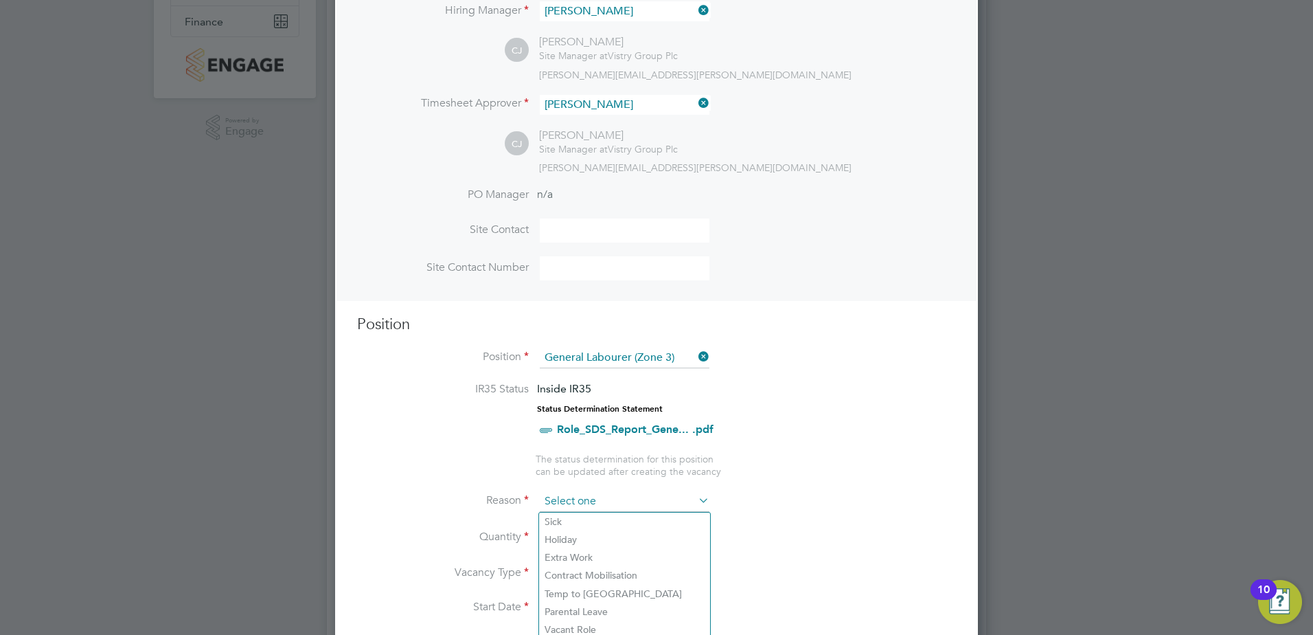
click at [591, 492] on input at bounding box center [625, 501] width 170 height 21
click at [617, 622] on li "Vacant Role" at bounding box center [624, 629] width 171 height 18
type input "Vacant Role"
click at [581, 529] on div at bounding box center [582, 533] width 12 height 10
type input "1"
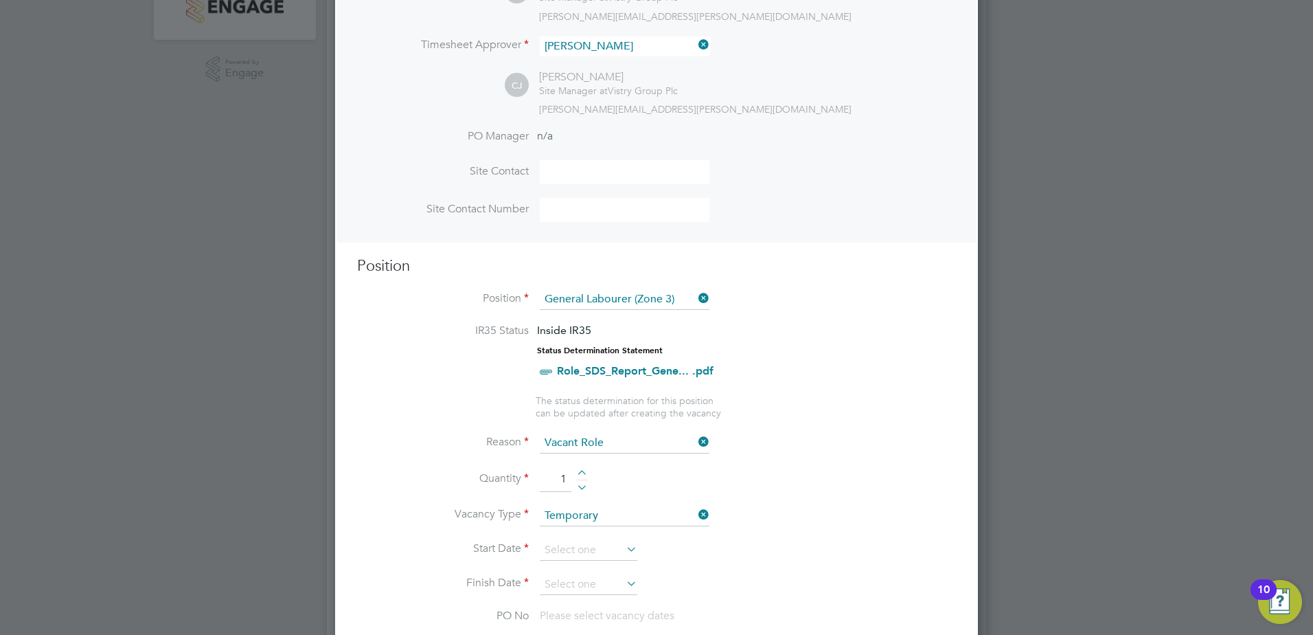
scroll to position [412, 0]
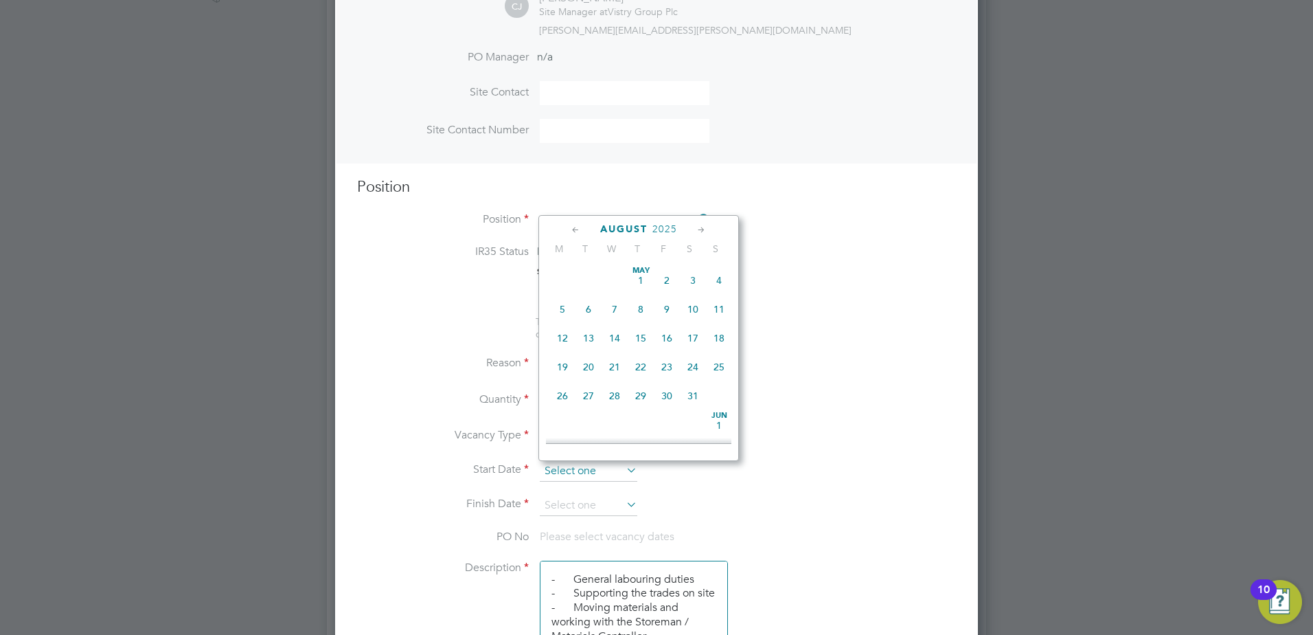
click at [580, 468] on input at bounding box center [589, 471] width 98 height 21
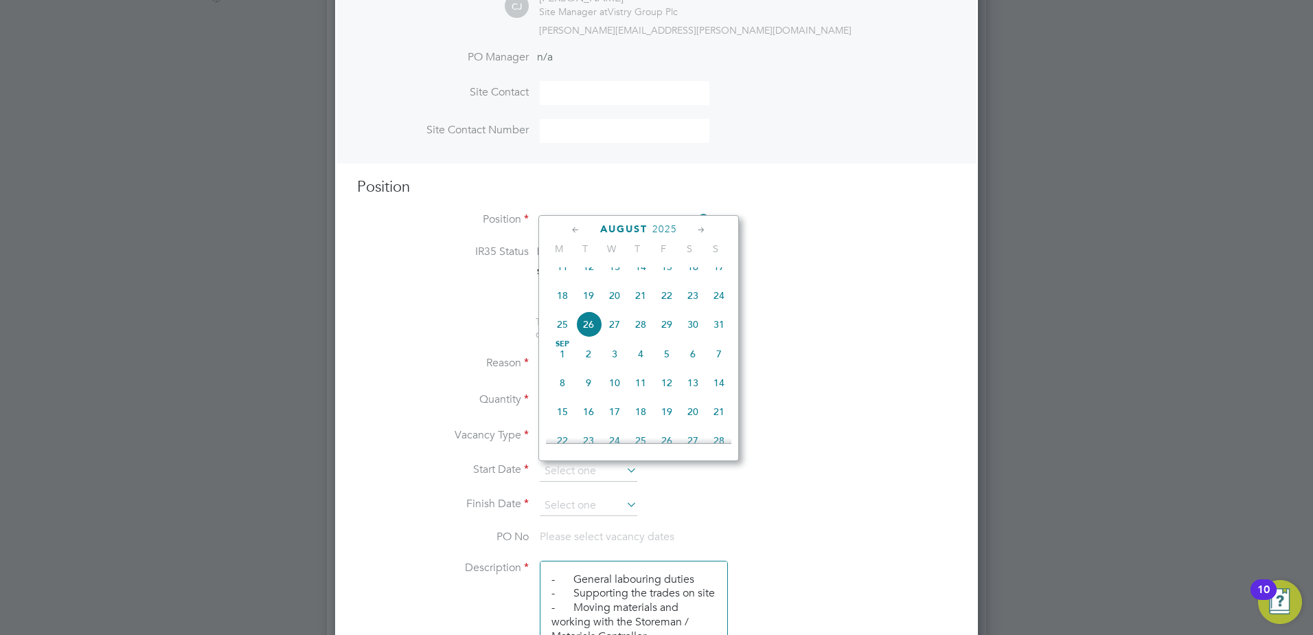
click at [589, 331] on span "26" at bounding box center [588, 324] width 26 height 26
type input "[DATE]"
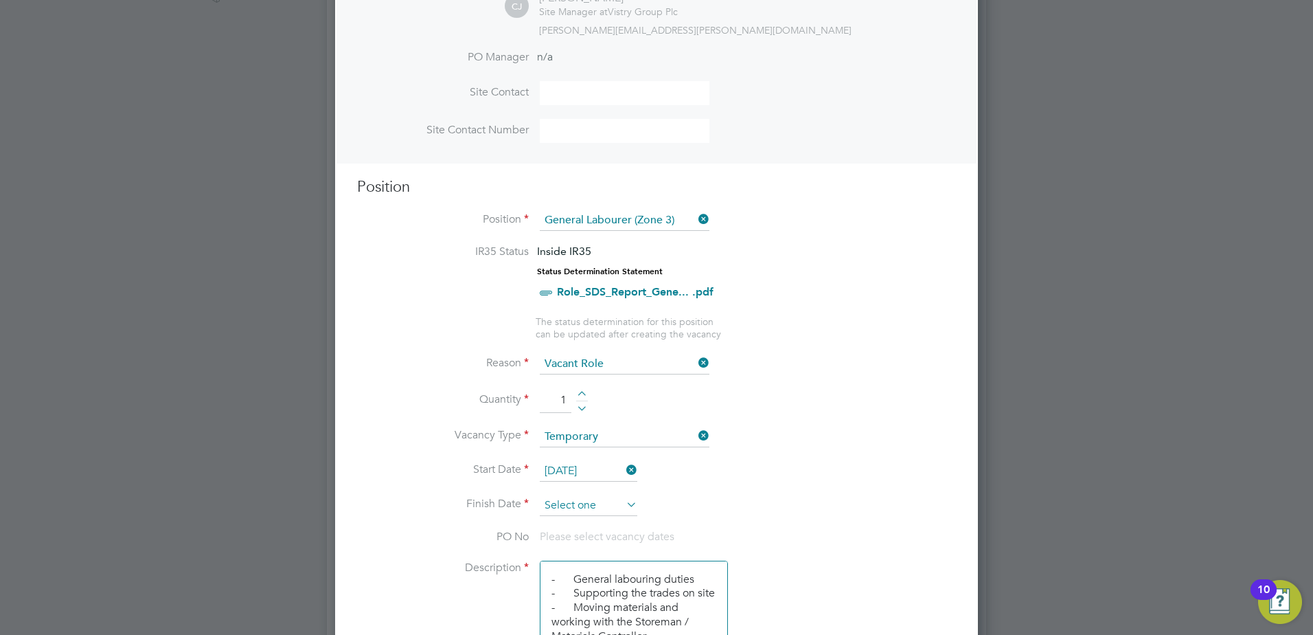
click at [580, 501] on input at bounding box center [589, 505] width 98 height 21
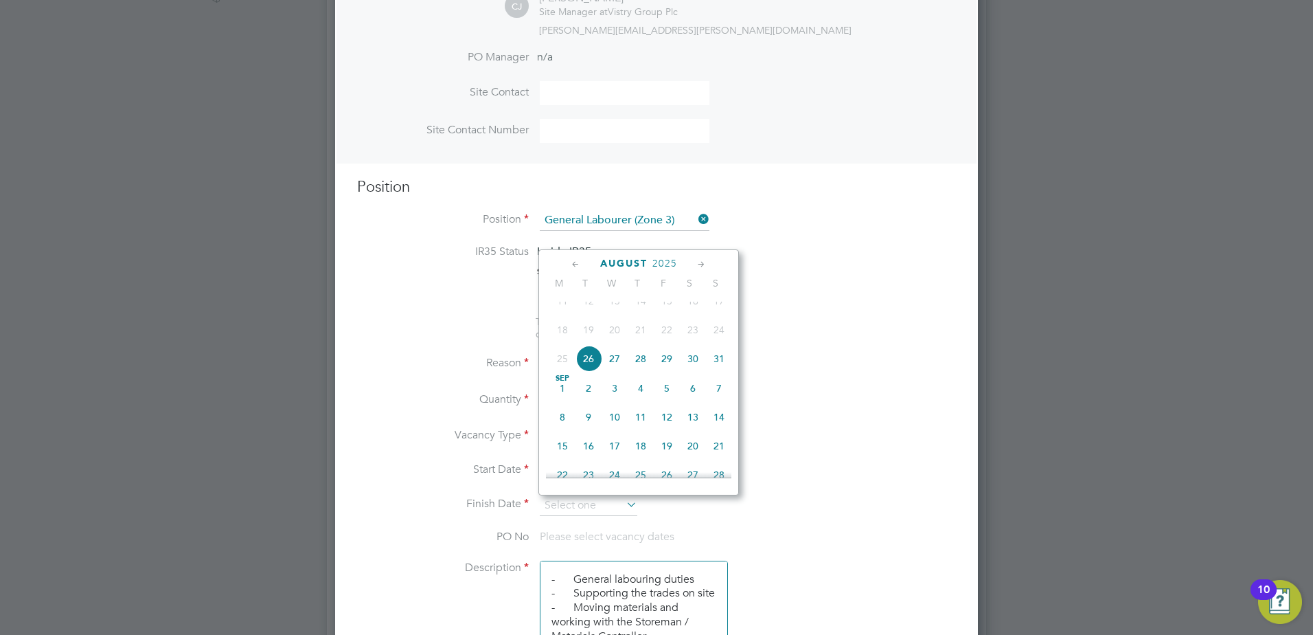
click at [701, 267] on icon at bounding box center [701, 264] width 13 height 15
click at [586, 428] on span "30" at bounding box center [588, 415] width 26 height 26
type input "[DATE]"
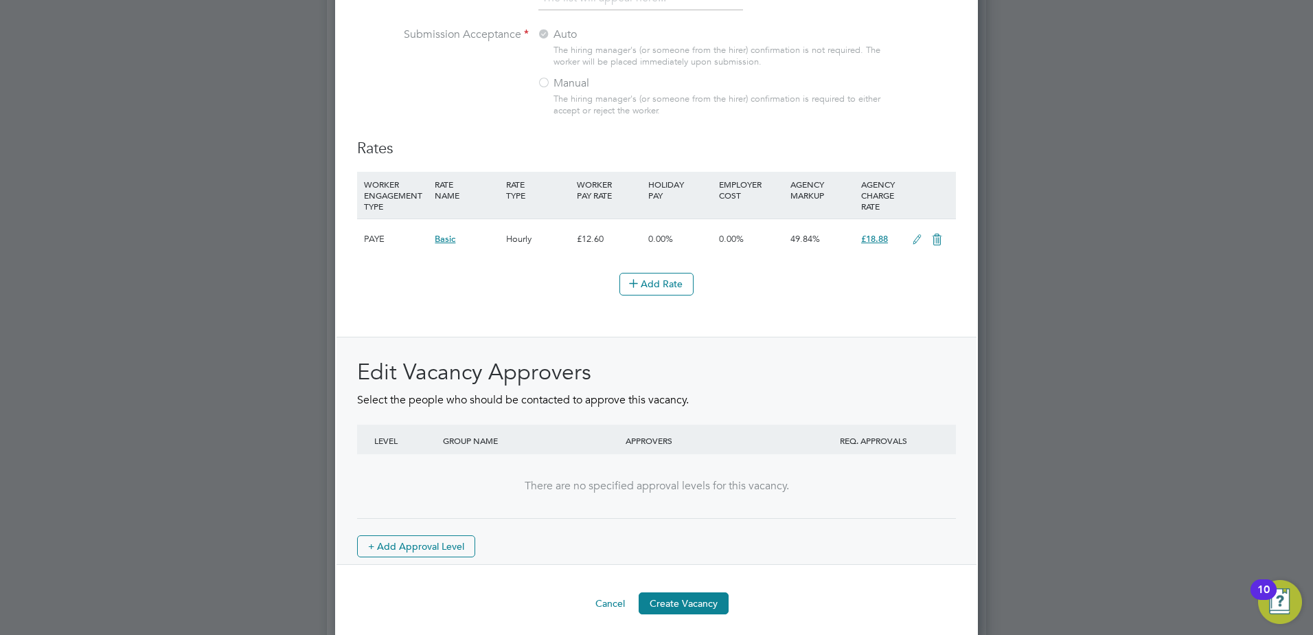
scroll to position [1515, 0]
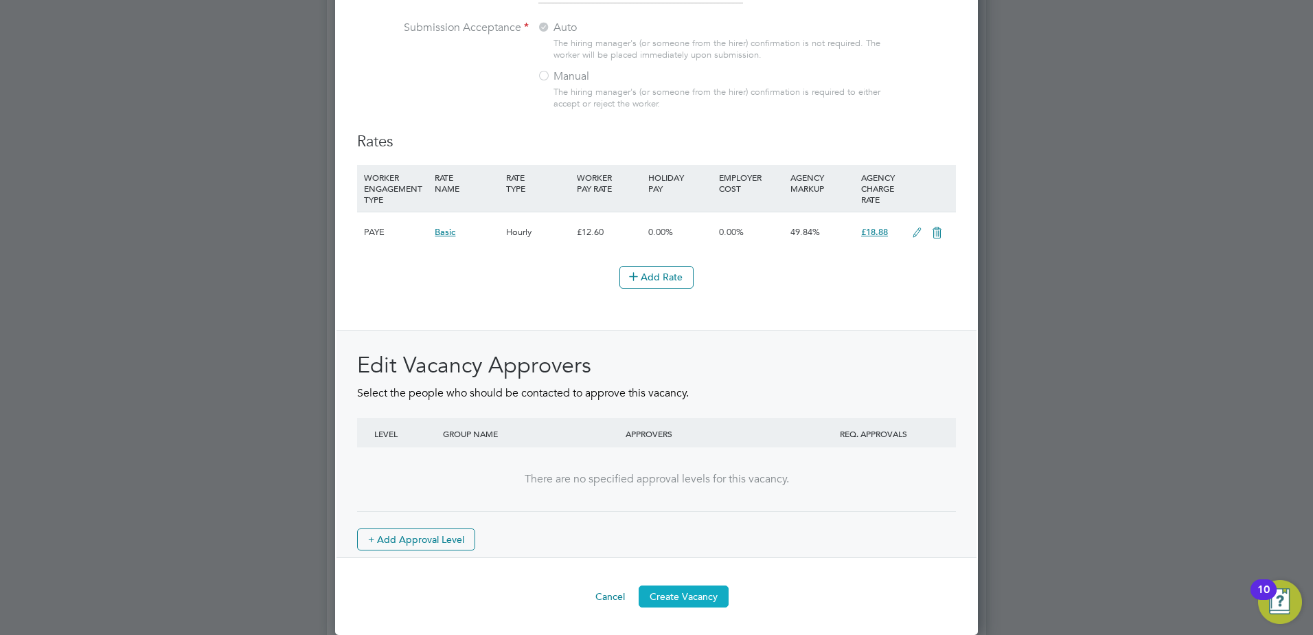
click at [647, 594] on button "Create Vacancy" at bounding box center [684, 596] width 90 height 22
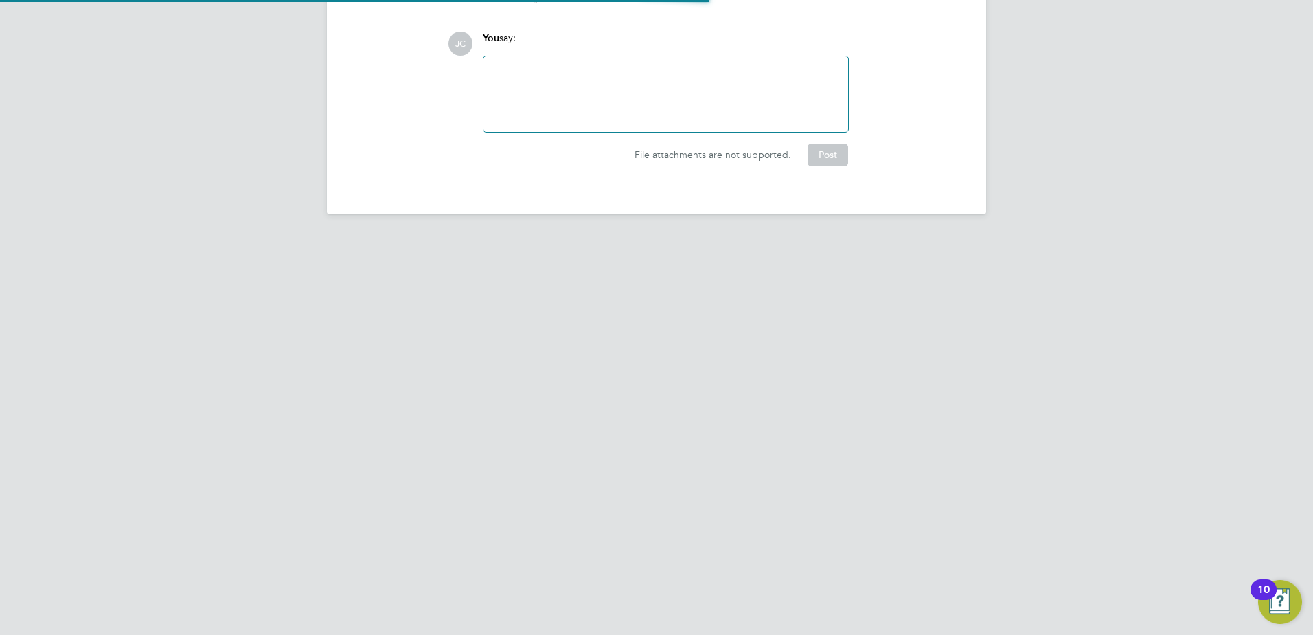
scroll to position [22, 271]
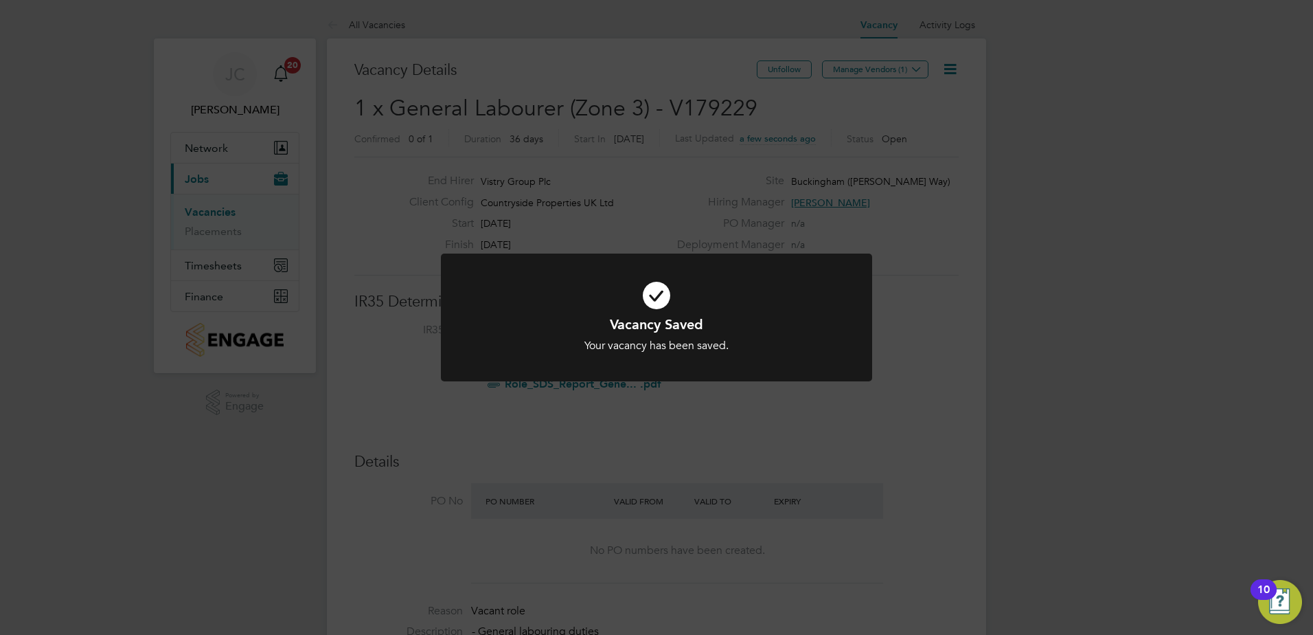
click at [683, 341] on div "Your vacancy has been saved." at bounding box center [656, 346] width 357 height 14
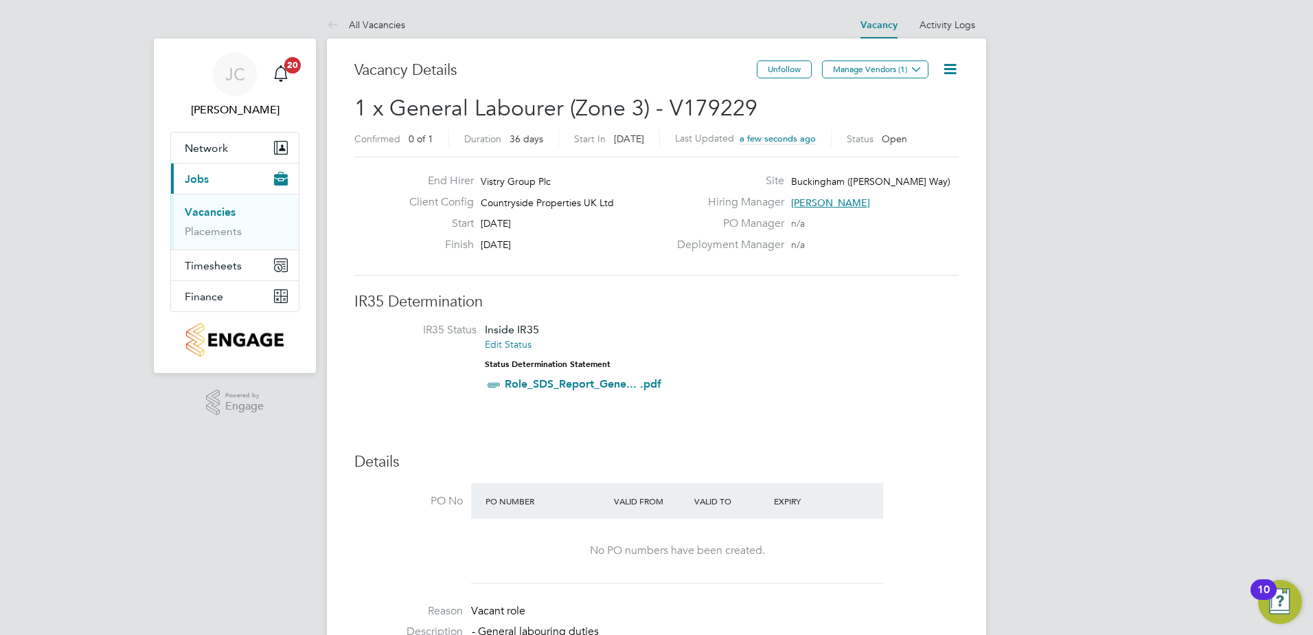
click at [852, 69] on button "Manage Vendors (1)" at bounding box center [875, 69] width 106 height 18
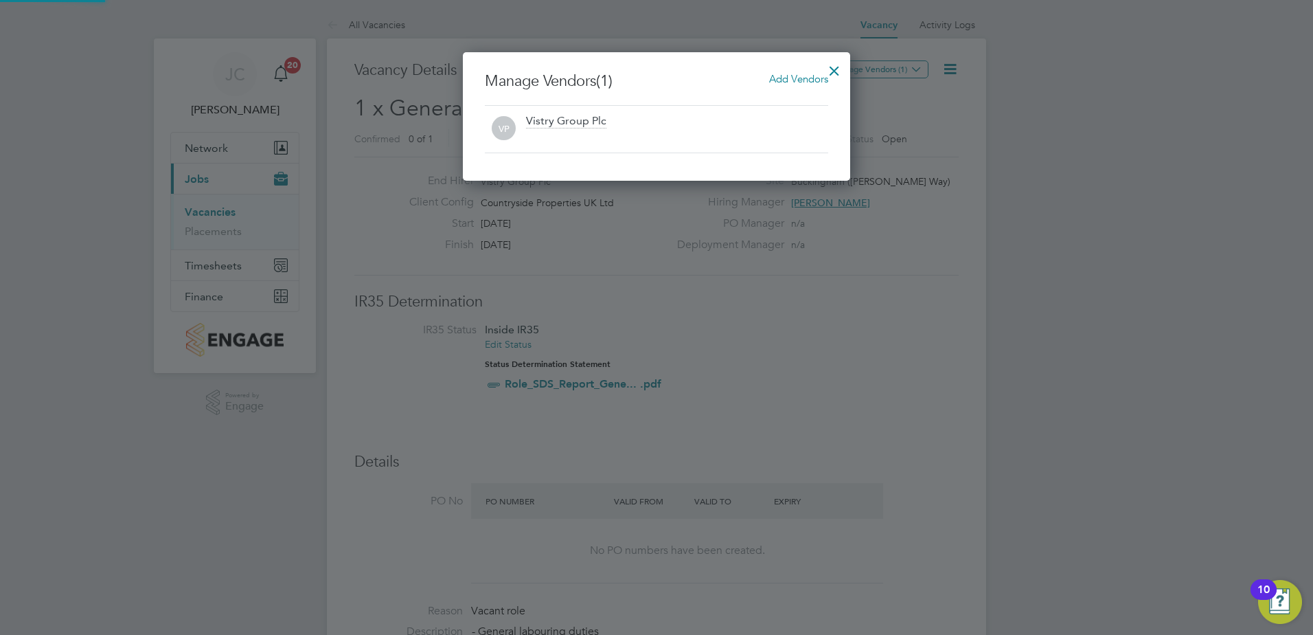
click at [777, 78] on span "Add Vendors" at bounding box center [798, 78] width 59 height 13
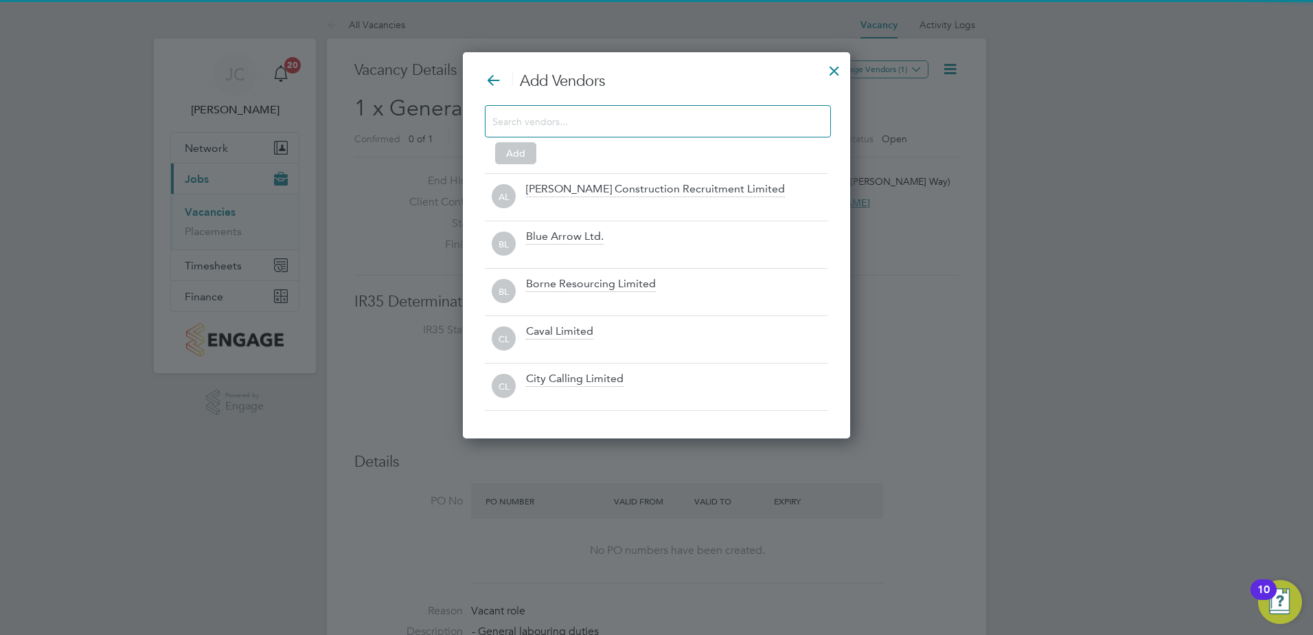
click at [695, 117] on input at bounding box center [646, 121] width 309 height 18
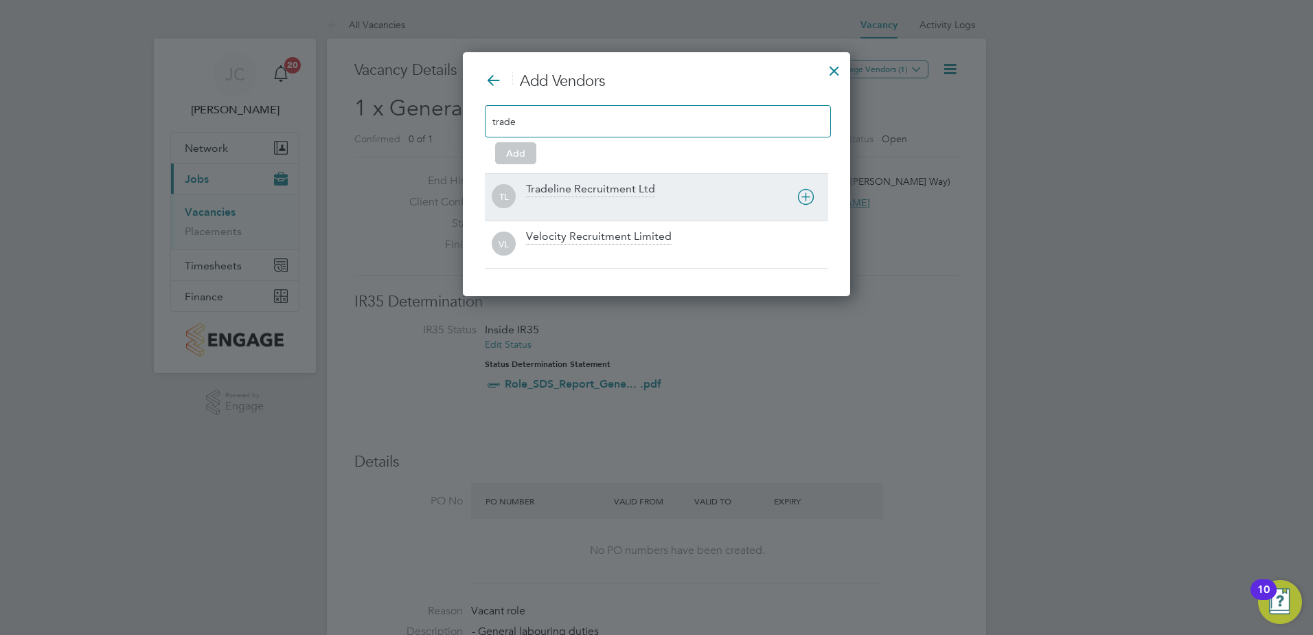
type input "trade"
click at [647, 183] on div "TL Tradeline Recruitment Ltd" at bounding box center [656, 196] width 343 height 47
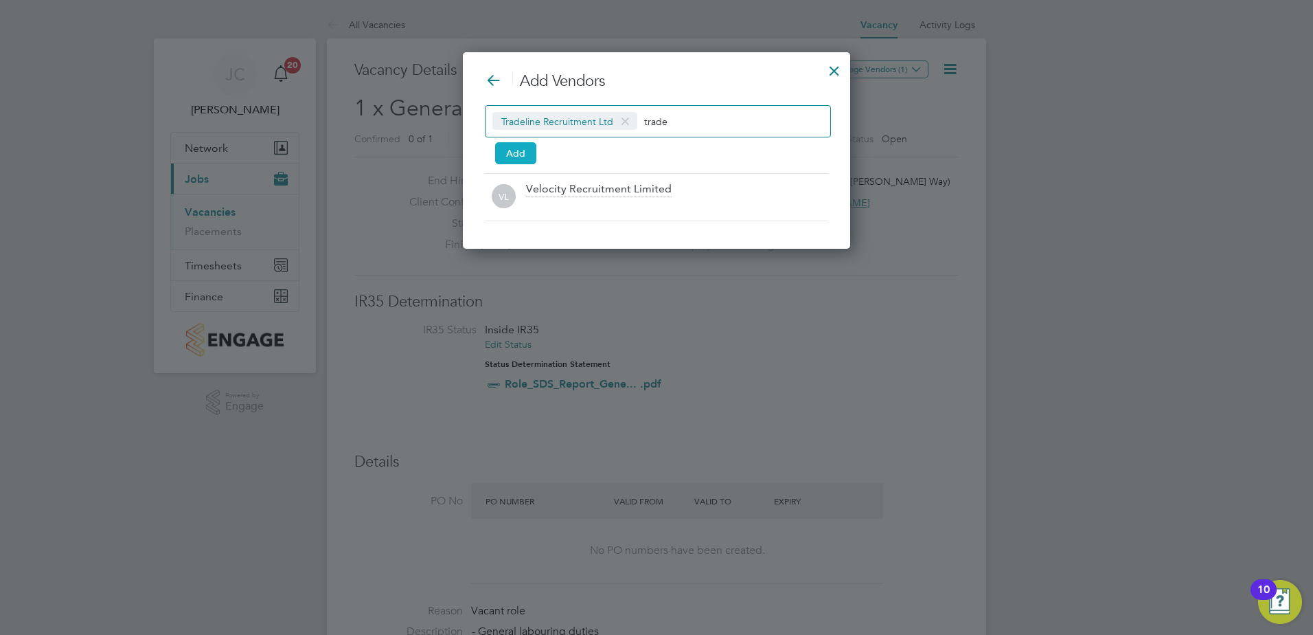
click at [516, 148] on button "Add" at bounding box center [515, 153] width 41 height 22
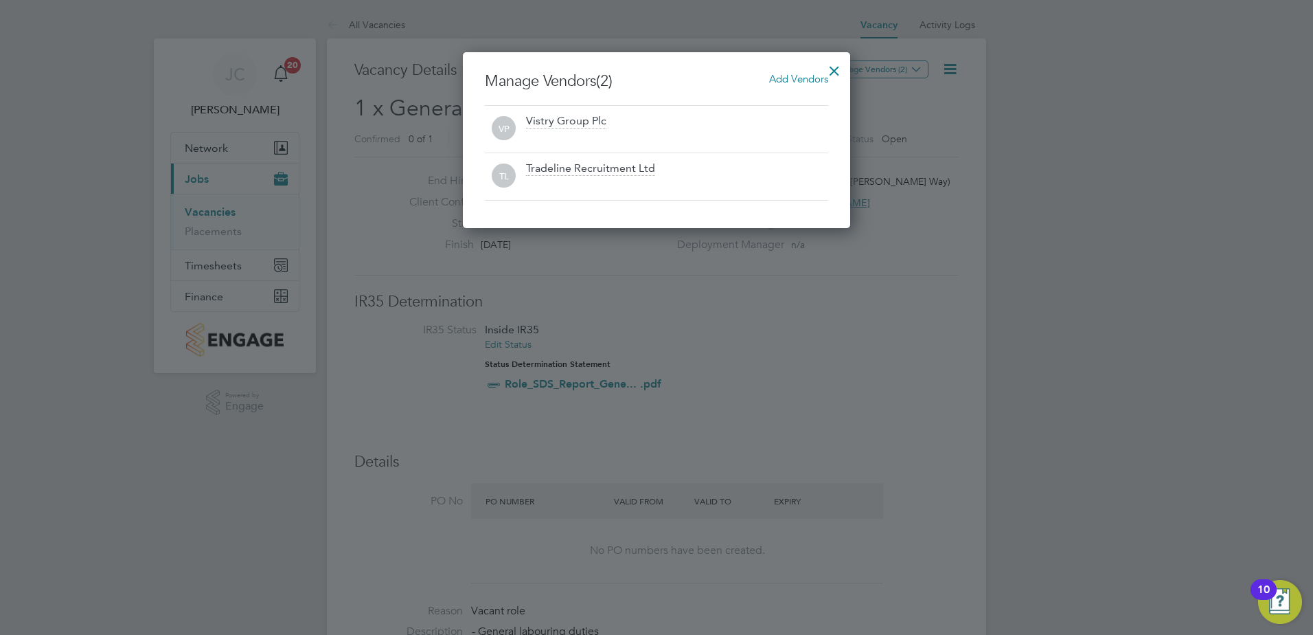
click at [834, 63] on div at bounding box center [834, 67] width 25 height 25
